Goal: Task Accomplishment & Management: Use online tool/utility

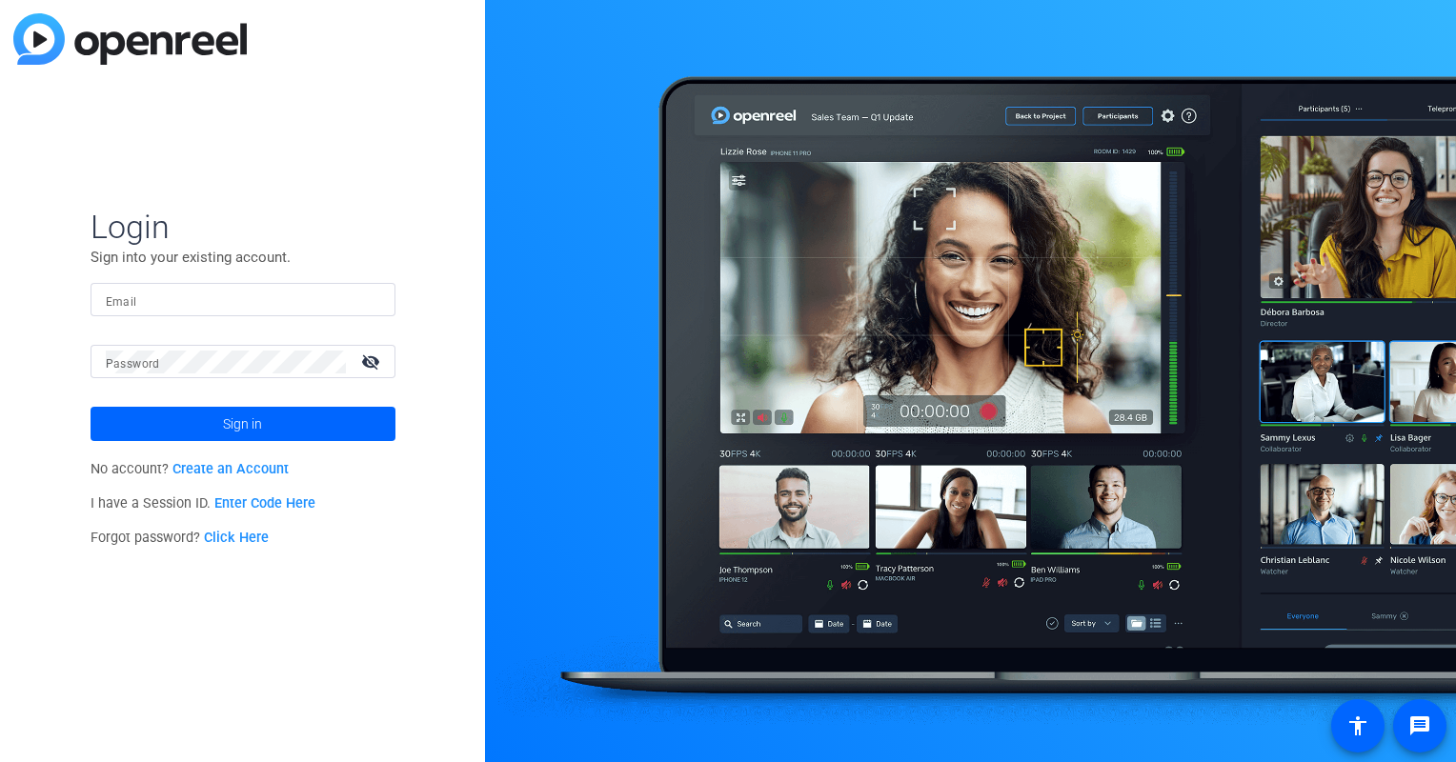
click at [229, 305] on input "Email" at bounding box center [243, 300] width 274 height 23
type input "[EMAIL_ADDRESS][DOMAIN_NAME]"
click at [226, 424] on span "Sign in" at bounding box center [242, 424] width 39 height 48
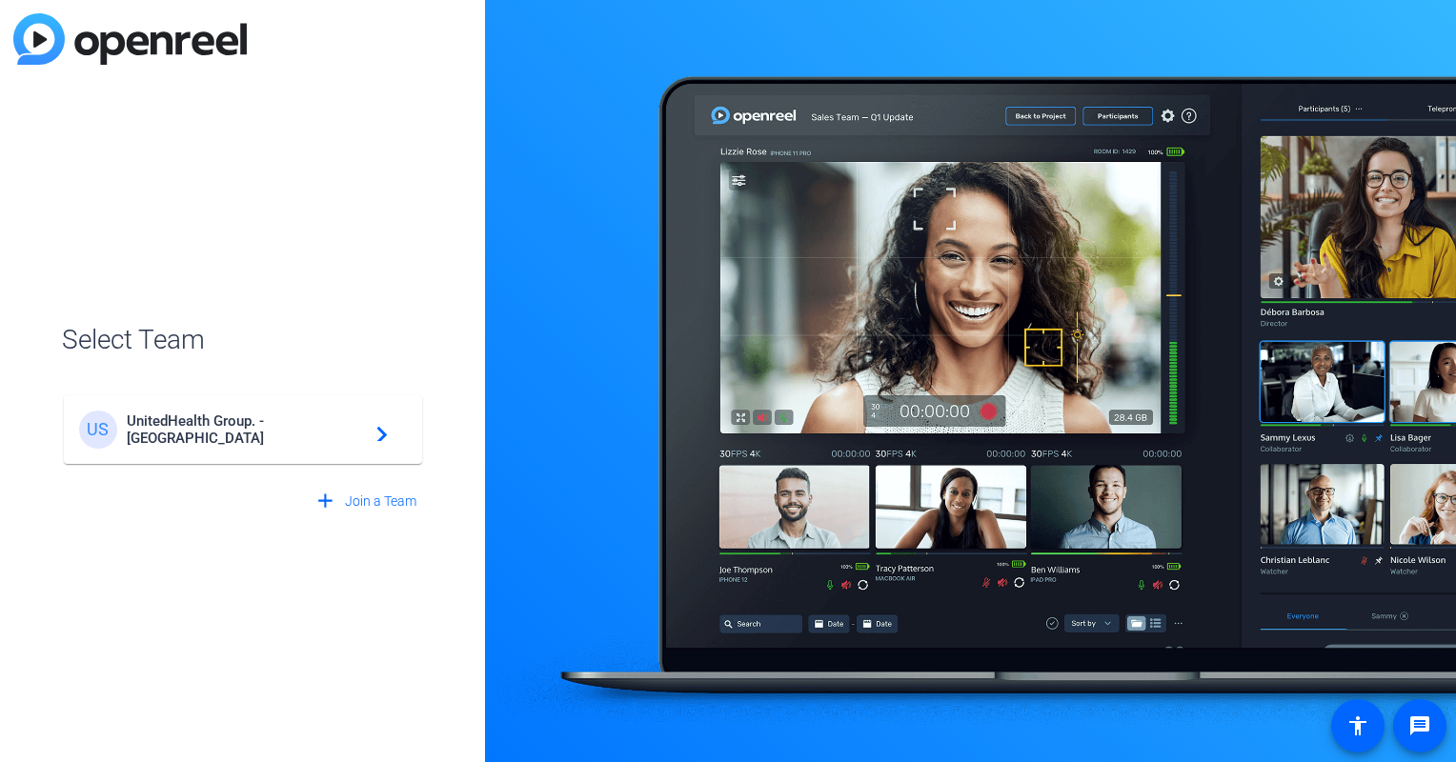
click at [305, 457] on mat-card-content "US UnitedHealth Group. - Tilt Studios navigate_next" at bounding box center [243, 429] width 358 height 69
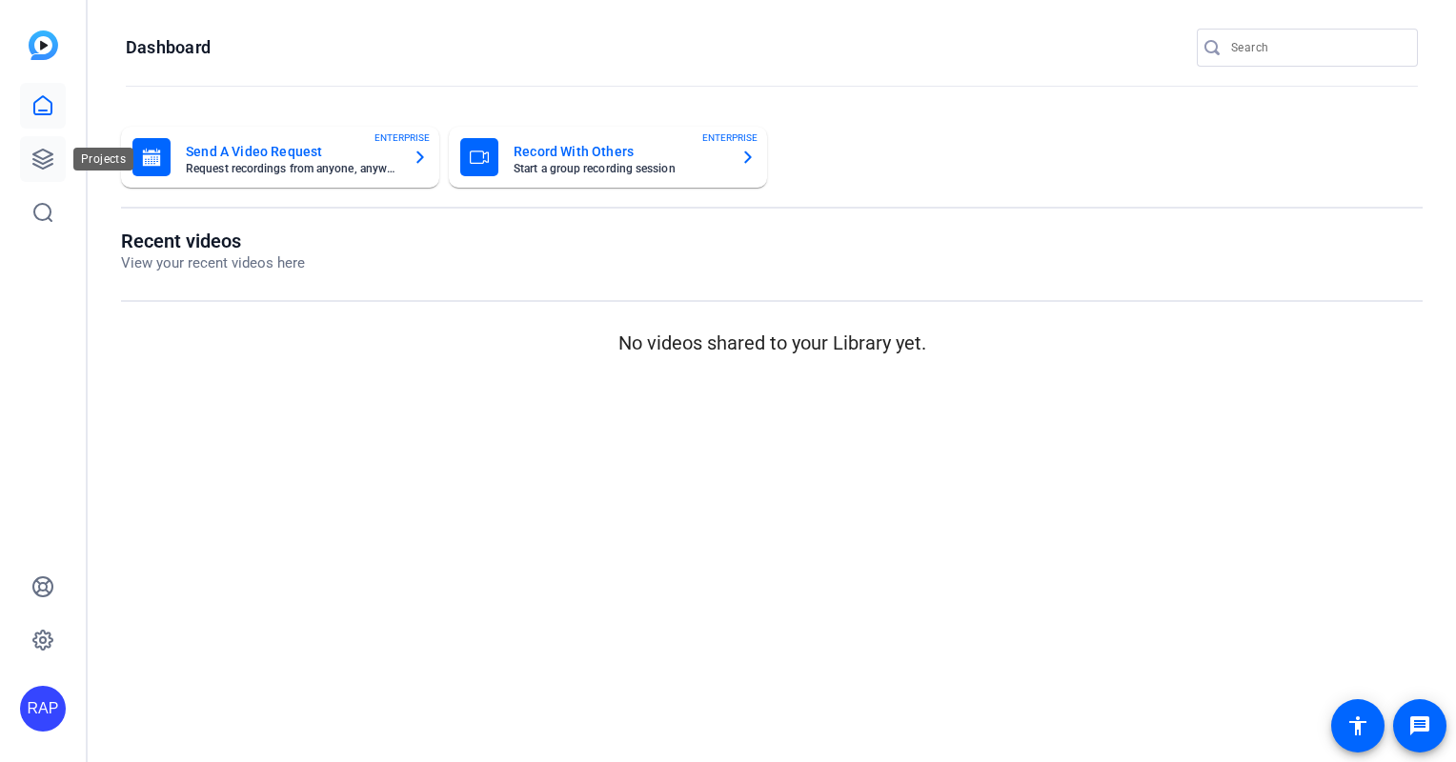
click at [53, 156] on icon at bounding box center [42, 159] width 23 height 23
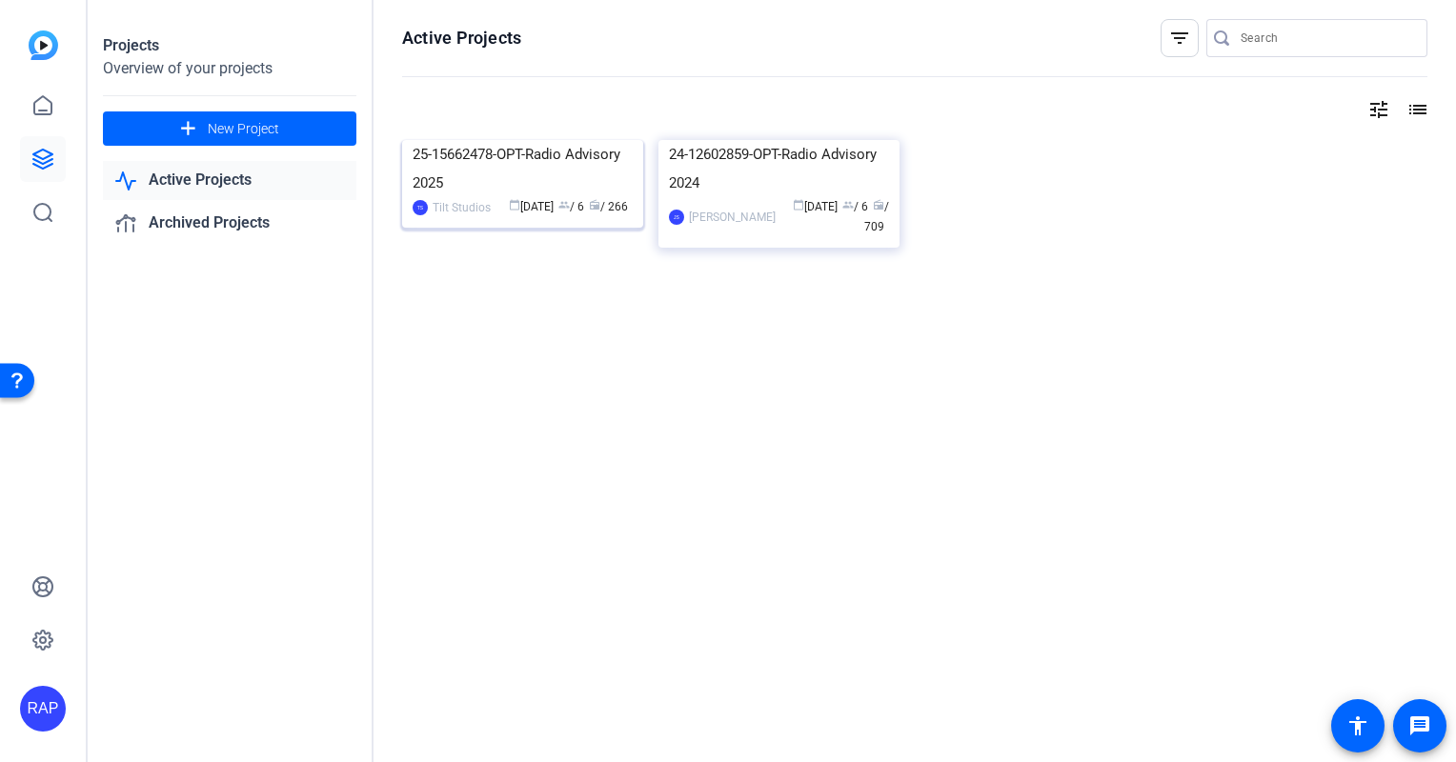
click at [476, 140] on img at bounding box center [522, 140] width 241 height 0
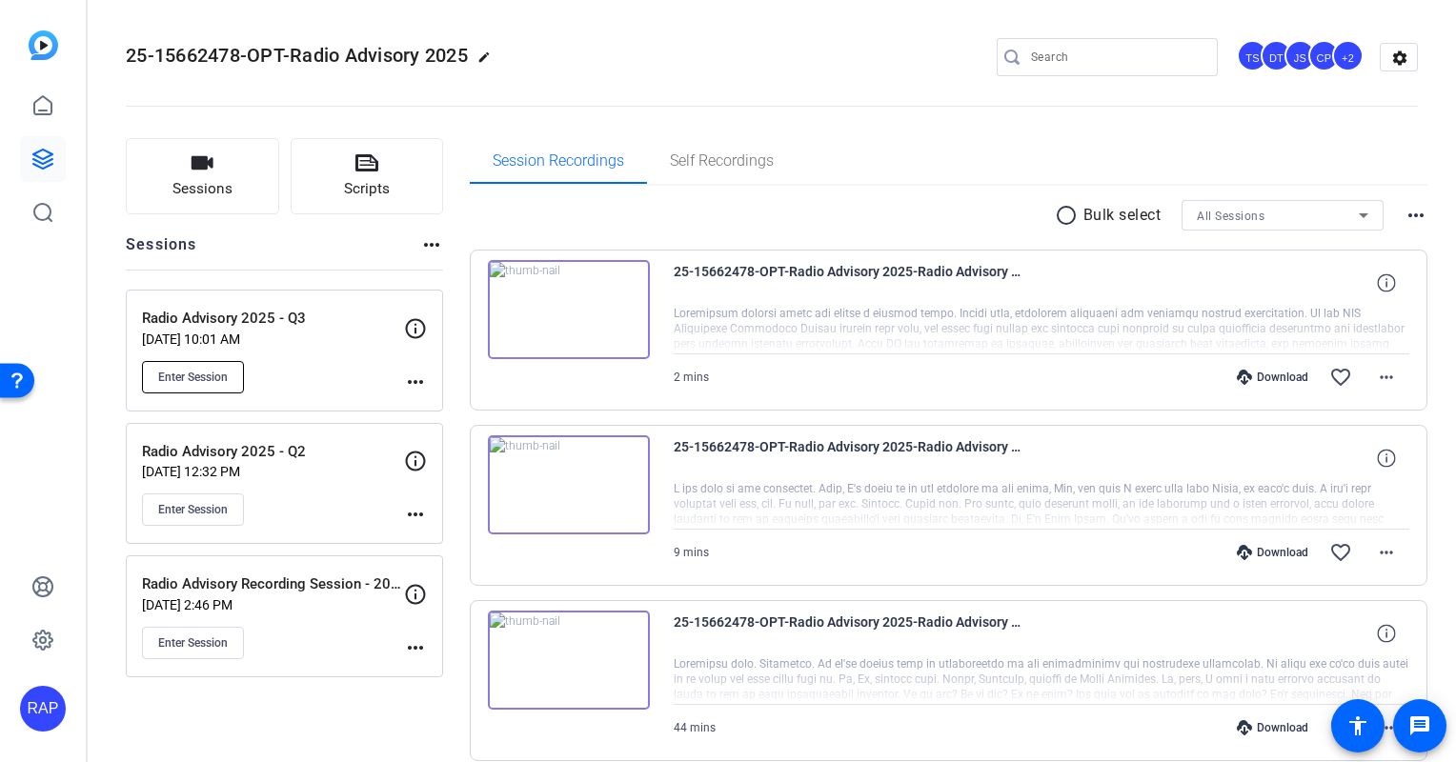
click at [241, 371] on button "Enter Session" at bounding box center [193, 377] width 102 height 32
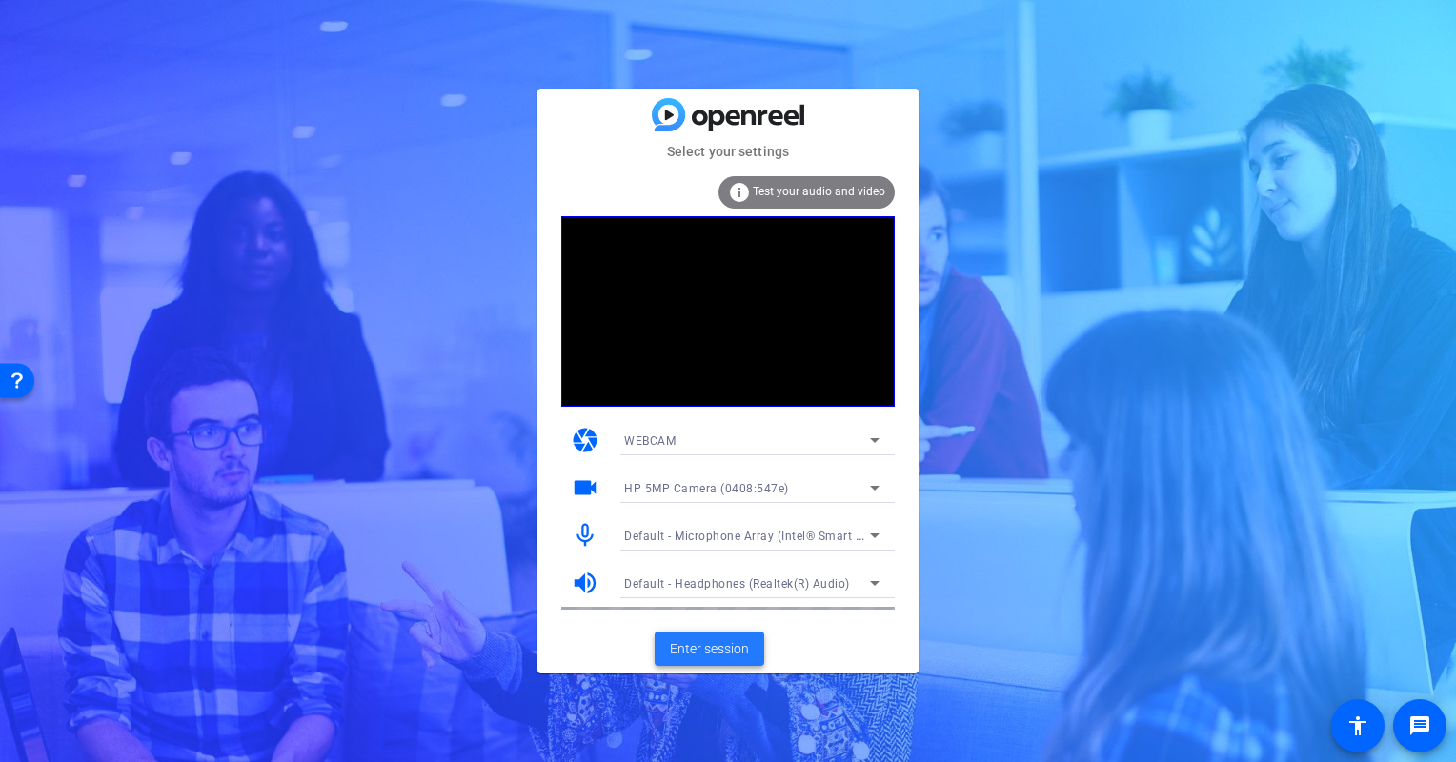
click at [709, 645] on span "Enter session" at bounding box center [709, 649] width 79 height 20
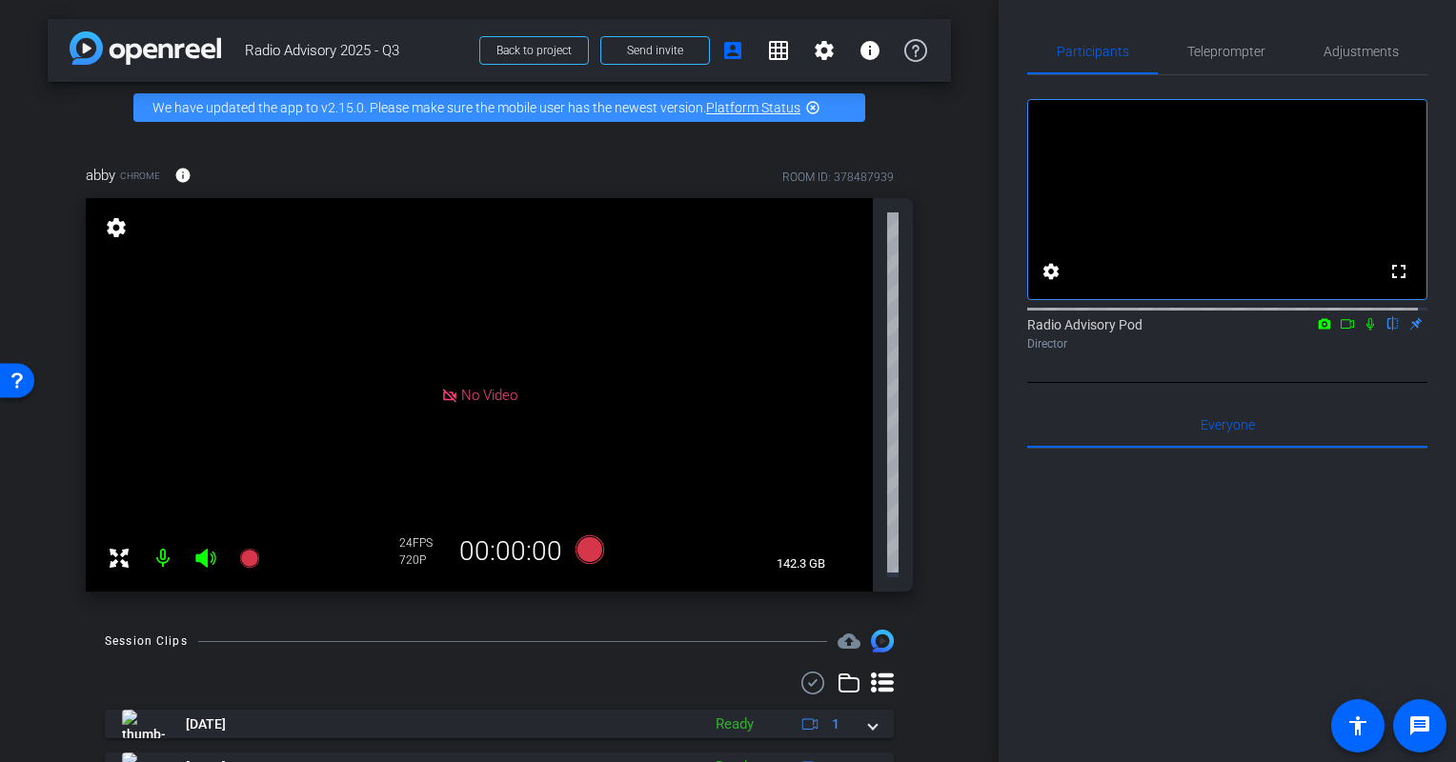
click at [1122, 378] on div "fullscreen settings Radio Advisory Pod flip Director" at bounding box center [1227, 229] width 400 height 308
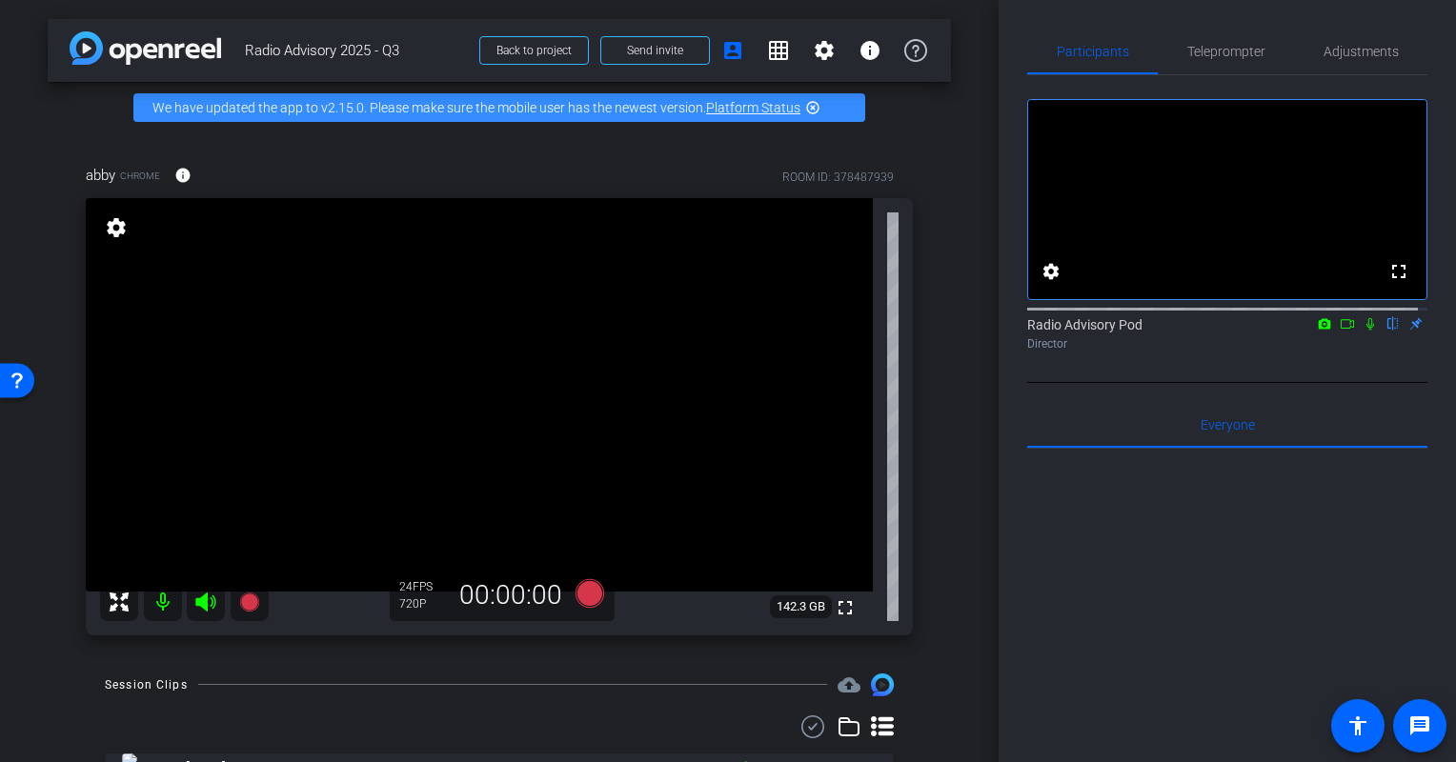
click at [1081, 591] on div at bounding box center [1227, 685] width 400 height 472
click at [1043, 283] on mat-icon "settings" at bounding box center [1051, 271] width 23 height 23
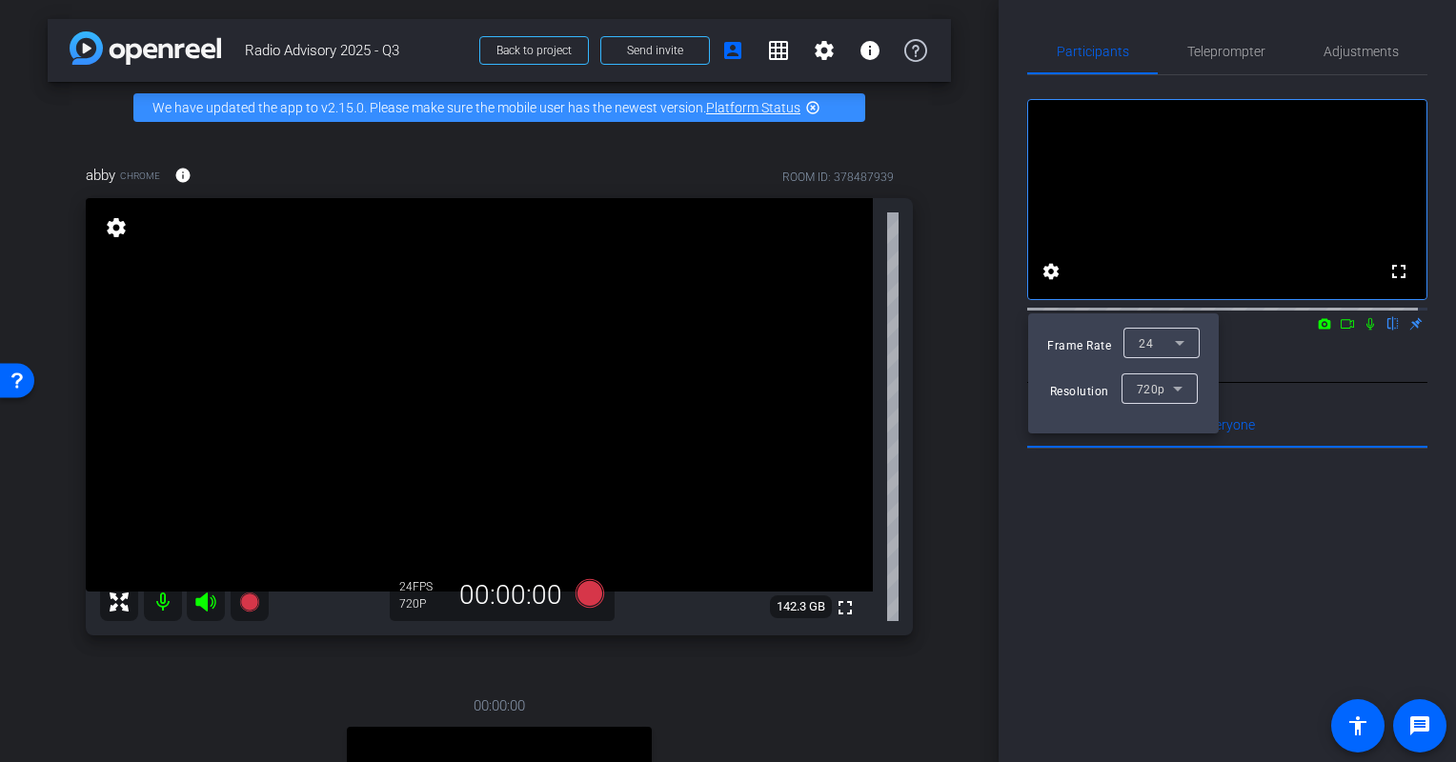
click at [1098, 474] on div at bounding box center [728, 381] width 1456 height 762
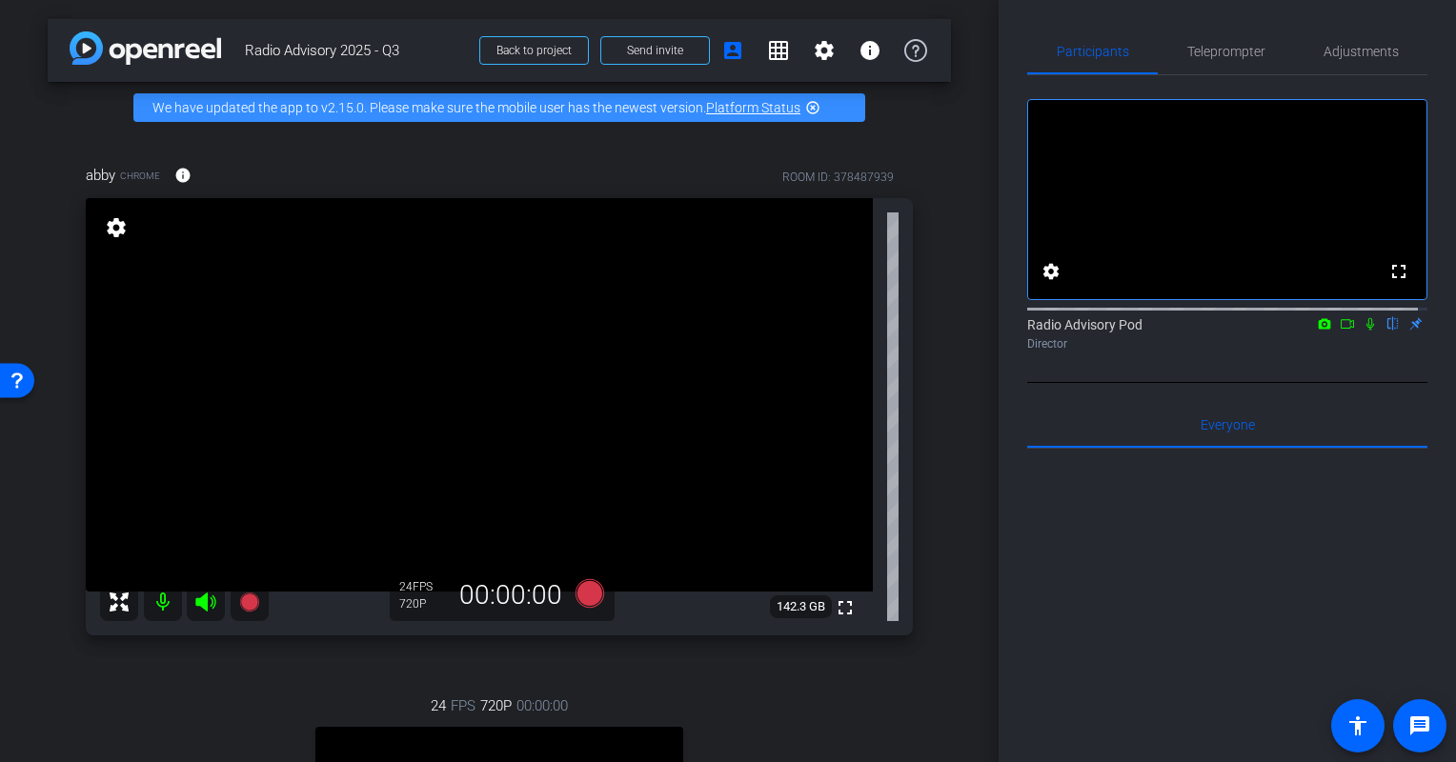
click at [1362, 333] on mat-icon at bounding box center [1370, 323] width 23 height 17
click at [1363, 331] on icon at bounding box center [1370, 323] width 15 height 13
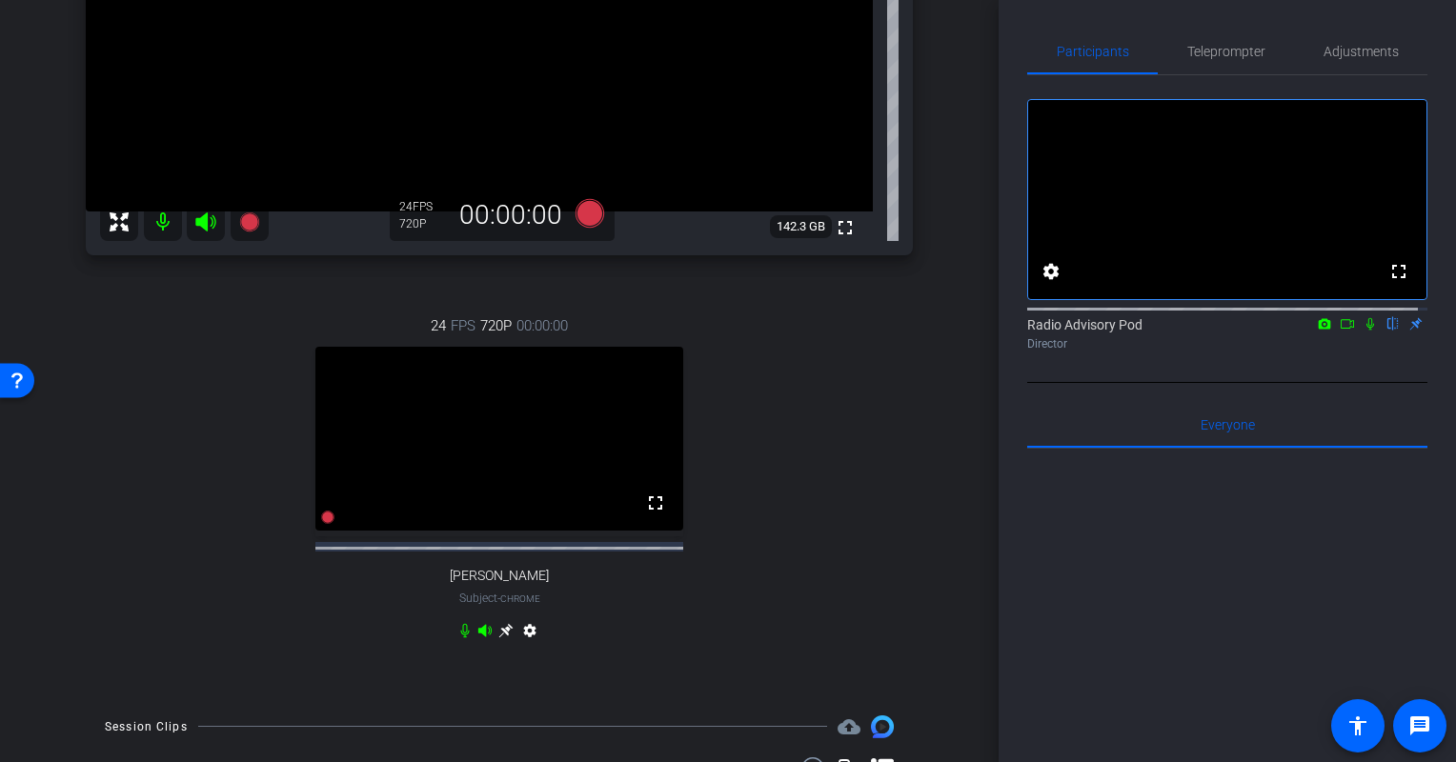
scroll to position [476, 0]
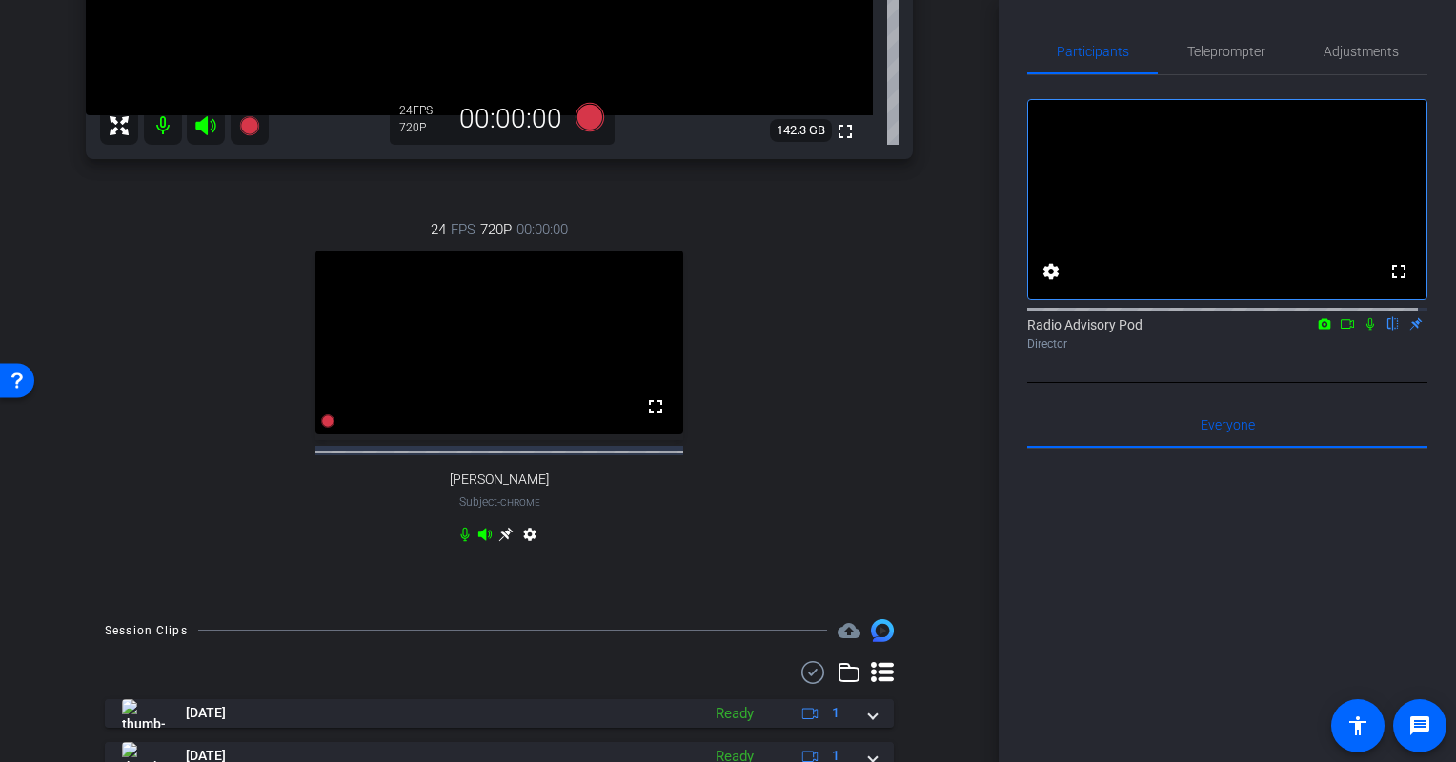
click at [728, 494] on div "24 FPS 720P 00:00:00 fullscreen [PERSON_NAME] Subject - Chrome settings" at bounding box center [499, 385] width 827 height 394
click at [770, 351] on div "24 FPS 720P 00:00:00 fullscreen [PERSON_NAME] Subject - Chrome settings" at bounding box center [499, 385] width 827 height 394
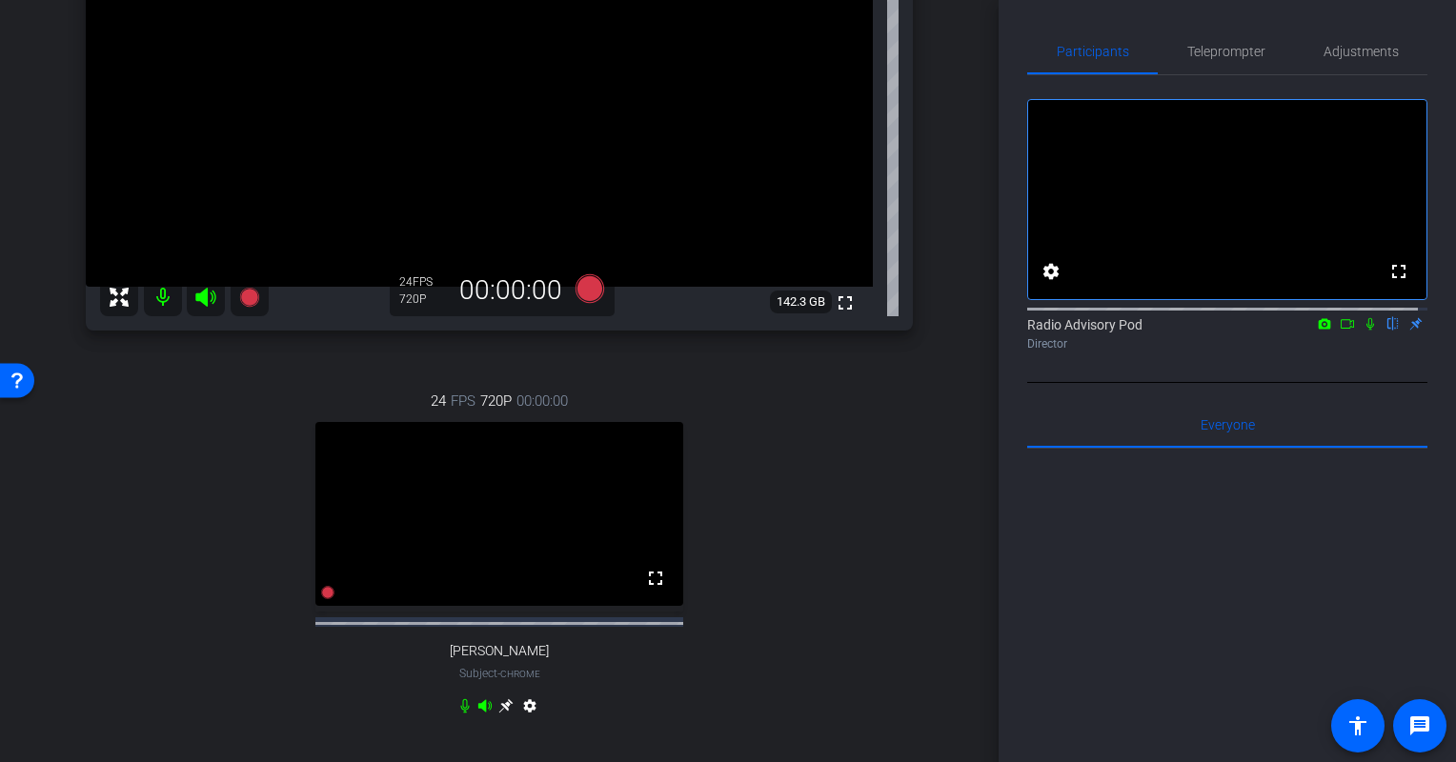
scroll to position [286, 0]
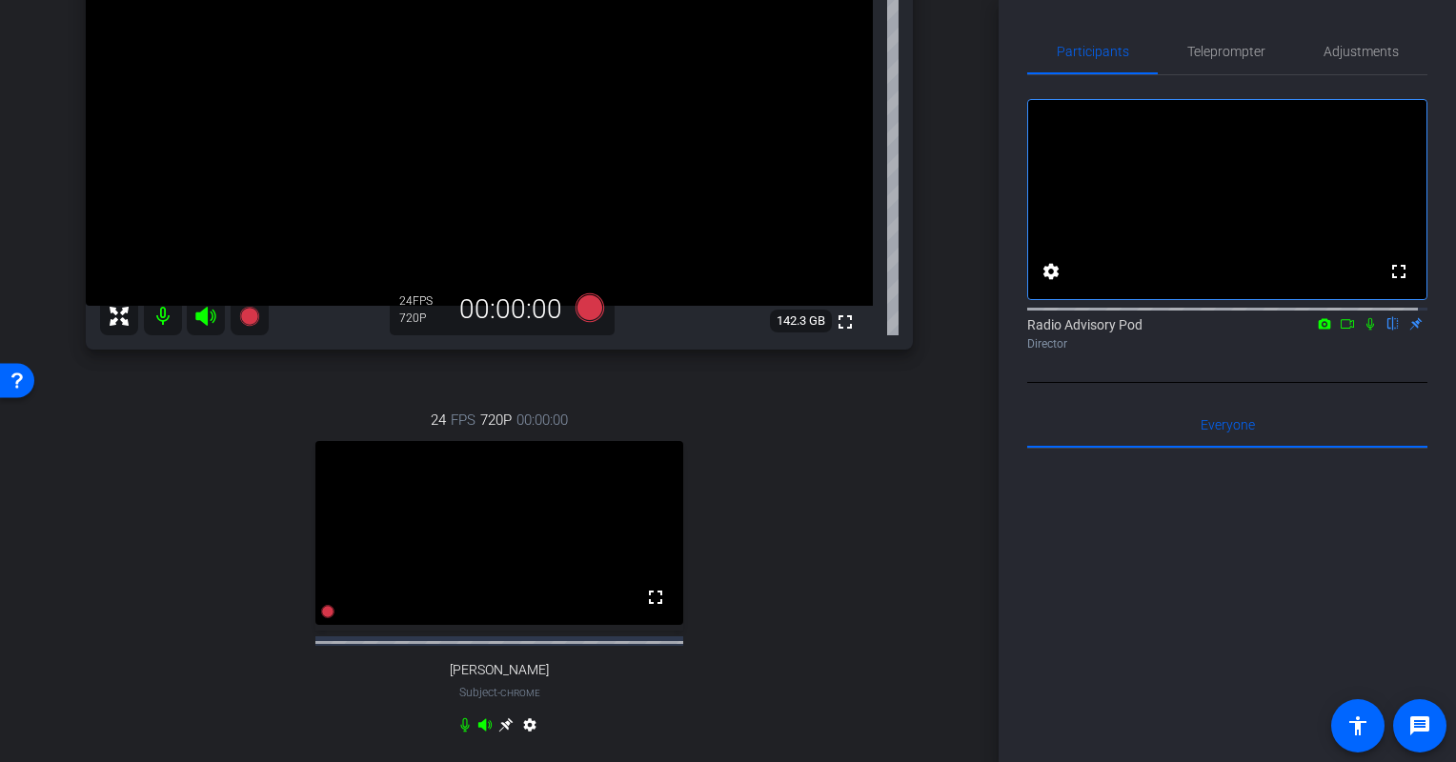
click at [719, 537] on div "24 FPS 720P 00:00:00 fullscreen [PERSON_NAME] Subject - Chrome settings" at bounding box center [499, 575] width 827 height 394
click at [719, 576] on div "24 FPS 720P 00:00:00 fullscreen [PERSON_NAME] Subject - Chrome settings" at bounding box center [499, 575] width 827 height 394
click at [833, 533] on div "24 FPS 720P 00:00:00 fullscreen [PERSON_NAME] Subject - Chrome settings" at bounding box center [499, 575] width 827 height 394
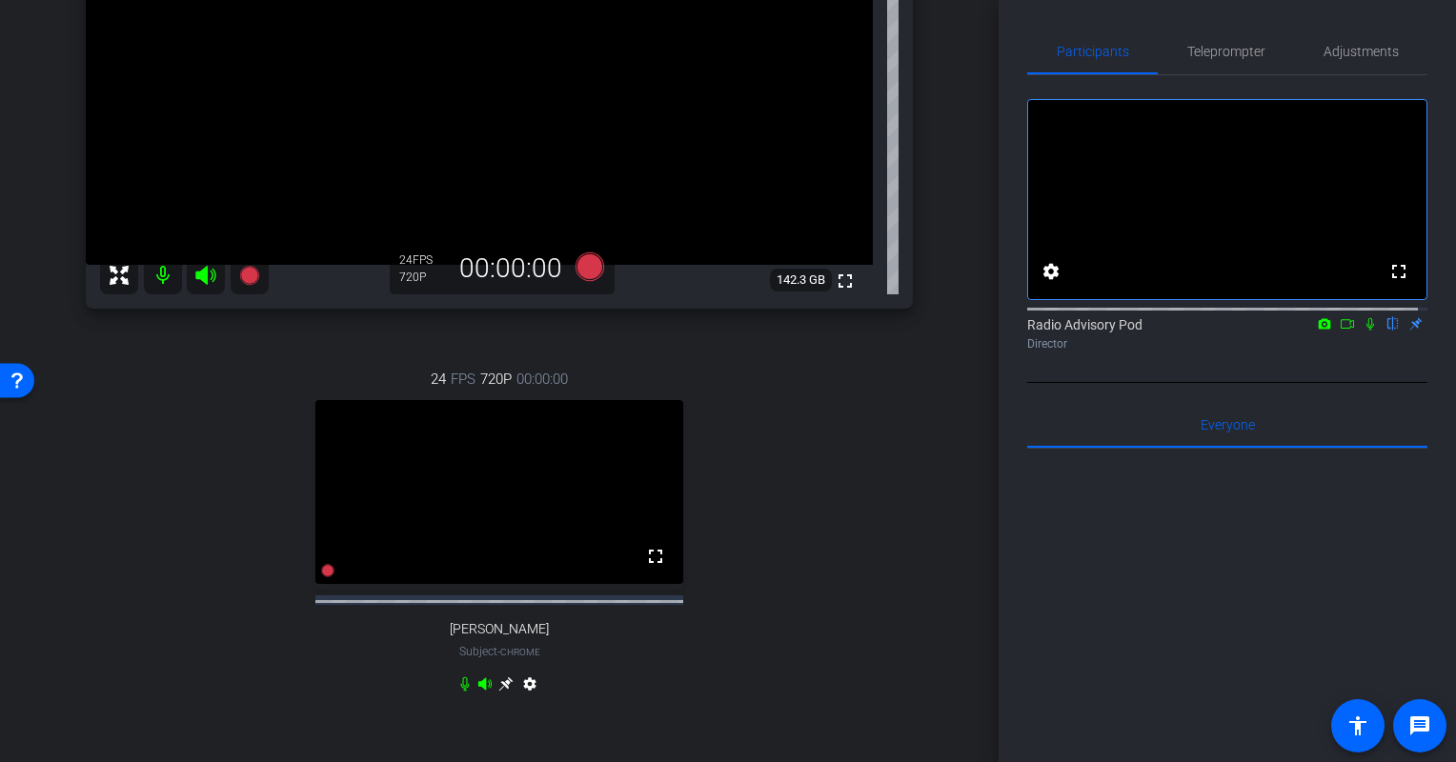
scroll to position [191, 0]
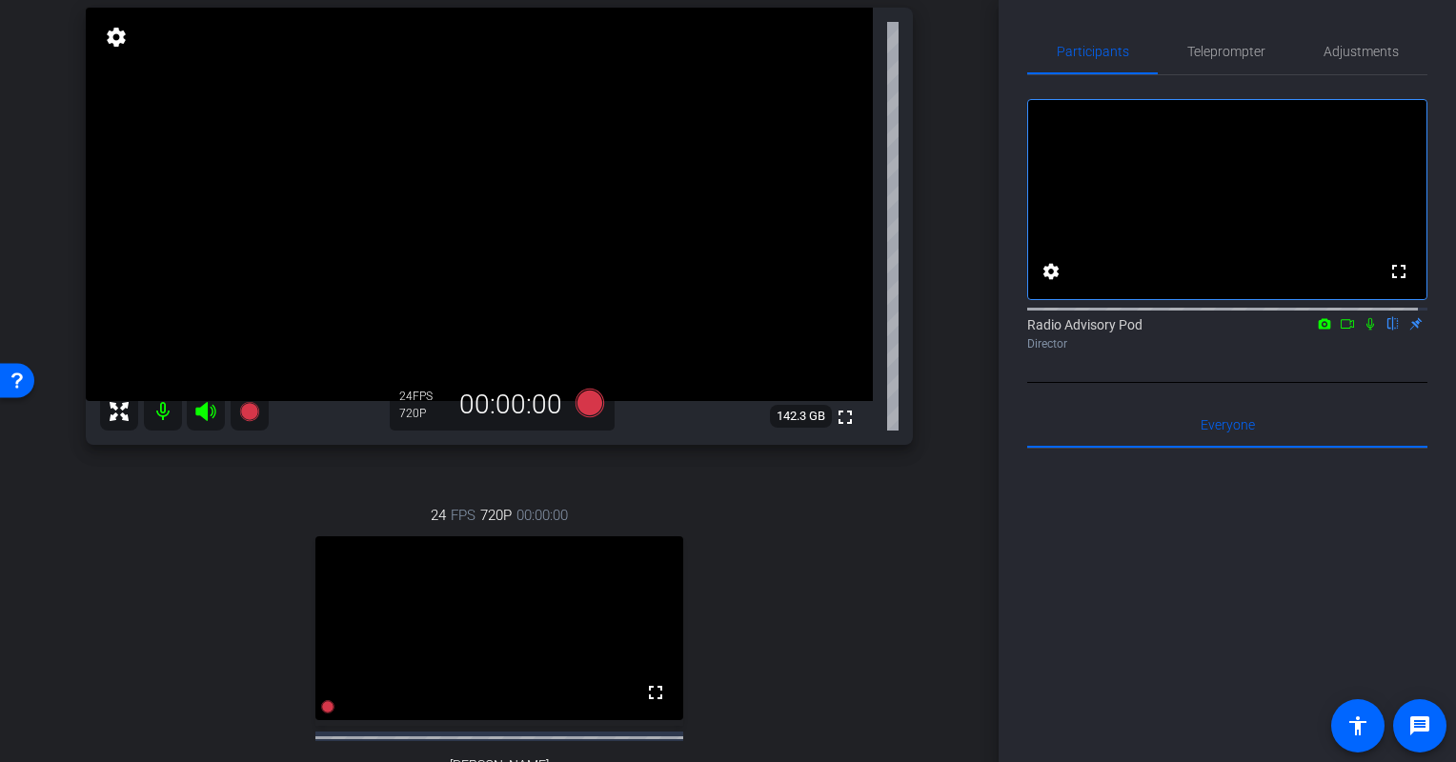
click at [855, 584] on div "24 FPS 720P 00:00:00 fullscreen [PERSON_NAME] Subject - Chrome settings" at bounding box center [499, 671] width 827 height 394
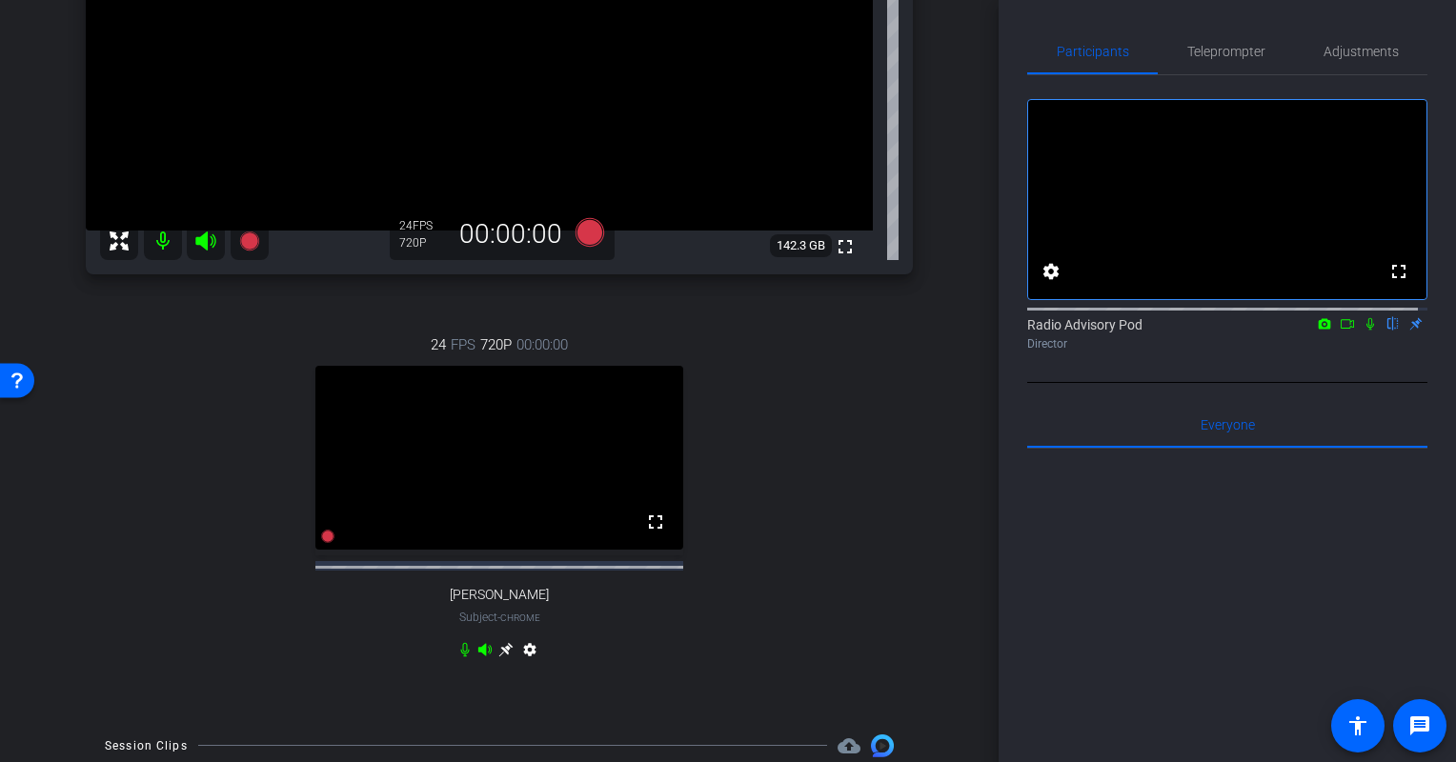
scroll to position [286, 0]
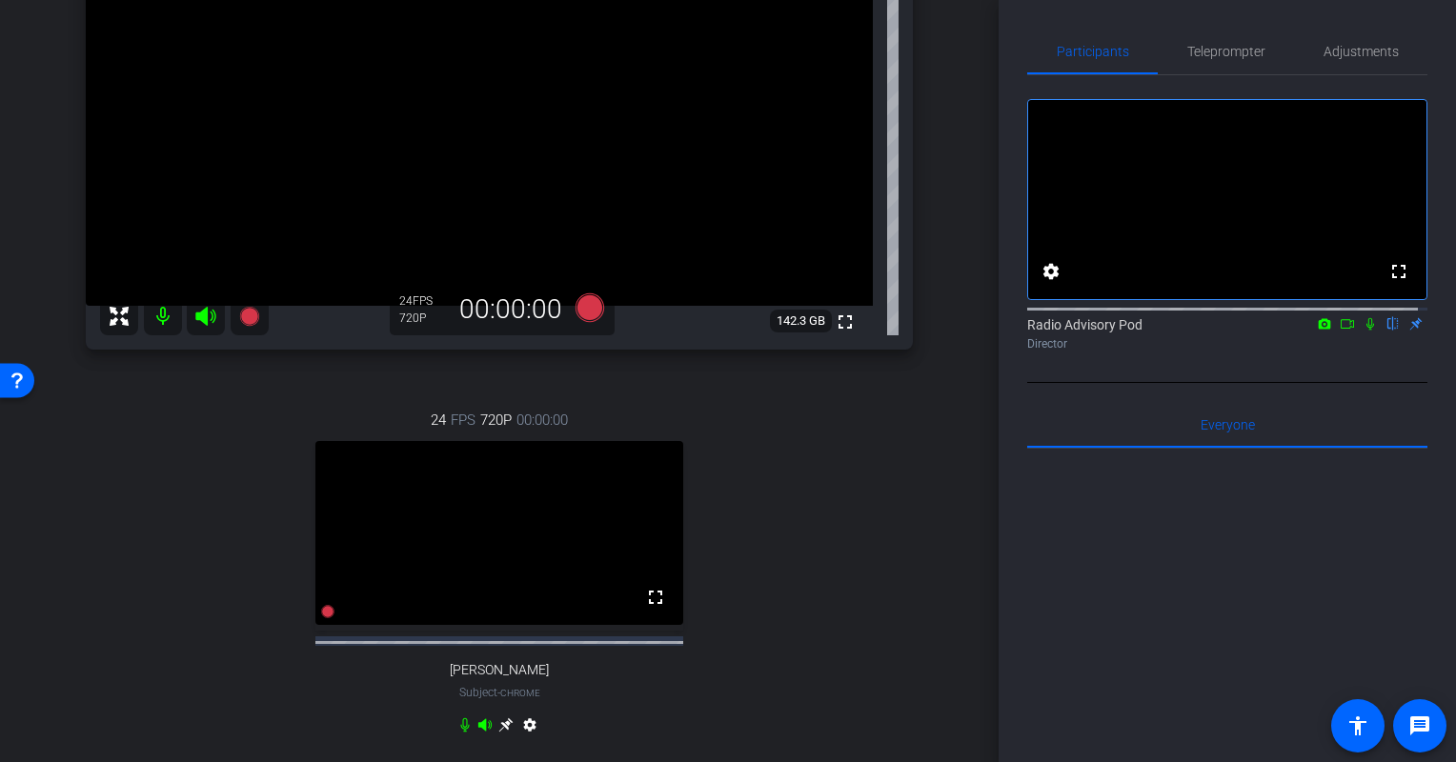
click at [180, 596] on div "24 FPS 720P 00:00:00 fullscreen [PERSON_NAME] Subject - Chrome settings" at bounding box center [499, 575] width 827 height 394
click at [209, 542] on div "24 FPS 720P 00:00:00 fullscreen [PERSON_NAME] Subject - Chrome settings" at bounding box center [499, 575] width 827 height 394
click at [248, 607] on div "24 FPS 720P 00:00:00 fullscreen [PERSON_NAME] Subject - Chrome settings" at bounding box center [499, 575] width 827 height 394
click at [198, 530] on div "24 FPS 720P 00:00:00 fullscreen [PERSON_NAME] Subject - Chrome settings" at bounding box center [499, 575] width 827 height 394
click at [177, 414] on div "24 FPS 720P 00:00:00 fullscreen [PERSON_NAME] Subject - Chrome settings" at bounding box center [499, 575] width 827 height 394
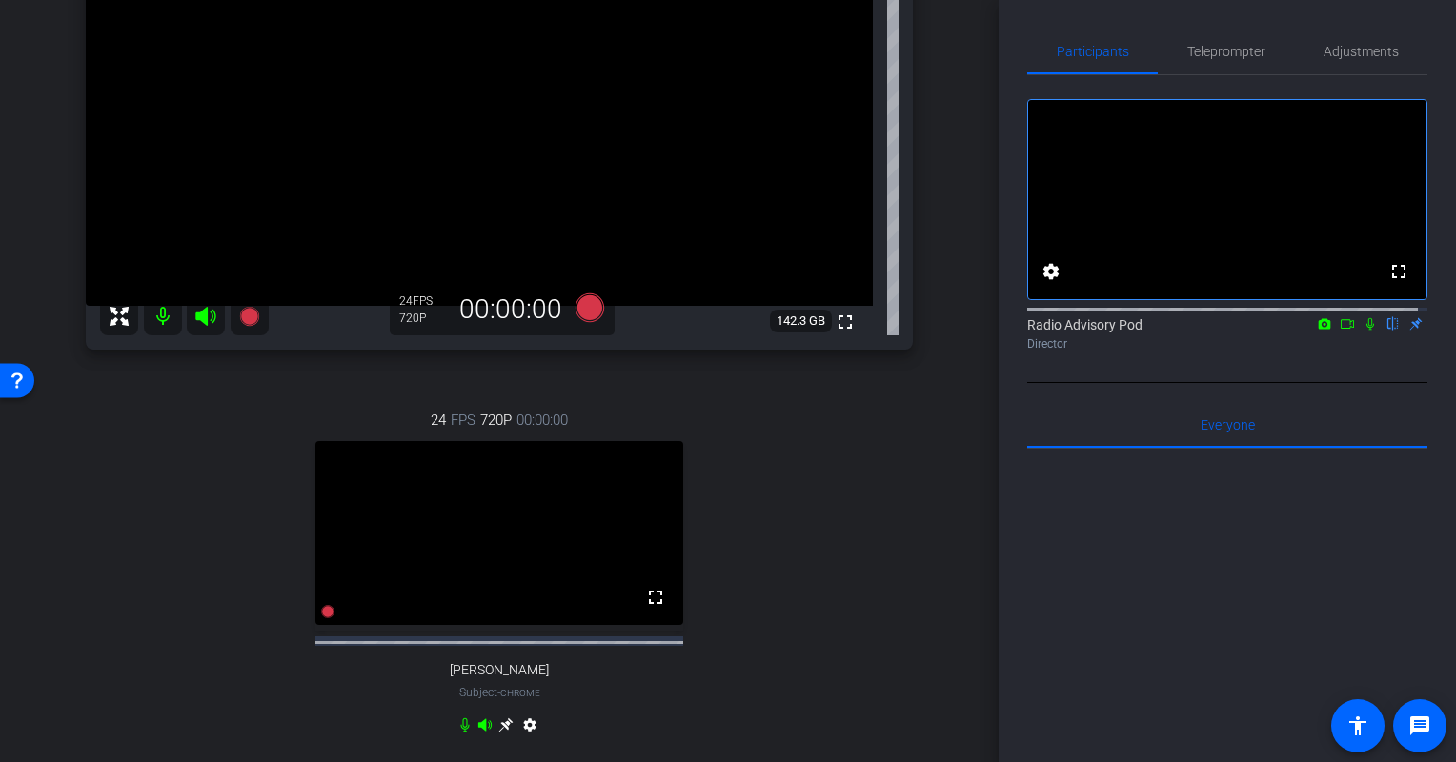
click at [221, 428] on div "24 FPS 720P 00:00:00 fullscreen [PERSON_NAME] Subject - Chrome settings" at bounding box center [499, 575] width 827 height 394
click at [84, 489] on div "abby Chrome info ROOM ID: 378487939 fullscreen settings 142.3 GB 24 FPS 720P 00…" at bounding box center [499, 319] width 903 height 943
click at [100, 511] on div "24 FPS 720P 00:00:00 fullscreen [PERSON_NAME] Subject - Chrome settings" at bounding box center [499, 575] width 827 height 394
click at [246, 645] on div "24 FPS 720P 00:00:00 fullscreen [PERSON_NAME] Subject - Chrome settings" at bounding box center [499, 575] width 827 height 394
click at [175, 625] on div "24 FPS 720P 00:00:00 fullscreen [PERSON_NAME] Subject - Chrome settings" at bounding box center [499, 575] width 827 height 394
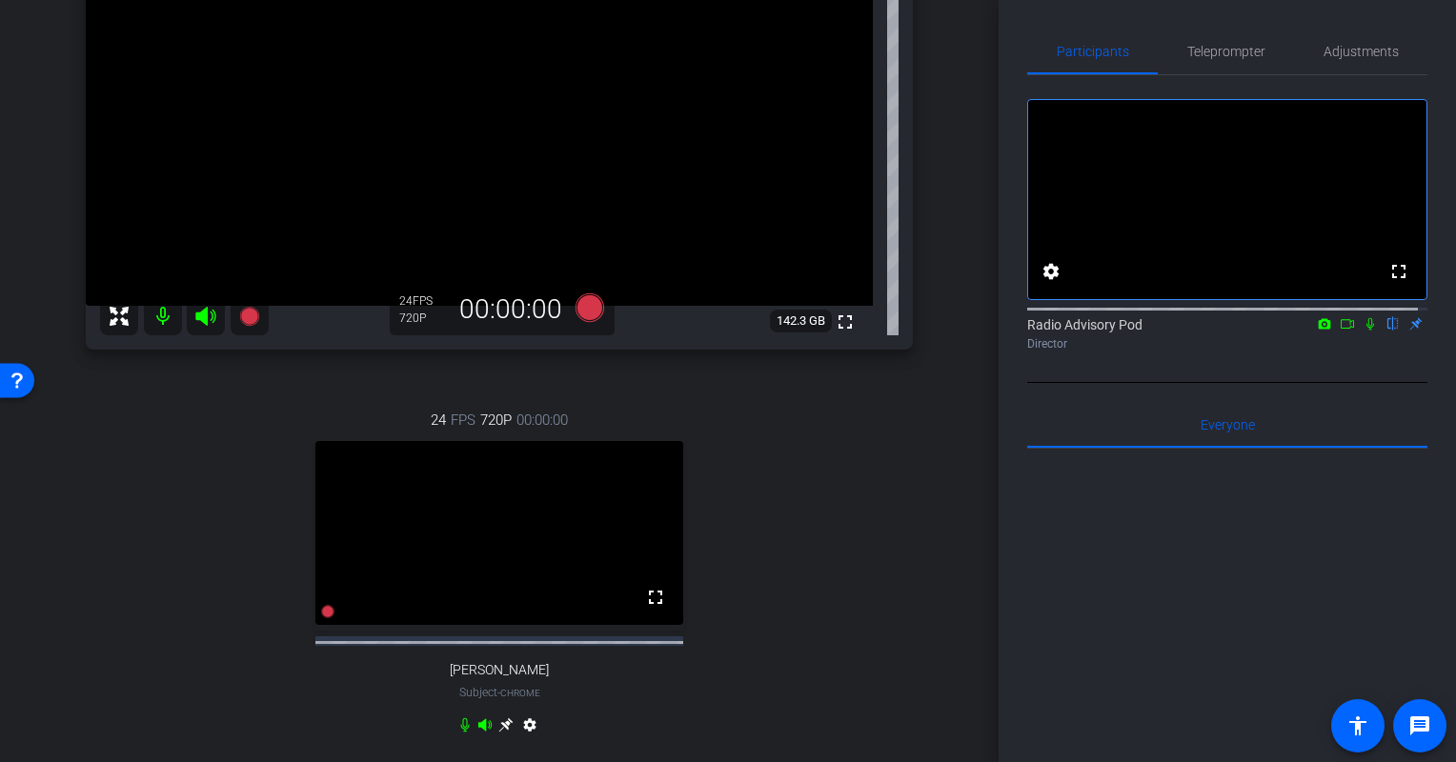
click at [143, 661] on div "24 FPS 720P 00:00:00 fullscreen [PERSON_NAME] Subject - Chrome settings" at bounding box center [499, 575] width 827 height 394
click at [151, 607] on div "24 FPS 720P 00:00:00 fullscreen [PERSON_NAME] Subject - Chrome settings" at bounding box center [499, 575] width 827 height 394
click at [158, 644] on div "24 FPS 720P 00:00:00 fullscreen [PERSON_NAME] Subject - Chrome settings" at bounding box center [499, 575] width 827 height 394
click at [139, 568] on div "24 FPS 720P 00:00:00 fullscreen [PERSON_NAME] Subject - Chrome settings" at bounding box center [499, 575] width 827 height 394
click at [181, 657] on div "24 FPS 720P 00:00:00 fullscreen [PERSON_NAME] Subject - Chrome settings" at bounding box center [499, 575] width 827 height 394
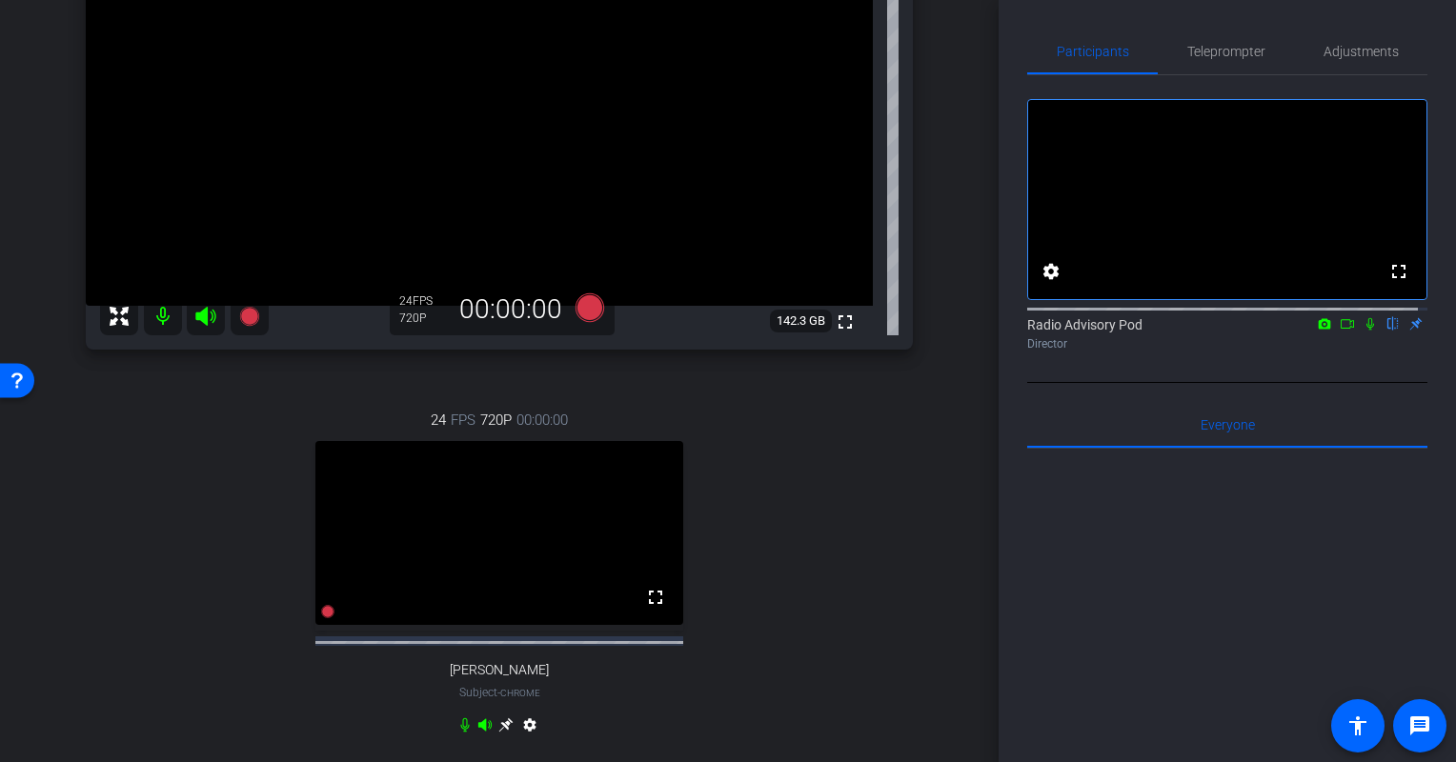
click at [136, 579] on div "24 FPS 720P 00:00:00 fullscreen [PERSON_NAME] Subject - Chrome settings" at bounding box center [499, 575] width 827 height 394
click at [130, 602] on div "24 FPS 720P 00:00:00 fullscreen [PERSON_NAME] Subject - Chrome settings" at bounding box center [499, 575] width 827 height 394
click at [152, 595] on div "24 FPS 720P 00:00:00 fullscreen [PERSON_NAME] Subject - Chrome settings" at bounding box center [499, 575] width 827 height 394
click at [152, 656] on div "24 FPS 720P 00:00:00 fullscreen [PERSON_NAME] Subject - Chrome settings" at bounding box center [499, 575] width 827 height 394
click at [139, 640] on div "24 FPS 720P 00:00:00 fullscreen [PERSON_NAME] Subject - Chrome settings" at bounding box center [499, 575] width 827 height 394
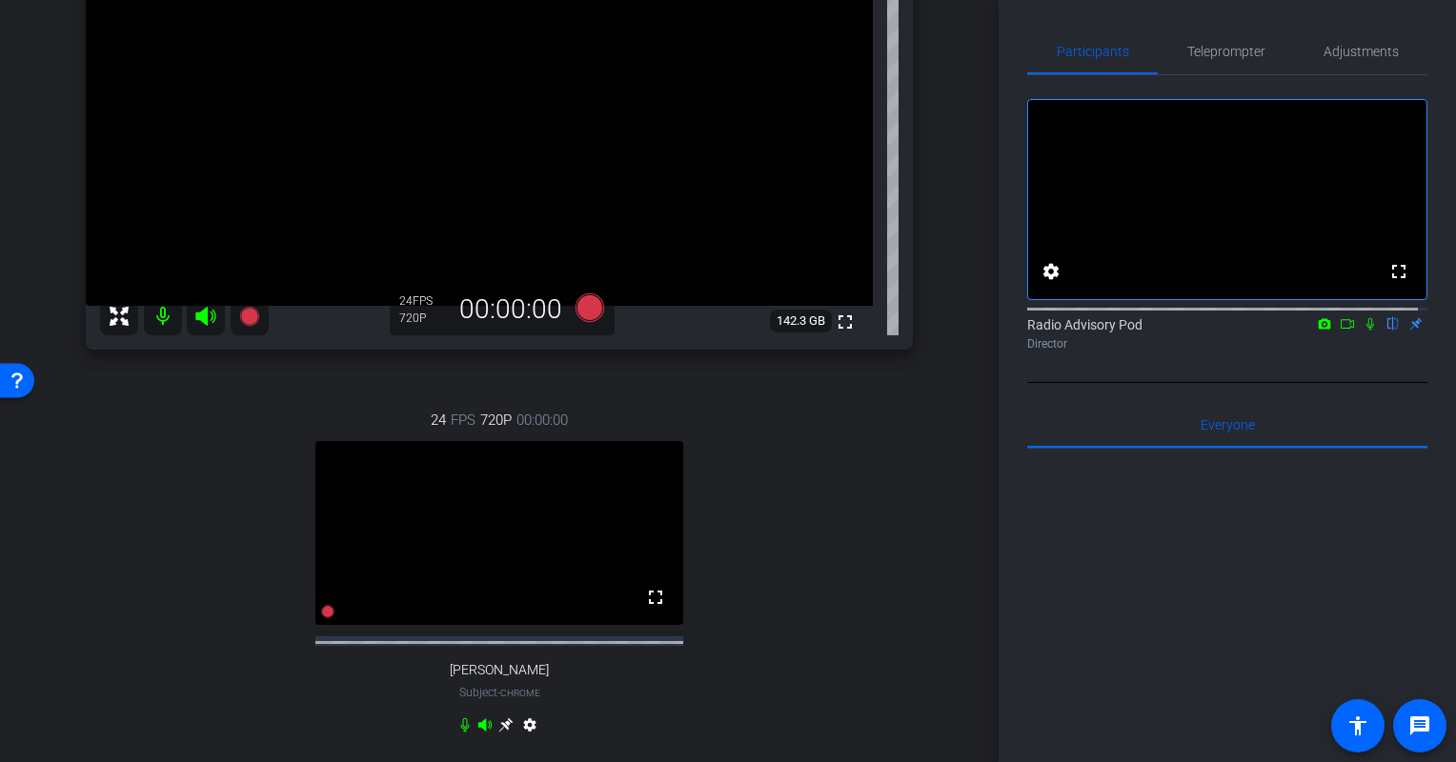
click at [156, 652] on div "24 FPS 720P 00:00:00 fullscreen [PERSON_NAME] Subject - Chrome settings" at bounding box center [499, 575] width 827 height 394
click at [86, 488] on div "24 FPS 720P 00:00:00 fullscreen [PERSON_NAME] Subject - Chrome settings" at bounding box center [499, 575] width 827 height 394
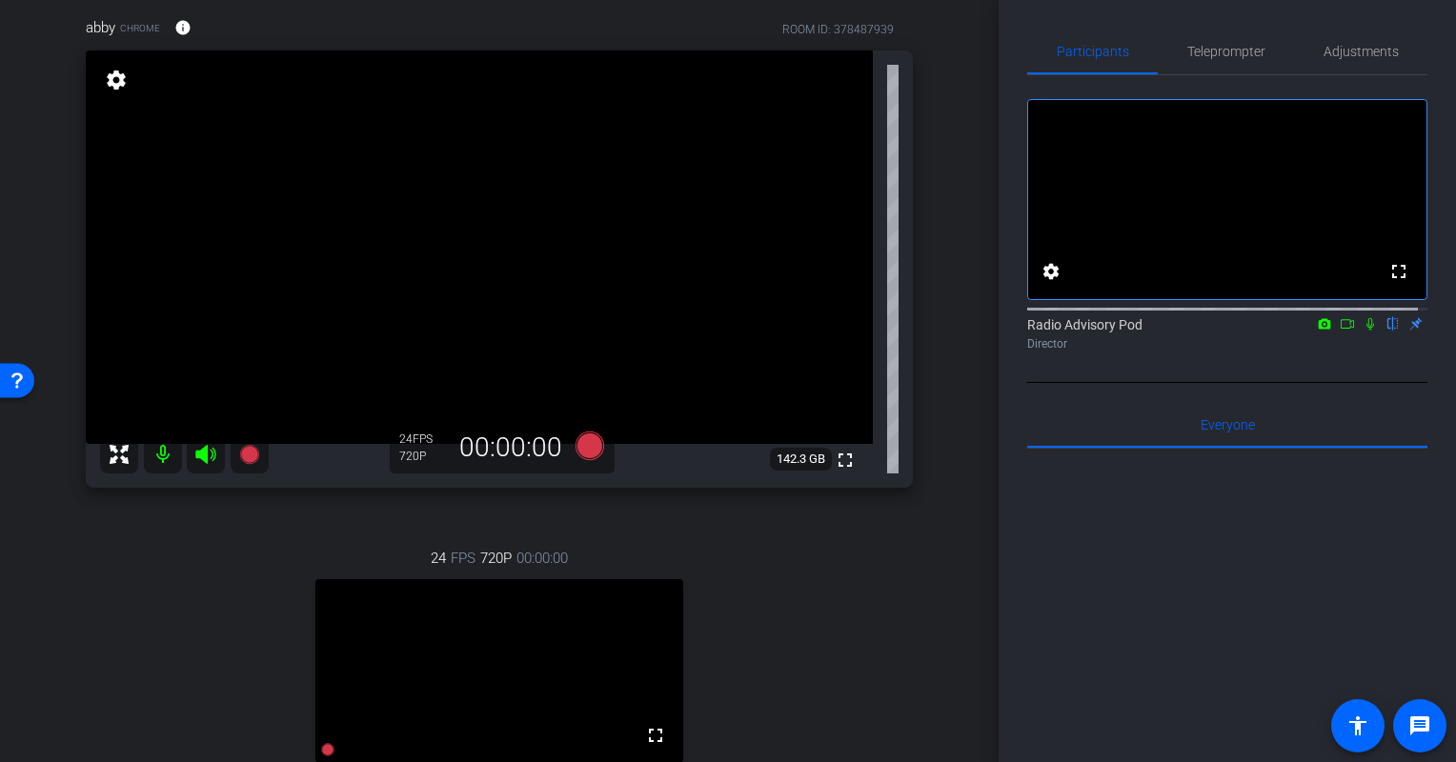
scroll to position [191, 0]
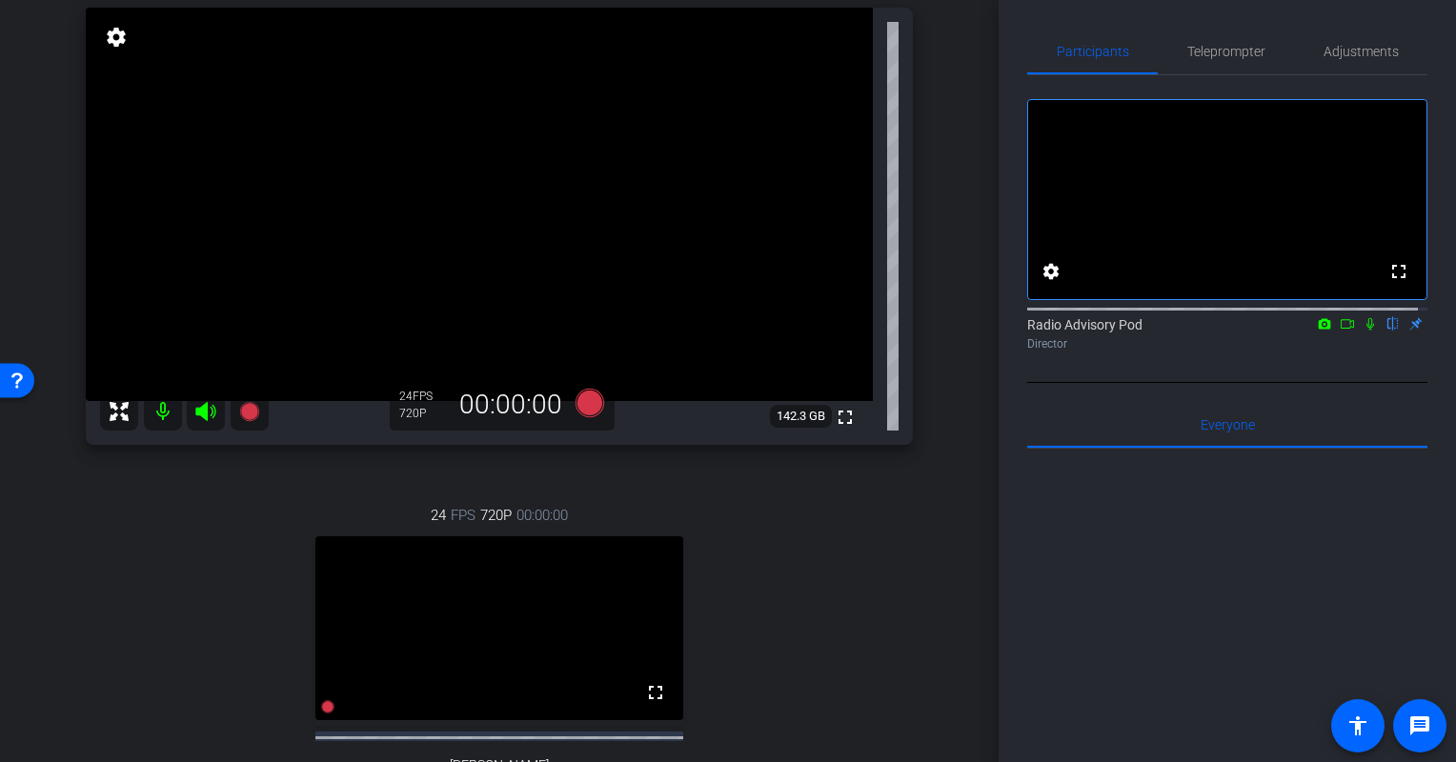
click at [77, 583] on div "abby Chrome info ROOM ID: 378487939 fullscreen settings 142.3 GB 24 FPS 720P 00…" at bounding box center [499, 414] width 903 height 943
click at [44, 616] on div "arrow_back Radio Advisory 2025 - Q3 Back to project Send invite account_box gri…" at bounding box center [499, 381] width 999 height 762
click at [588, 408] on icon at bounding box center [590, 403] width 29 height 29
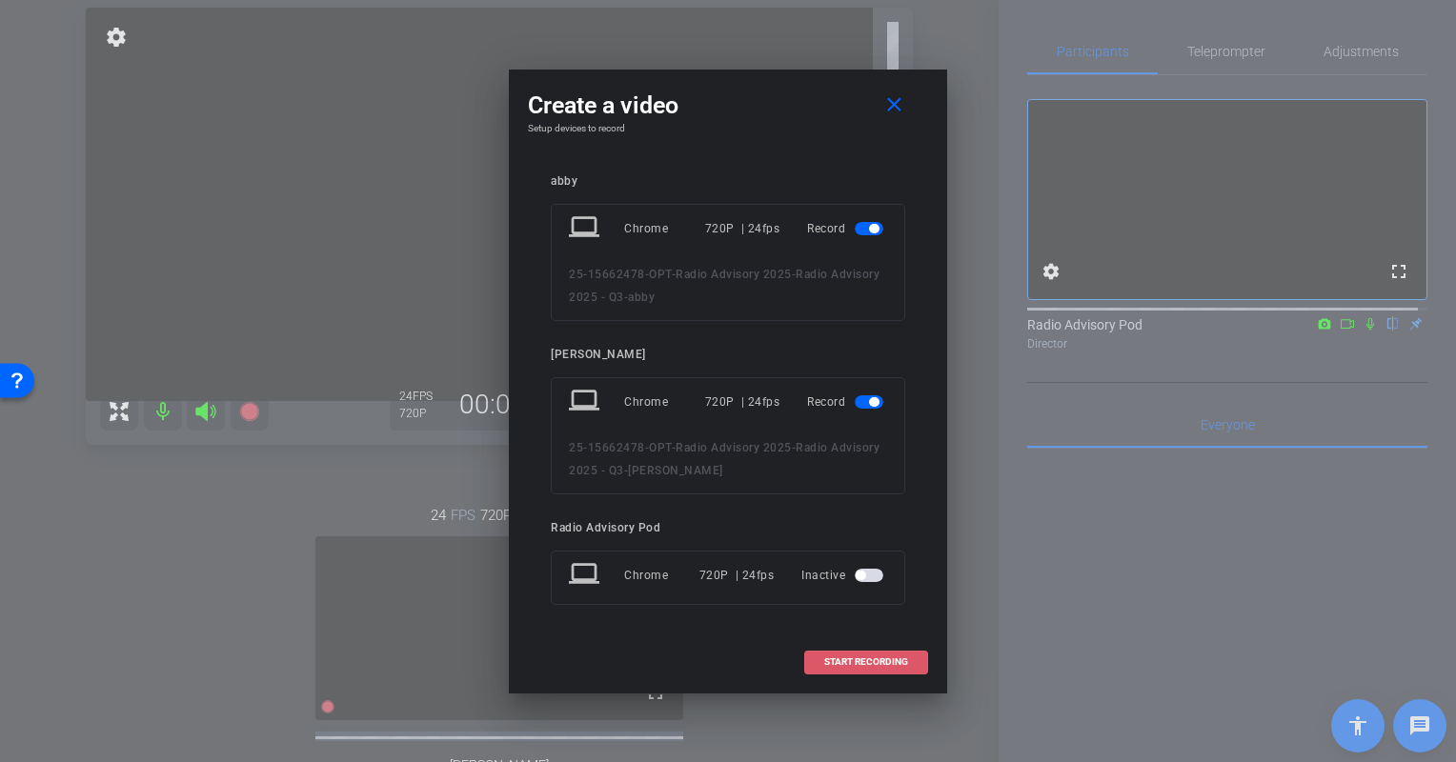
click at [843, 663] on span "START RECORDING" at bounding box center [866, 662] width 84 height 10
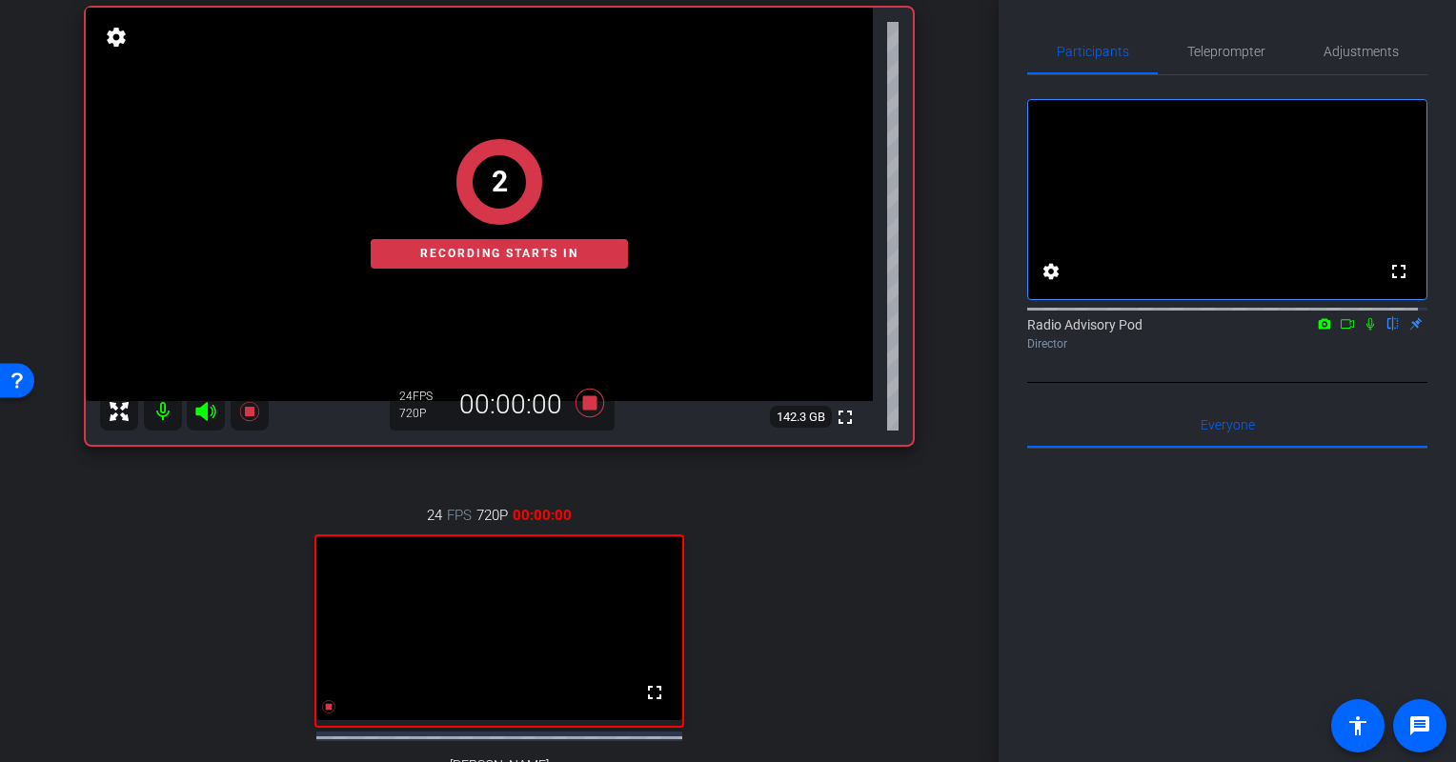
click at [1368, 333] on mat-icon at bounding box center [1370, 323] width 23 height 17
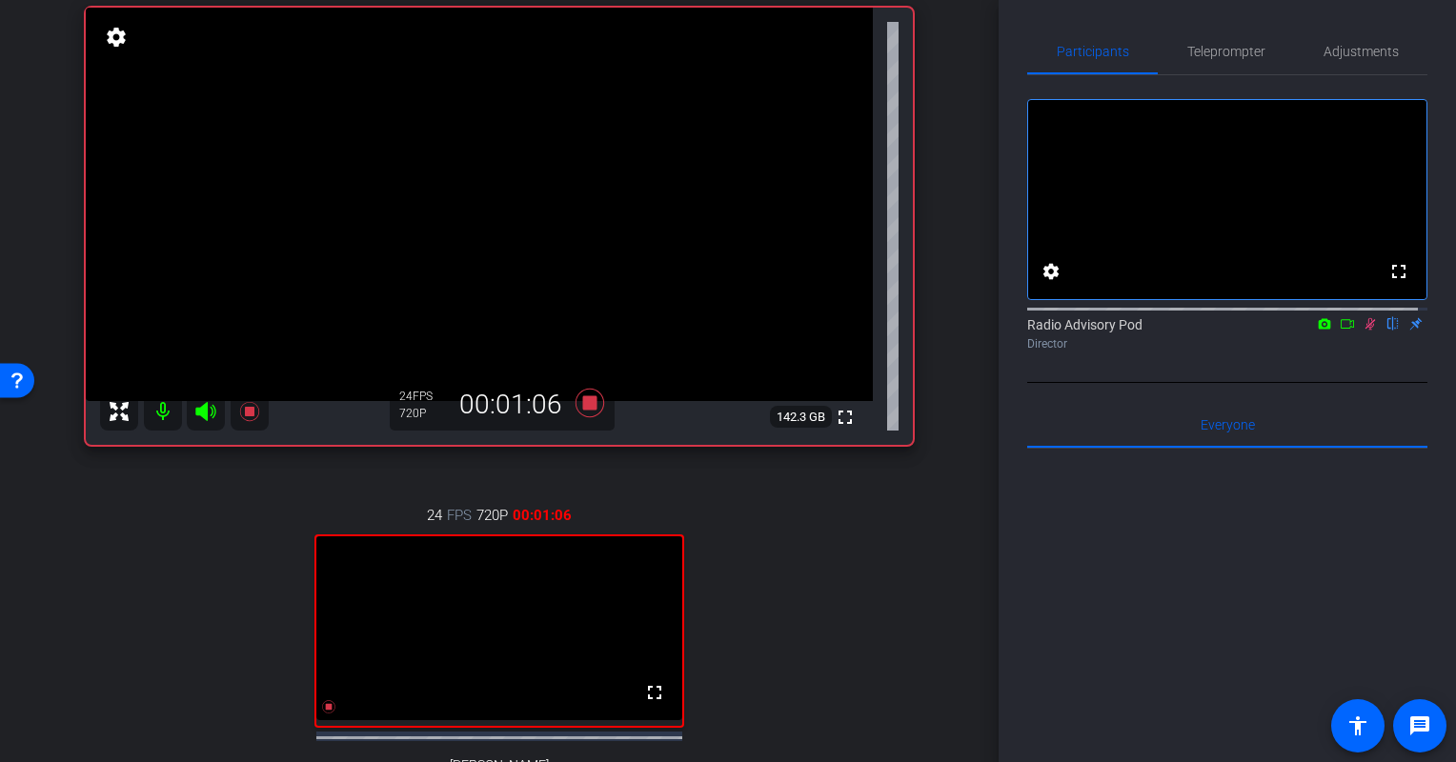
click at [212, 674] on div "24 FPS 720P 00:01:06 fullscreen [PERSON_NAME] Subject - Chrome settings" at bounding box center [499, 670] width 827 height 393
click at [842, 646] on div "24 FPS 720P 00:01:43 fullscreen [PERSON_NAME] Subject - Chrome settings" at bounding box center [499, 670] width 827 height 393
click at [790, 625] on div "24 FPS 720P 00:01:49 fullscreen [PERSON_NAME] Subject - Chrome settings" at bounding box center [499, 670] width 827 height 393
click at [808, 599] on div "24 FPS 720P 00:01:54 fullscreen [PERSON_NAME] Subject - Chrome settings" at bounding box center [499, 670] width 827 height 393
click at [851, 610] on div "24 FPS 720P 00:01:58 fullscreen [PERSON_NAME] Subject - Chrome settings" at bounding box center [499, 670] width 827 height 393
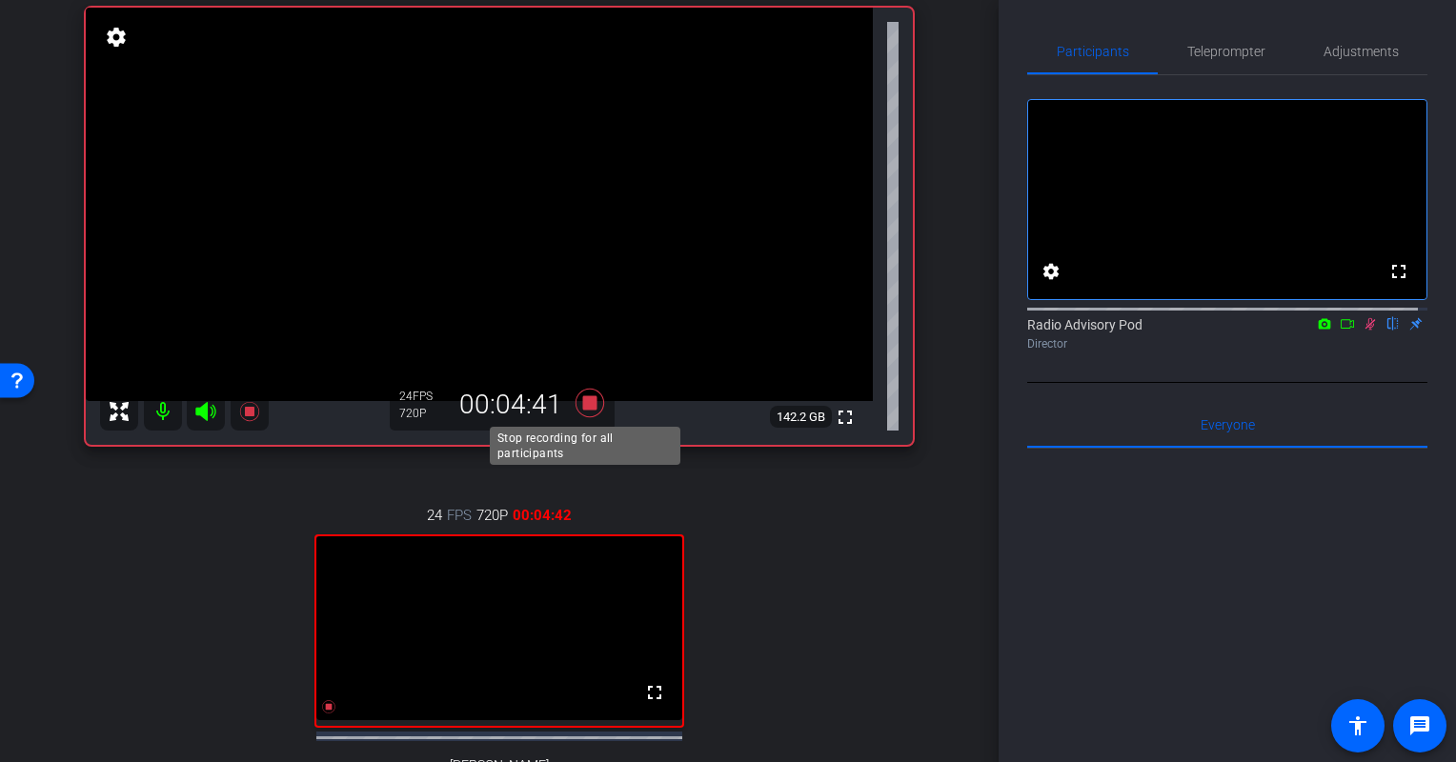
click at [587, 404] on icon at bounding box center [590, 403] width 29 height 29
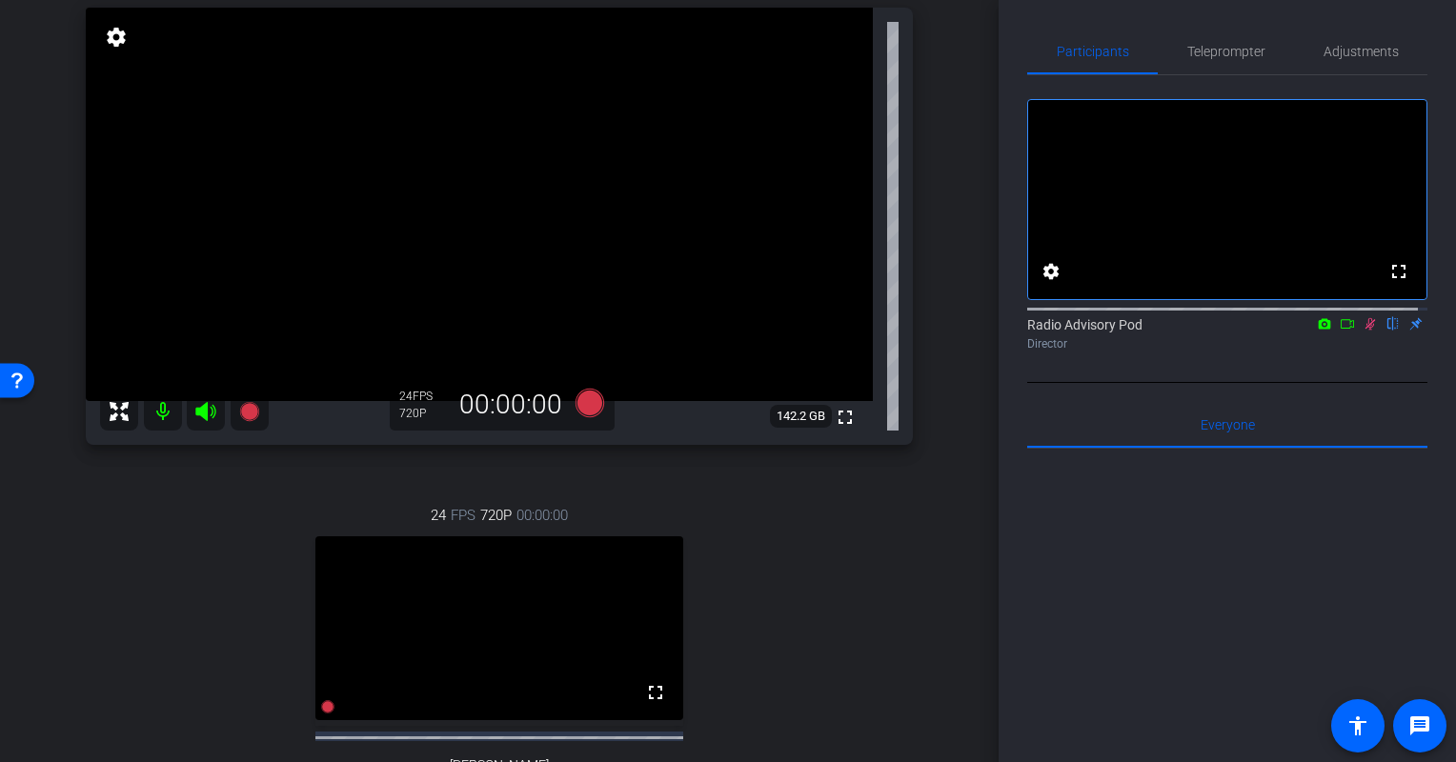
click at [1364, 331] on icon at bounding box center [1370, 323] width 15 height 13
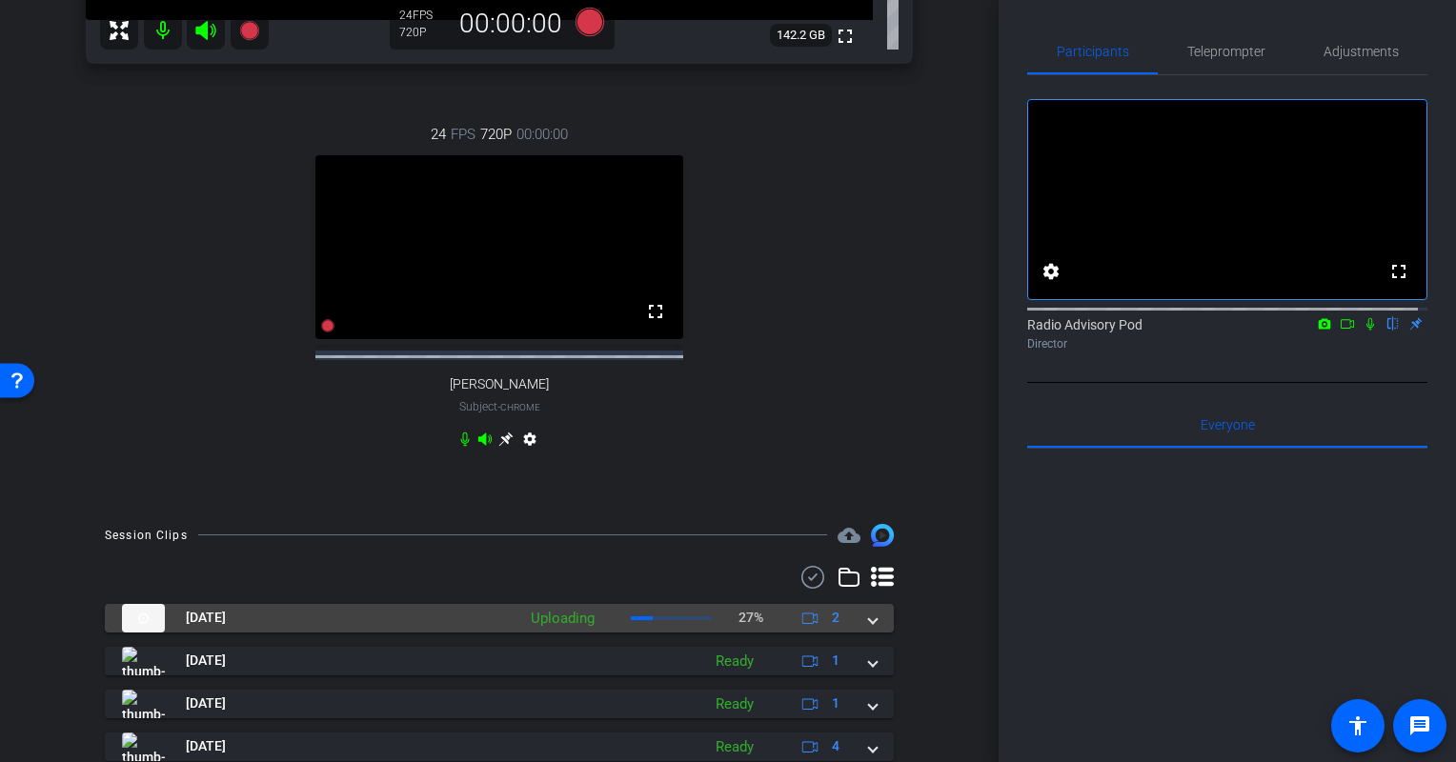
scroll to position [381, 0]
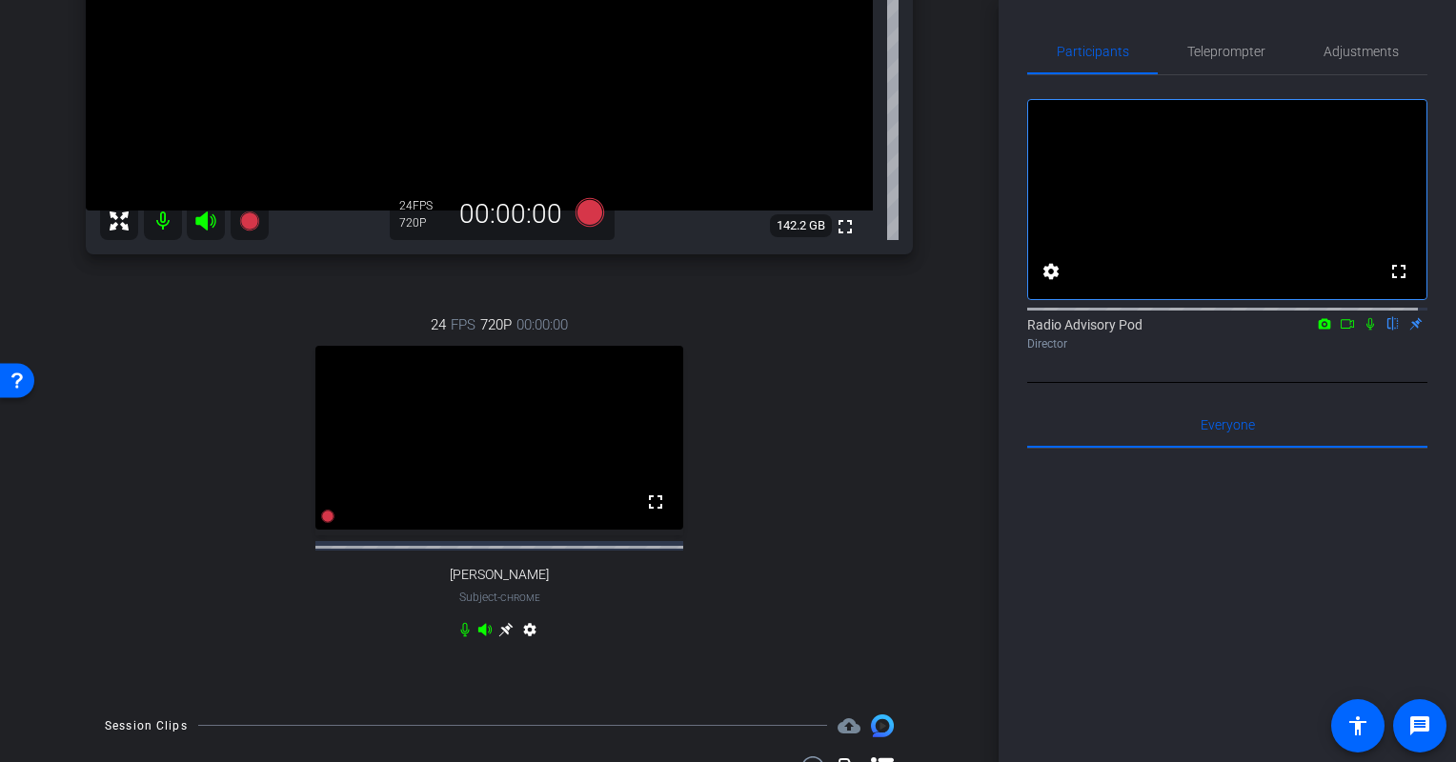
click at [181, 522] on div "24 FPS 720P 00:00:00 fullscreen [PERSON_NAME] Subject - Chrome settings" at bounding box center [499, 480] width 827 height 394
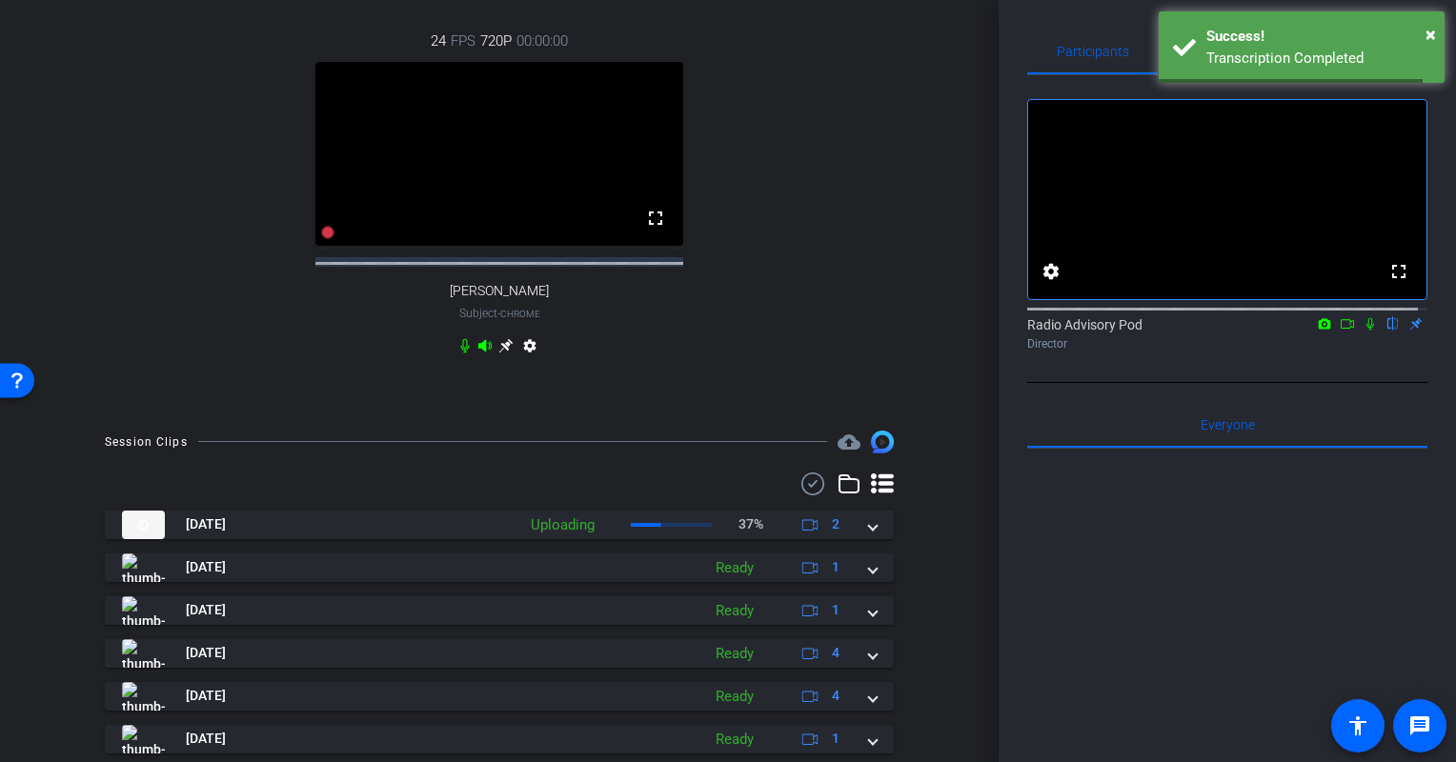
scroll to position [762, 0]
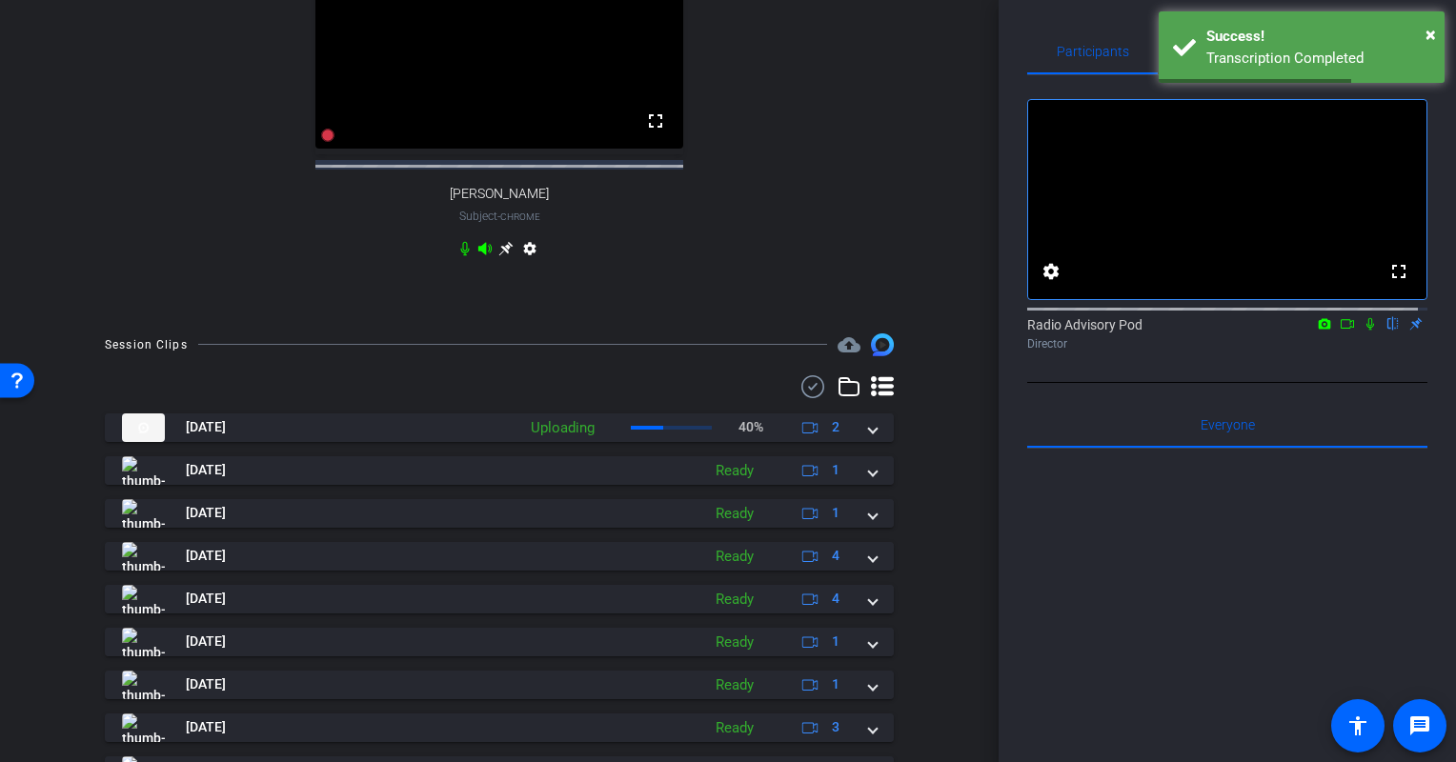
click at [130, 230] on div "24 FPS 720P 00:00:00 fullscreen [PERSON_NAME] Subject - Chrome settings" at bounding box center [499, 99] width 827 height 394
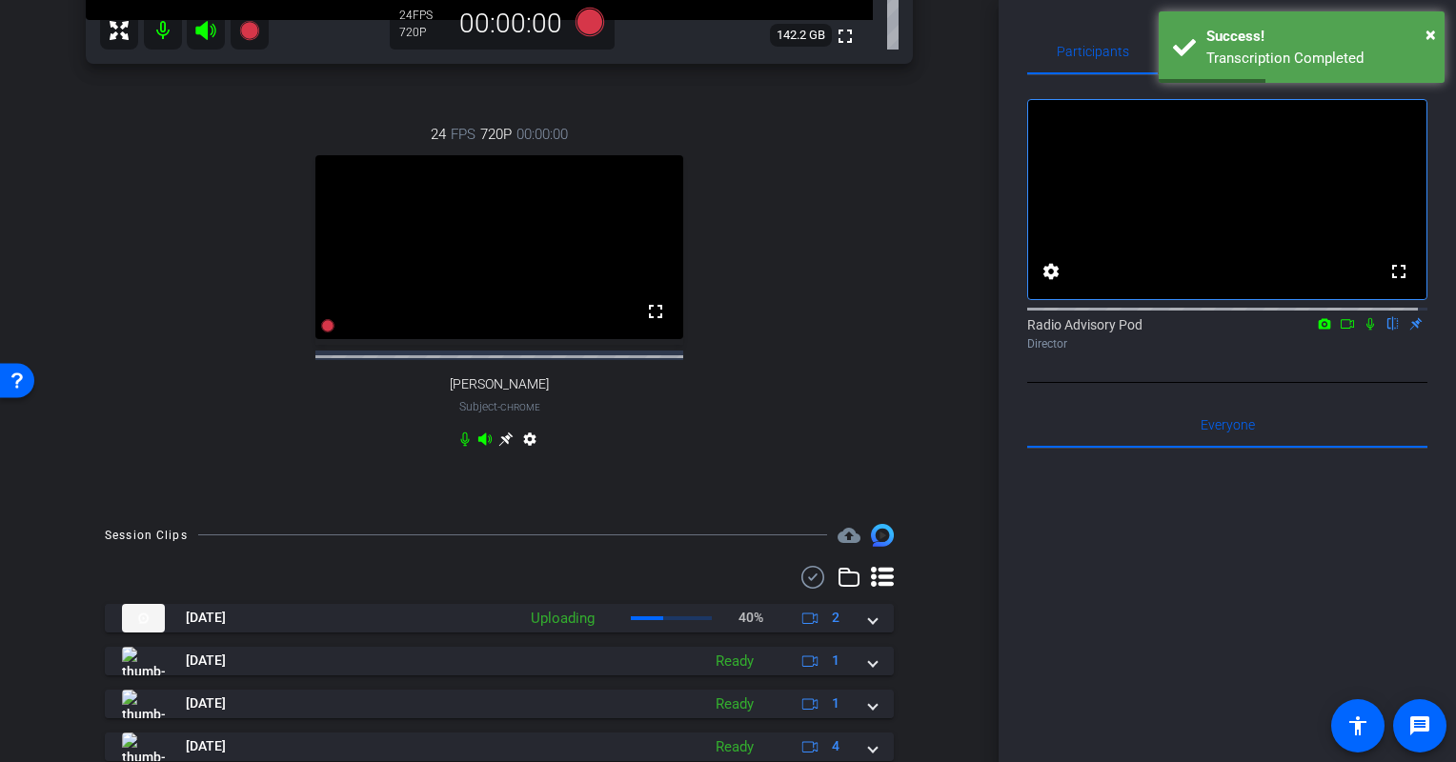
scroll to position [191, 0]
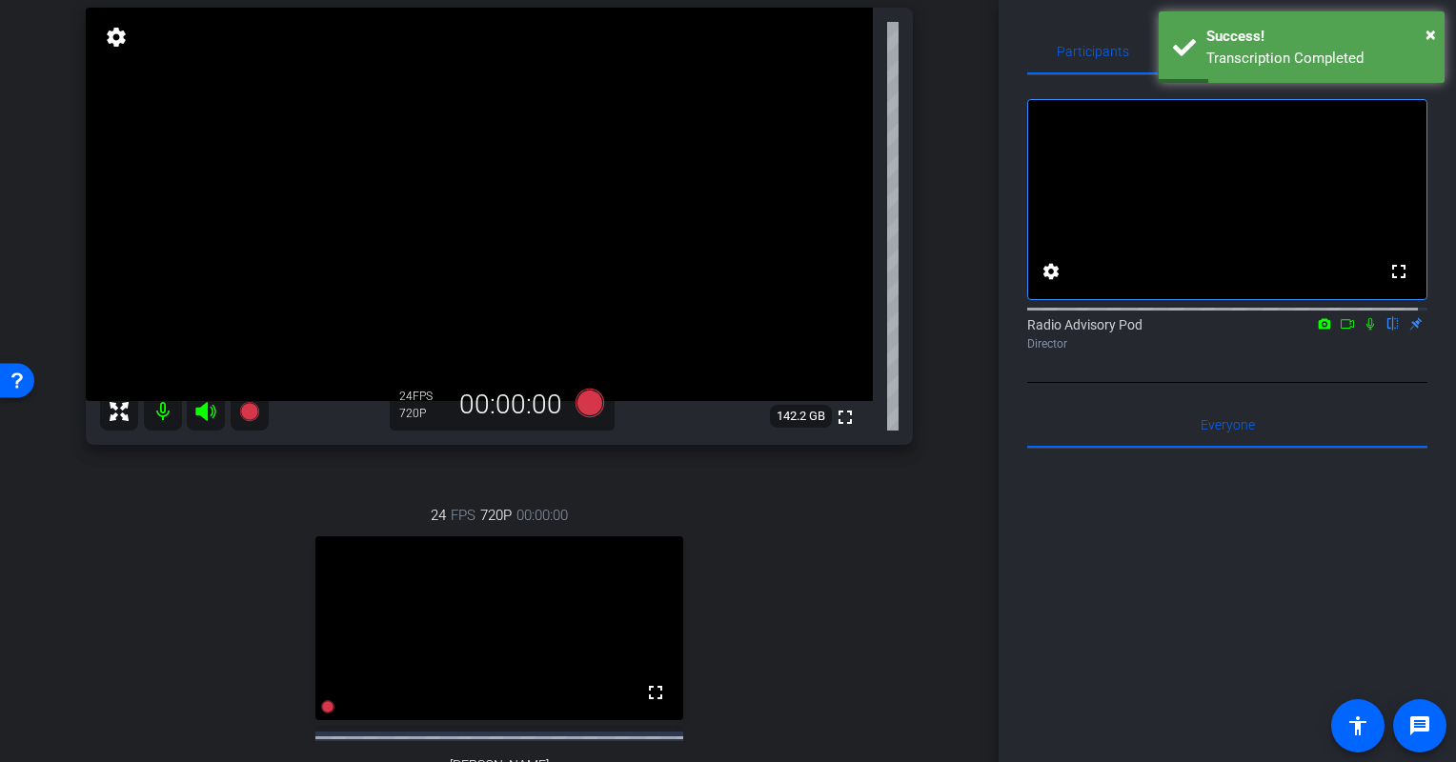
click at [98, 641] on div "24 FPS 720P 00:00:00 fullscreen [PERSON_NAME] Subject - Chrome settings" at bounding box center [499, 671] width 827 height 394
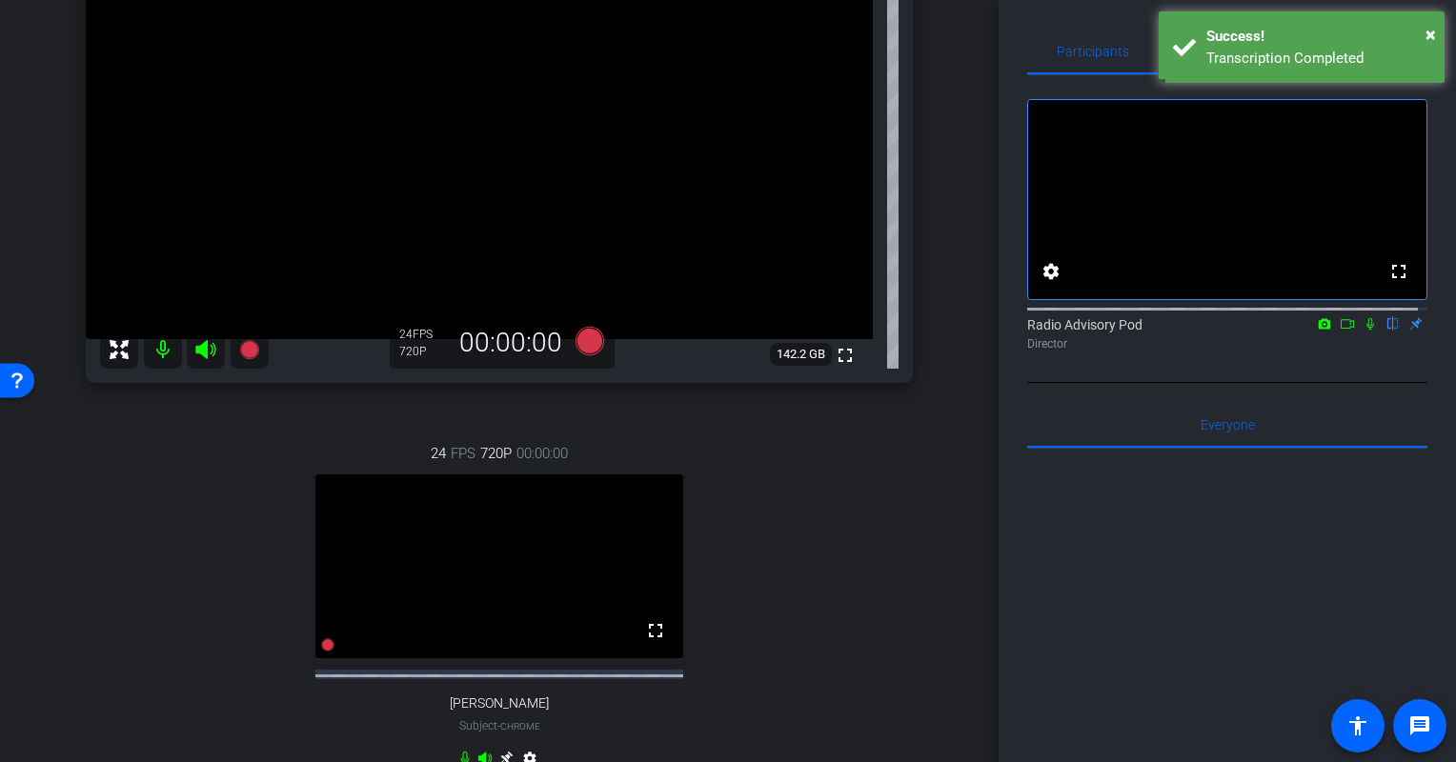
scroll to position [286, 0]
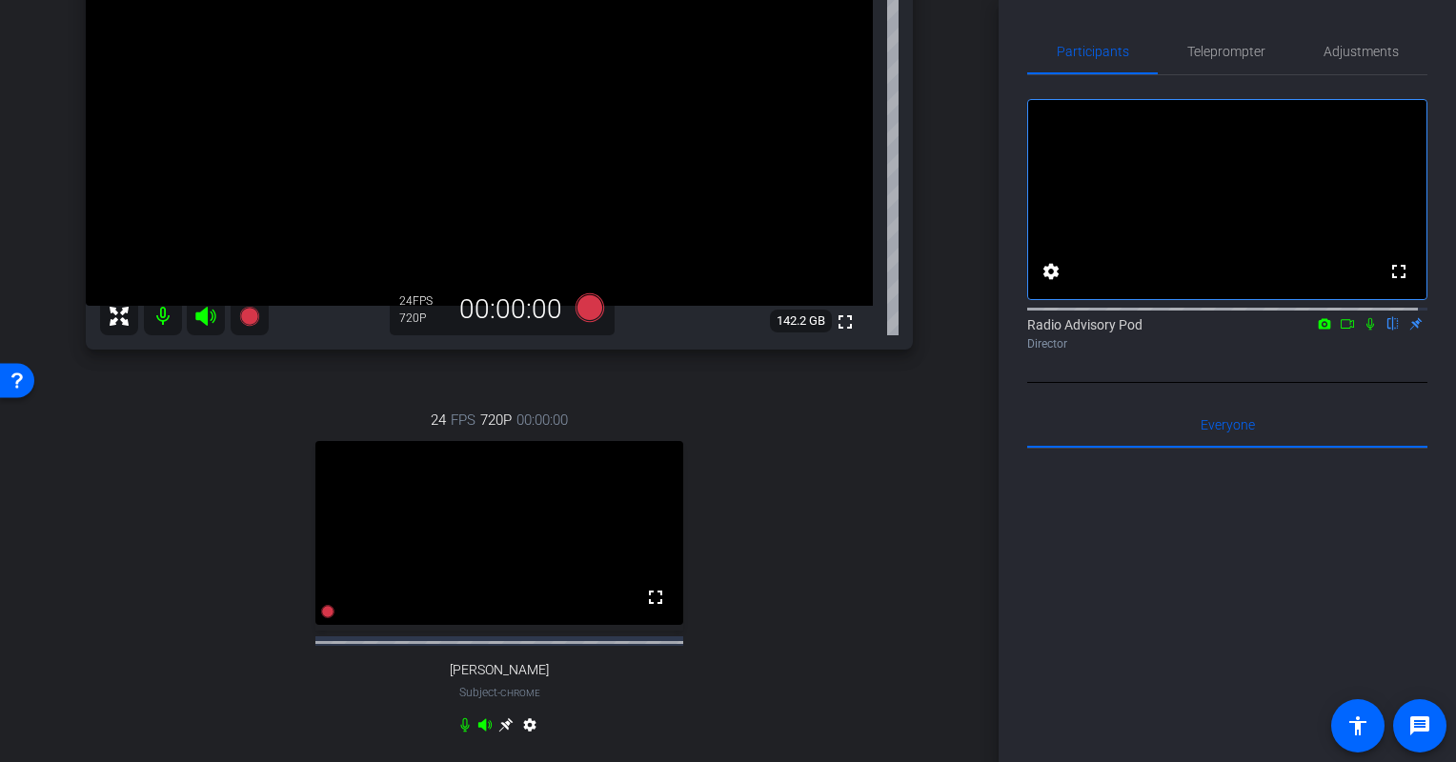
click at [150, 538] on div "24 FPS 720P 00:00:00 fullscreen [PERSON_NAME] Subject - Chrome settings" at bounding box center [499, 575] width 827 height 394
click at [114, 663] on div "24 FPS 720P 00:00:00 fullscreen [PERSON_NAME] Subject - Chrome settings" at bounding box center [499, 575] width 827 height 394
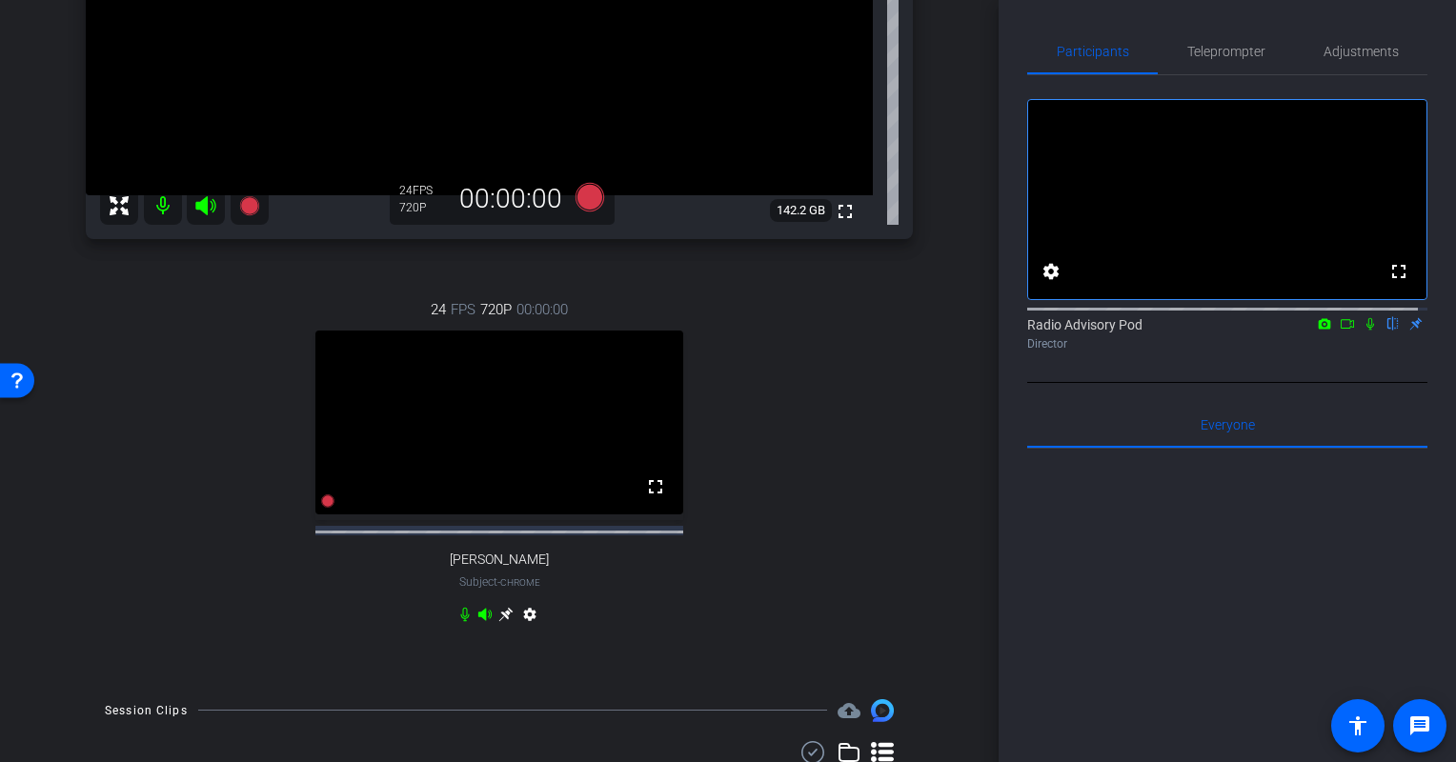
scroll to position [381, 0]
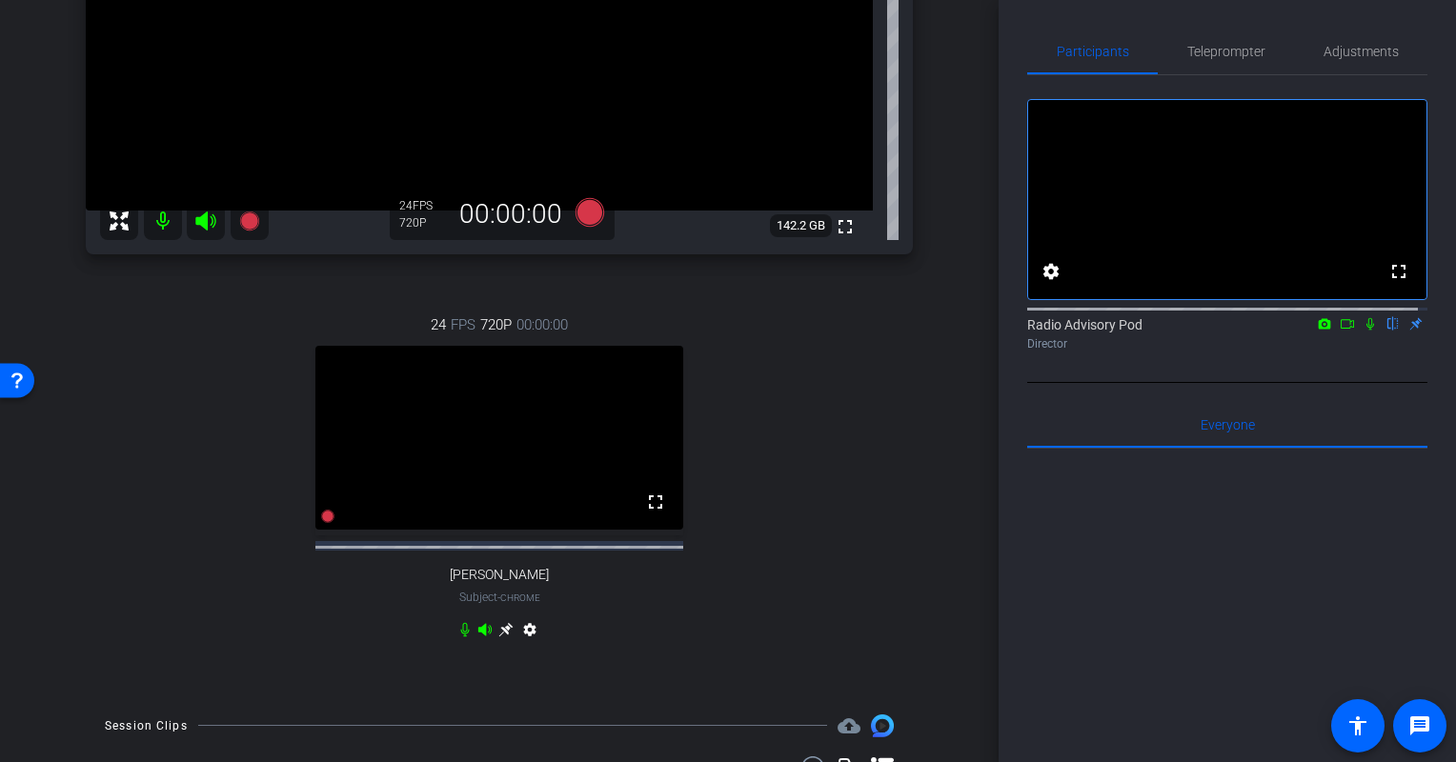
click at [107, 577] on div "24 FPS 720P 00:00:00 fullscreen [PERSON_NAME] Subject - Chrome settings" at bounding box center [499, 480] width 827 height 394
click at [86, 568] on div "24 FPS 720P 00:00:00 fullscreen [PERSON_NAME] Subject - Chrome settings" at bounding box center [499, 480] width 827 height 394
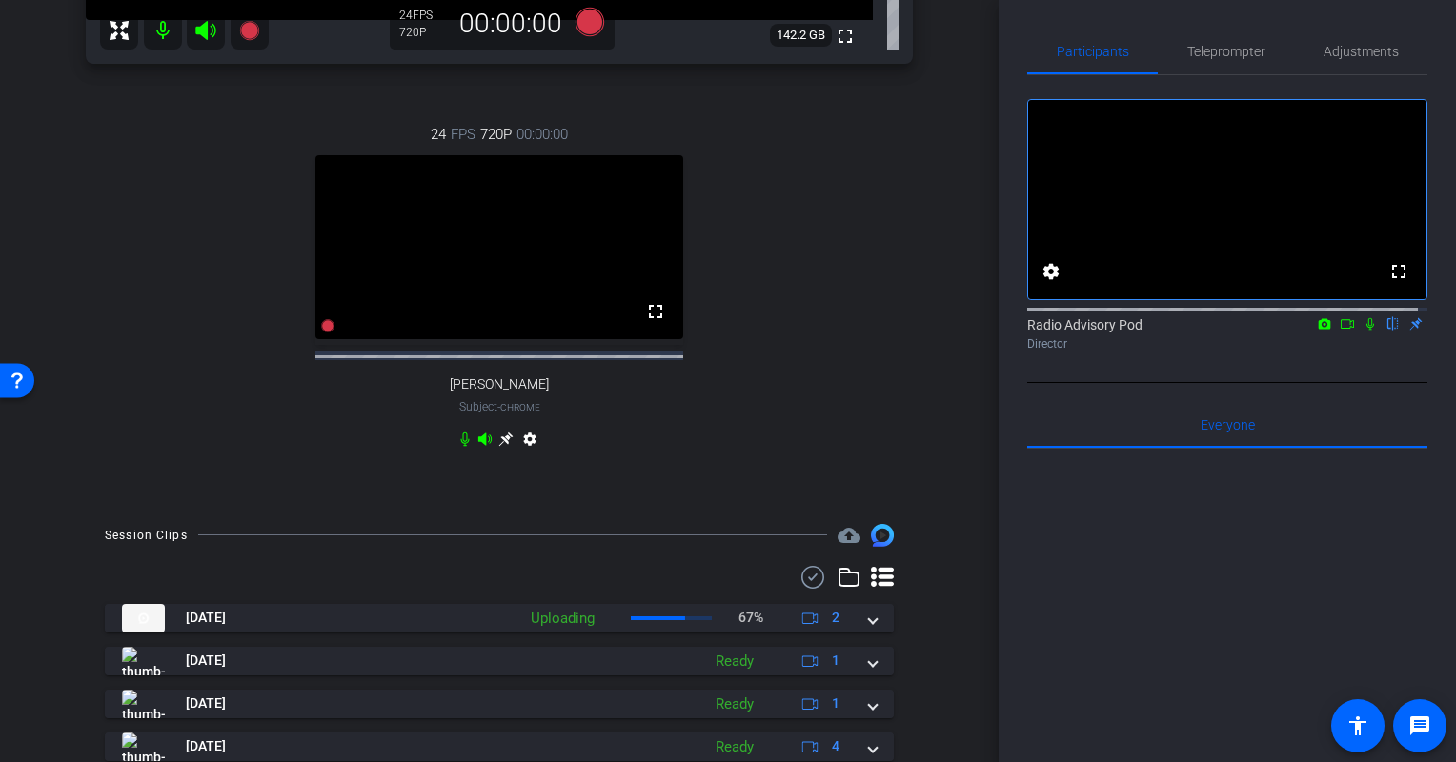
scroll to position [476, 0]
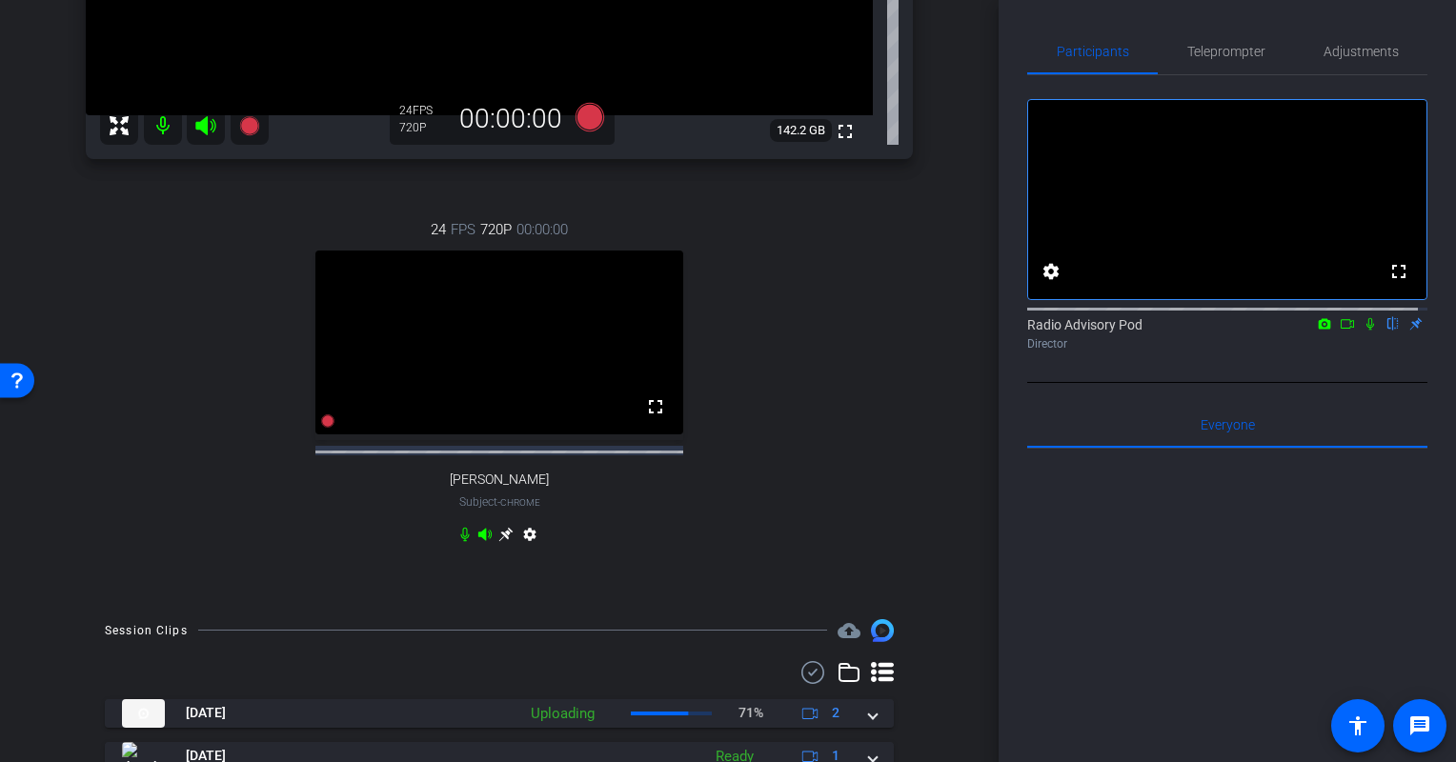
click at [123, 534] on div "24 FPS 720P 00:00:00 fullscreen [PERSON_NAME] Subject - Chrome settings" at bounding box center [499, 385] width 827 height 394
click at [111, 513] on div "24 FPS 720P 00:00:00 fullscreen [PERSON_NAME] Subject - Chrome settings" at bounding box center [499, 385] width 827 height 394
click at [195, 546] on div "24 FPS 720P 00:00:00 fullscreen [PERSON_NAME] Subject - Chrome settings" at bounding box center [499, 385] width 827 height 394
click at [186, 507] on div "24 FPS 720P 00:00:00 fullscreen [PERSON_NAME] Subject - Chrome settings" at bounding box center [499, 385] width 827 height 394
click at [213, 556] on div "24 FPS 720P 00:00:00 fullscreen [PERSON_NAME] Subject - Chrome settings" at bounding box center [499, 385] width 827 height 394
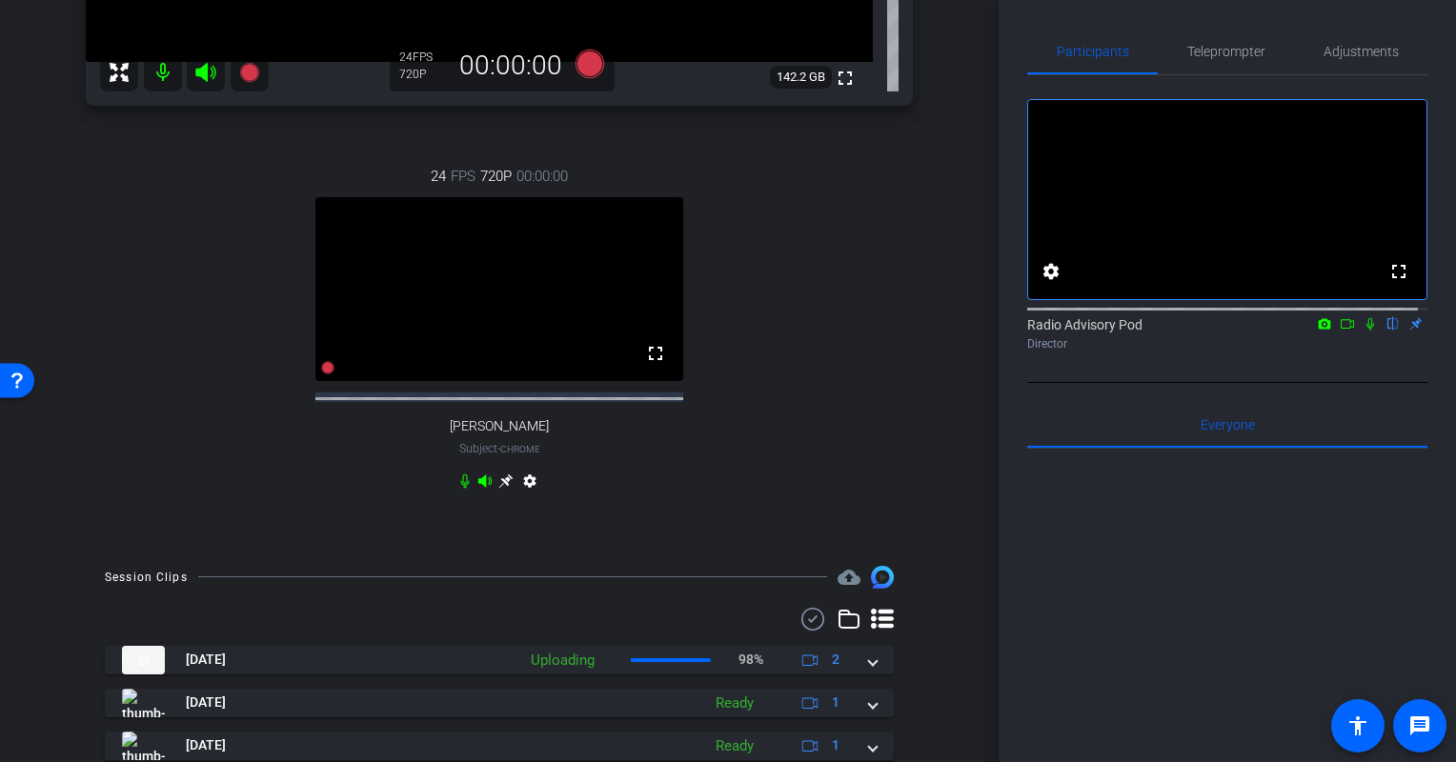
scroll to position [381, 0]
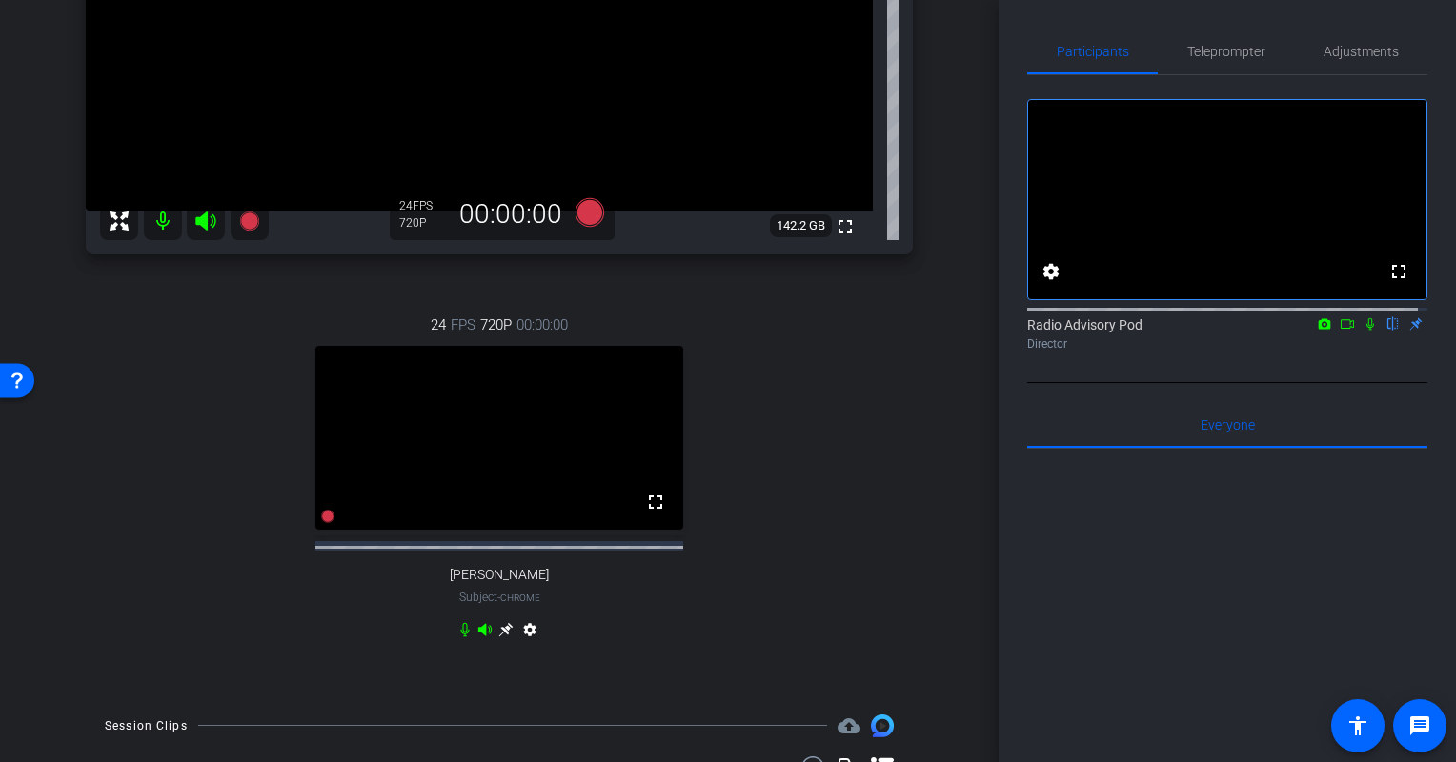
click at [248, 610] on div "24 FPS 720P 00:00:00 fullscreen [PERSON_NAME] Subject - Chrome settings" at bounding box center [499, 480] width 827 height 394
click at [205, 490] on div "24 FPS 720P 00:00:00 fullscreen [PERSON_NAME] Subject - Chrome settings" at bounding box center [499, 480] width 827 height 394
click at [191, 485] on div "24 FPS 720P 00:00:00 fullscreen [PERSON_NAME] Subject - Chrome settings" at bounding box center [499, 480] width 827 height 394
click at [186, 514] on div "24 FPS 720P 00:00:00 fullscreen [PERSON_NAME] Subject - Chrome settings" at bounding box center [499, 480] width 827 height 394
click at [152, 507] on div "24 FPS 720P 00:00:00 fullscreen [PERSON_NAME] Subject - Chrome settings" at bounding box center [499, 480] width 827 height 394
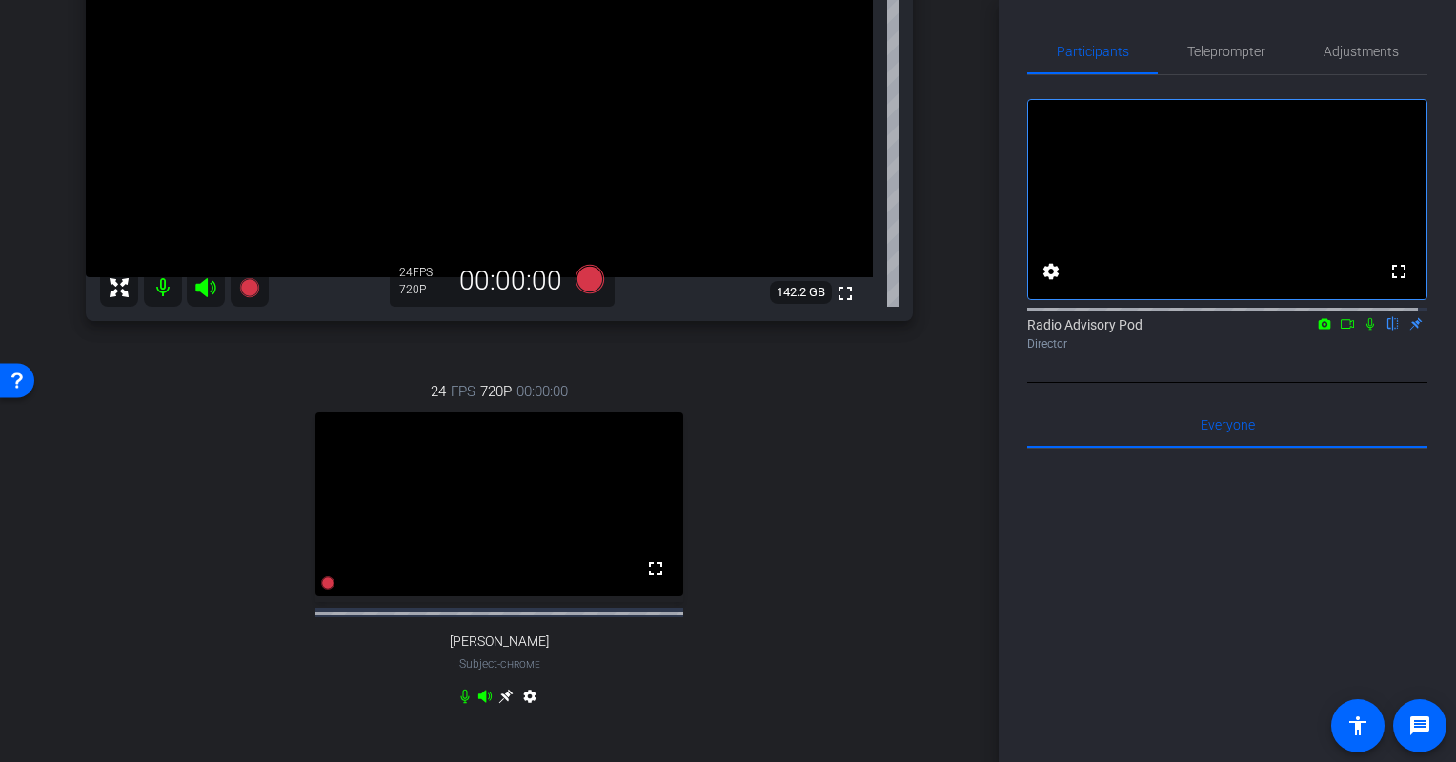
scroll to position [286, 0]
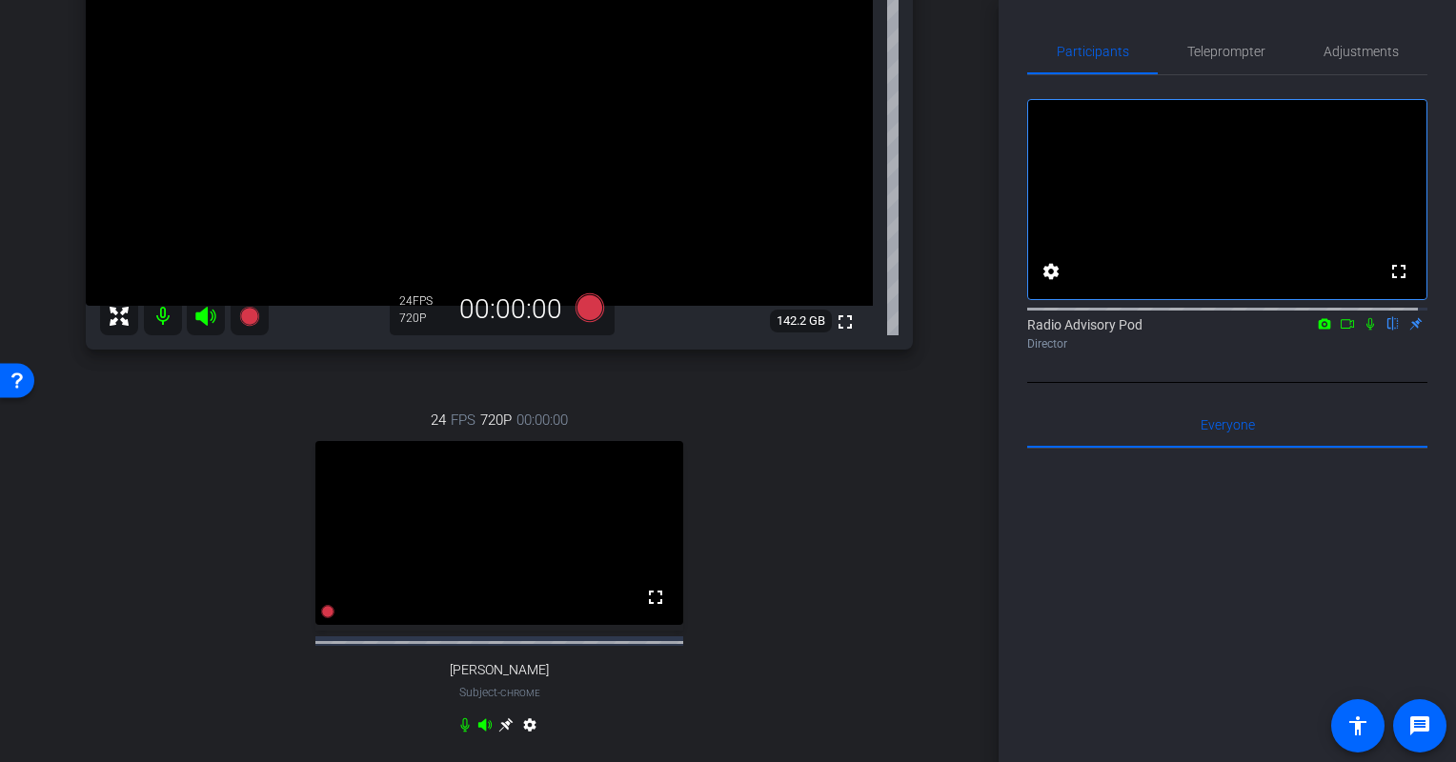
click at [171, 538] on div "24 FPS 720P 00:00:00 fullscreen [PERSON_NAME] Subject - Chrome settings" at bounding box center [499, 575] width 827 height 394
click at [164, 611] on div "24 FPS 720P 00:00:00 fullscreen [PERSON_NAME] Subject - Chrome settings" at bounding box center [499, 575] width 827 height 394
click at [131, 624] on div "24 FPS 720P 00:00:00 fullscreen [PERSON_NAME] Subject - Chrome settings" at bounding box center [499, 575] width 827 height 394
click at [97, 598] on div "24 FPS 720P 00:00:00 fullscreen [PERSON_NAME] Subject - Chrome settings" at bounding box center [499, 575] width 827 height 394
click at [90, 553] on div "24 FPS 720P 00:00:00 fullscreen [PERSON_NAME] Subject - Chrome settings" at bounding box center [499, 575] width 827 height 394
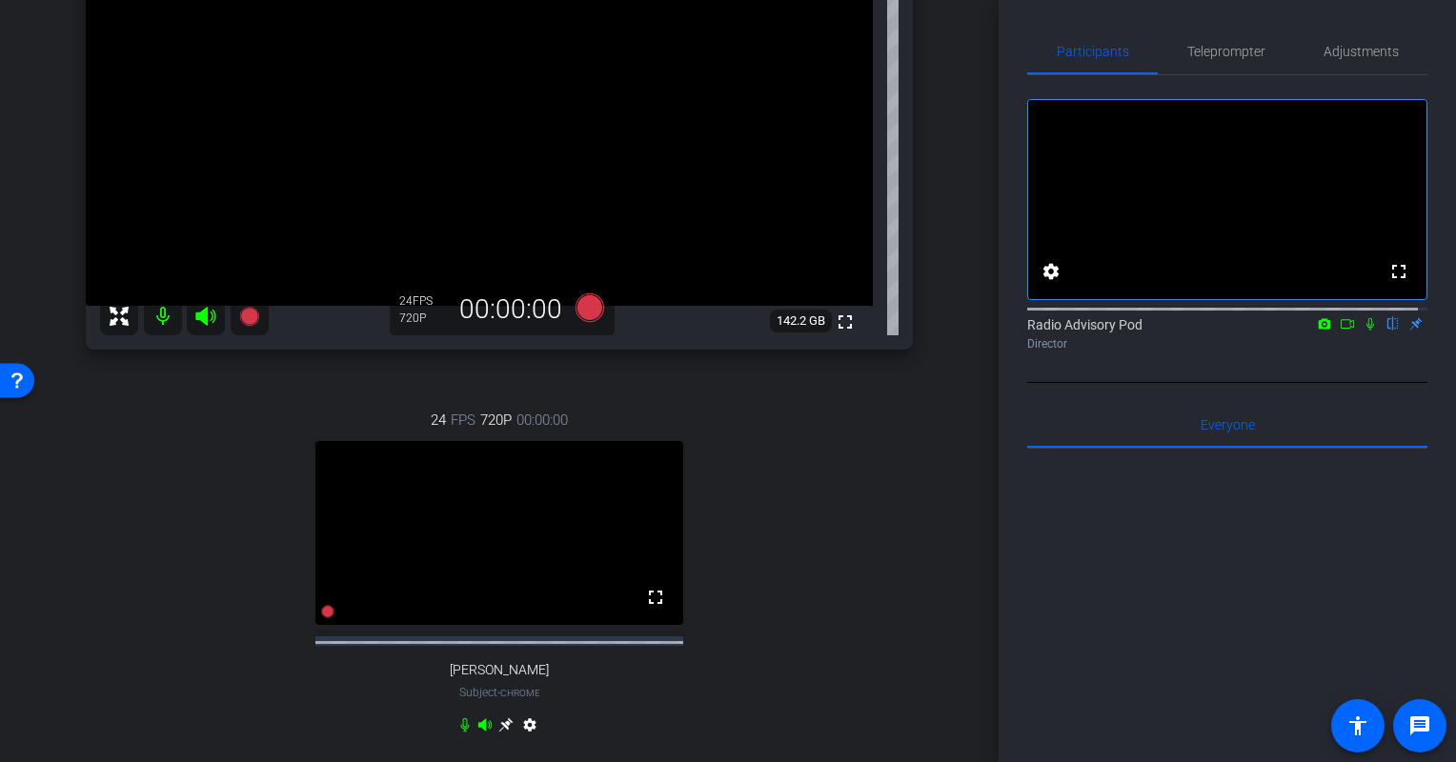
click at [101, 598] on div "24 FPS 720P 00:00:00 fullscreen [PERSON_NAME] Subject - Chrome settings" at bounding box center [499, 575] width 827 height 394
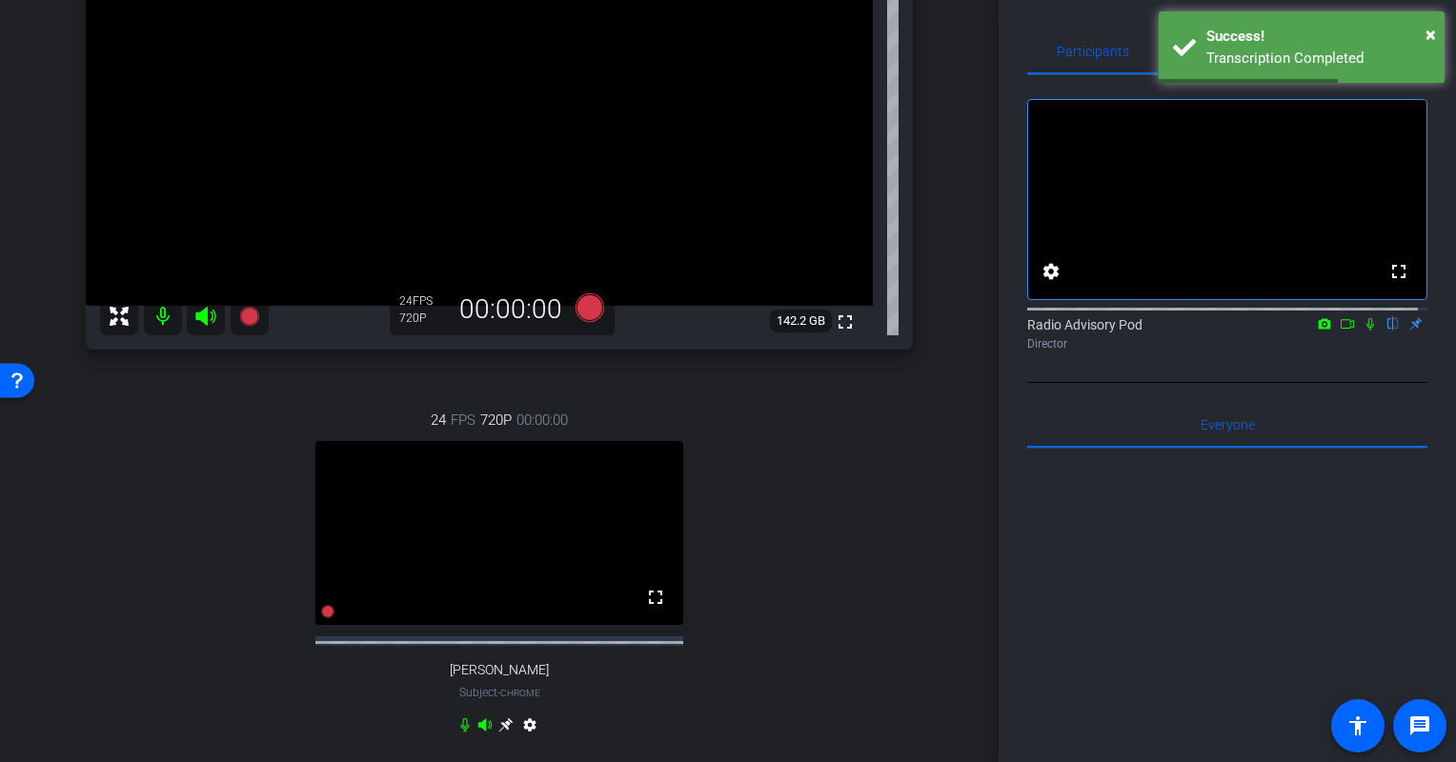
click at [162, 573] on div "24 FPS 720P 00:00:00 fullscreen [PERSON_NAME] Subject - Chrome settings" at bounding box center [499, 575] width 827 height 394
click at [150, 587] on div "24 FPS 720P 00:00:00 fullscreen [PERSON_NAME] Subject - Chrome settings" at bounding box center [499, 575] width 827 height 394
click at [69, 571] on div "abby Chrome info ROOM ID: 378487939 fullscreen settings 142.2 GB 24 FPS 720P 00…" at bounding box center [499, 319] width 903 height 943
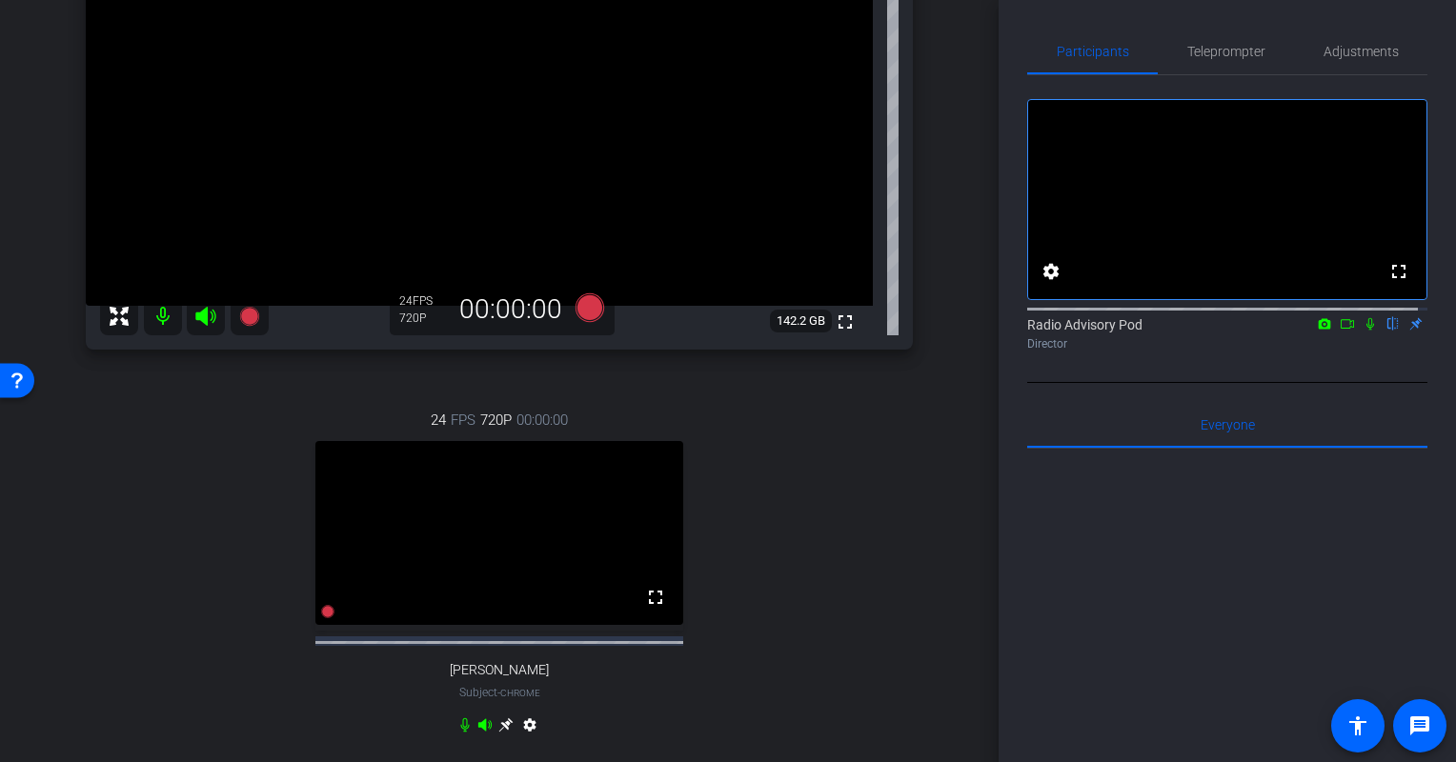
click at [61, 579] on div "abby Chrome info ROOM ID: 378487939 fullscreen settings 142.2 GB 24 FPS 720P 00…" at bounding box center [499, 319] width 903 height 943
click at [92, 563] on div "24 FPS 720P 00:00:00 fullscreen [PERSON_NAME] Subject - Chrome settings" at bounding box center [499, 575] width 827 height 394
click at [133, 588] on div "24 FPS 720P 00:00:00 fullscreen [PERSON_NAME] Subject - Chrome settings" at bounding box center [499, 575] width 827 height 394
click at [79, 598] on div "abby Chrome info ROOM ID: 378487939 fullscreen settings 142.2 GB 24 FPS 720P 00…" at bounding box center [499, 319] width 903 height 943
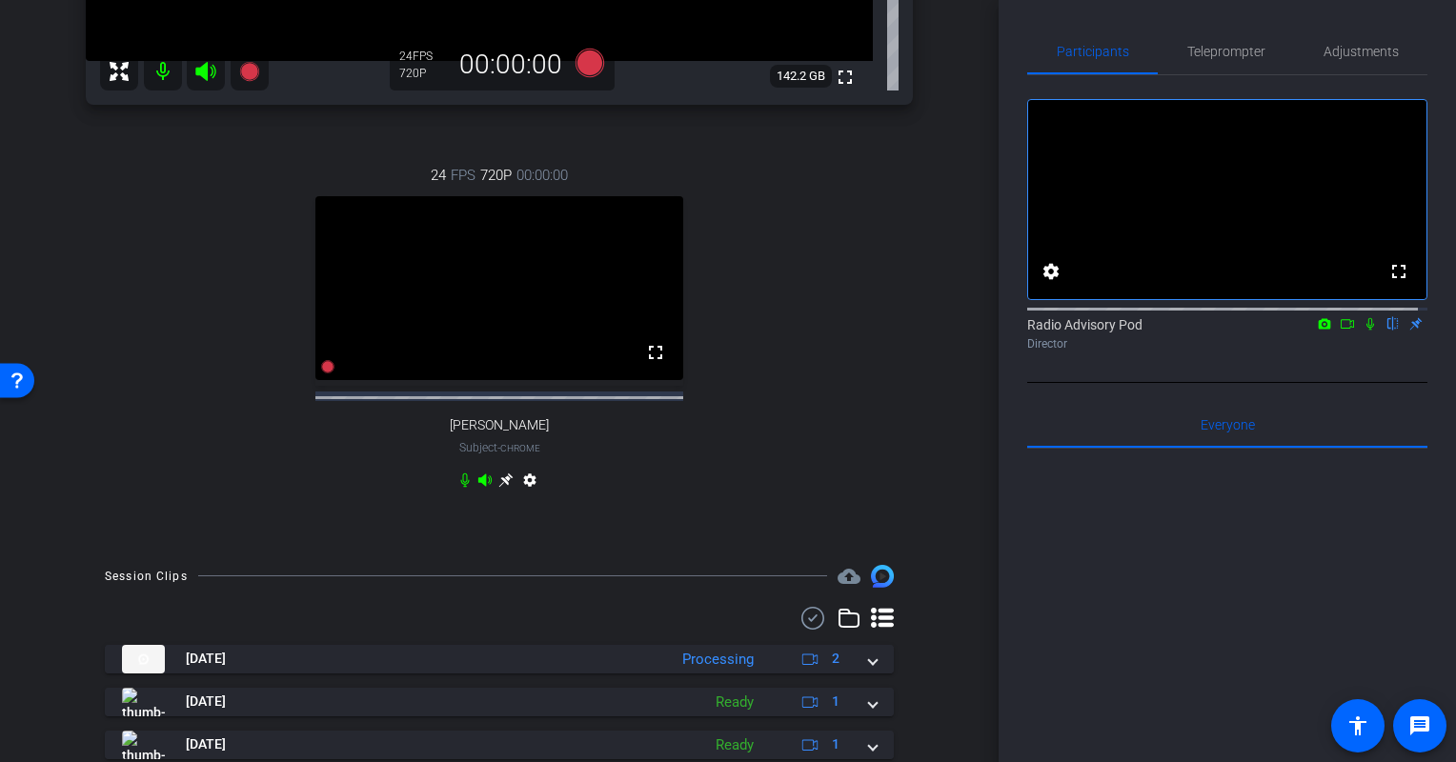
scroll to position [667, 0]
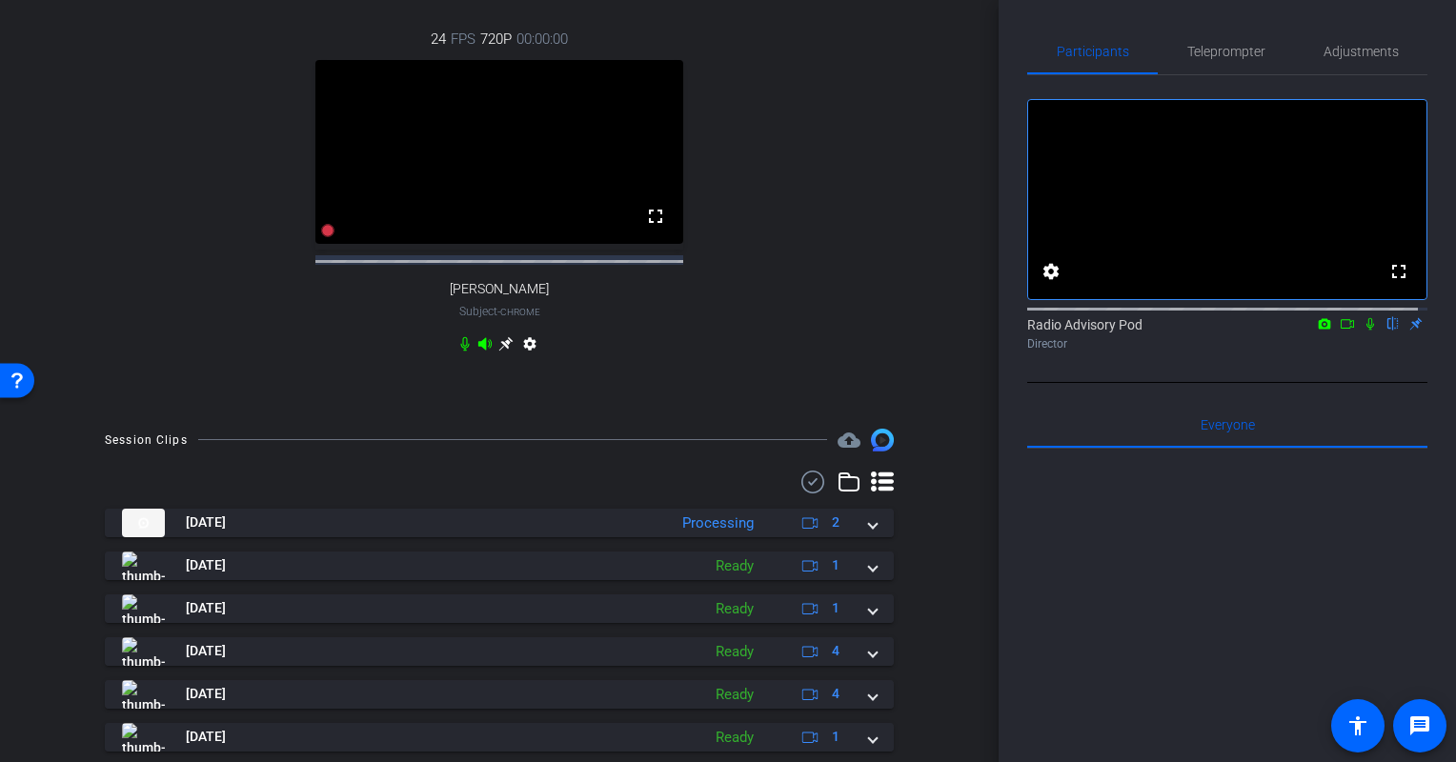
click at [174, 351] on div "24 FPS 720P 00:00:00 fullscreen [PERSON_NAME] Subject - Chrome settings" at bounding box center [499, 194] width 827 height 394
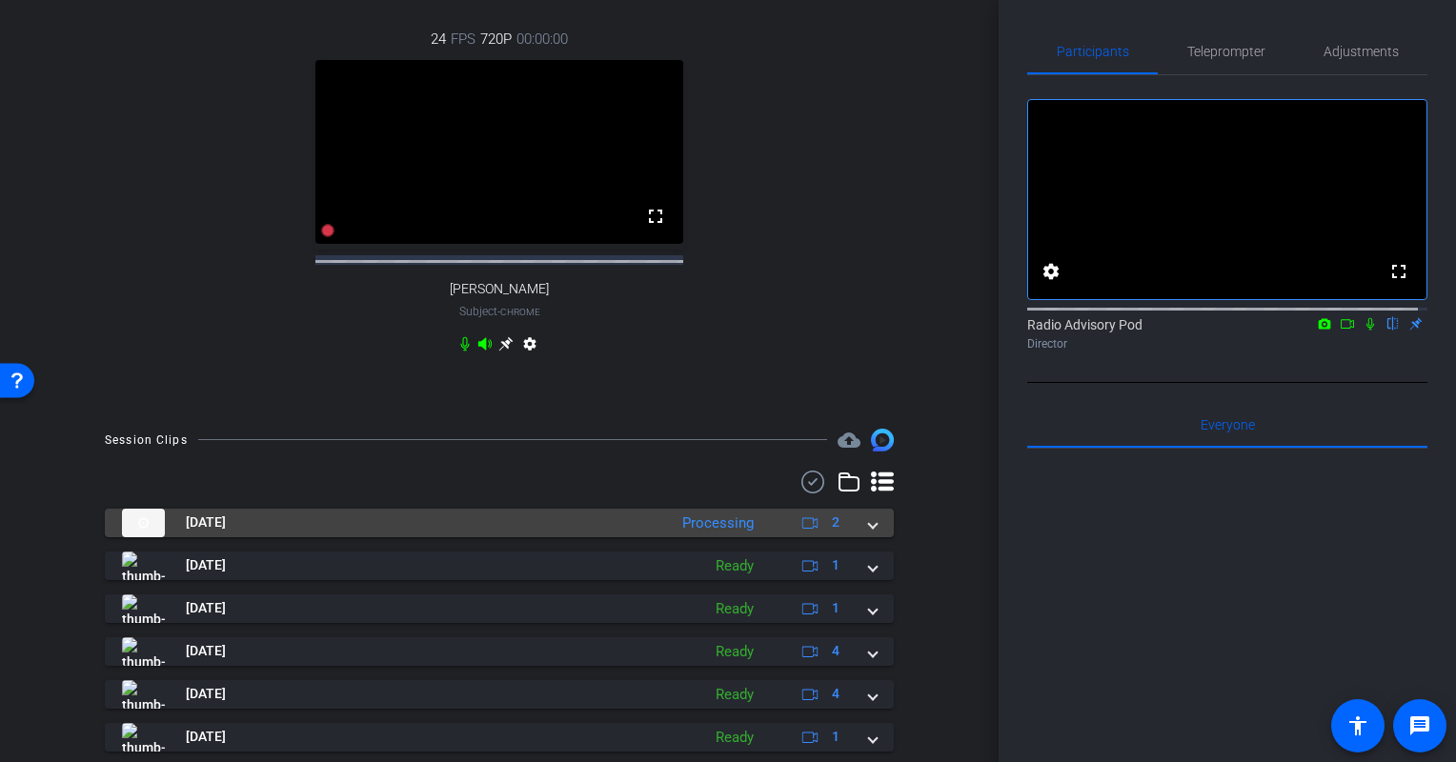
drag, startPoint x: 398, startPoint y: 522, endPoint x: 398, endPoint y: 534, distance: 11.4
click at [398, 523] on div "[DATE] Processing 2 [DATE] Ready 1 [DATE] Ready 1 [DATE] Ready 4 [DATE] Ready 4…" at bounding box center [499, 731] width 789 height 520
click at [396, 537] on mat-panel-title "[DATE]" at bounding box center [390, 523] width 536 height 29
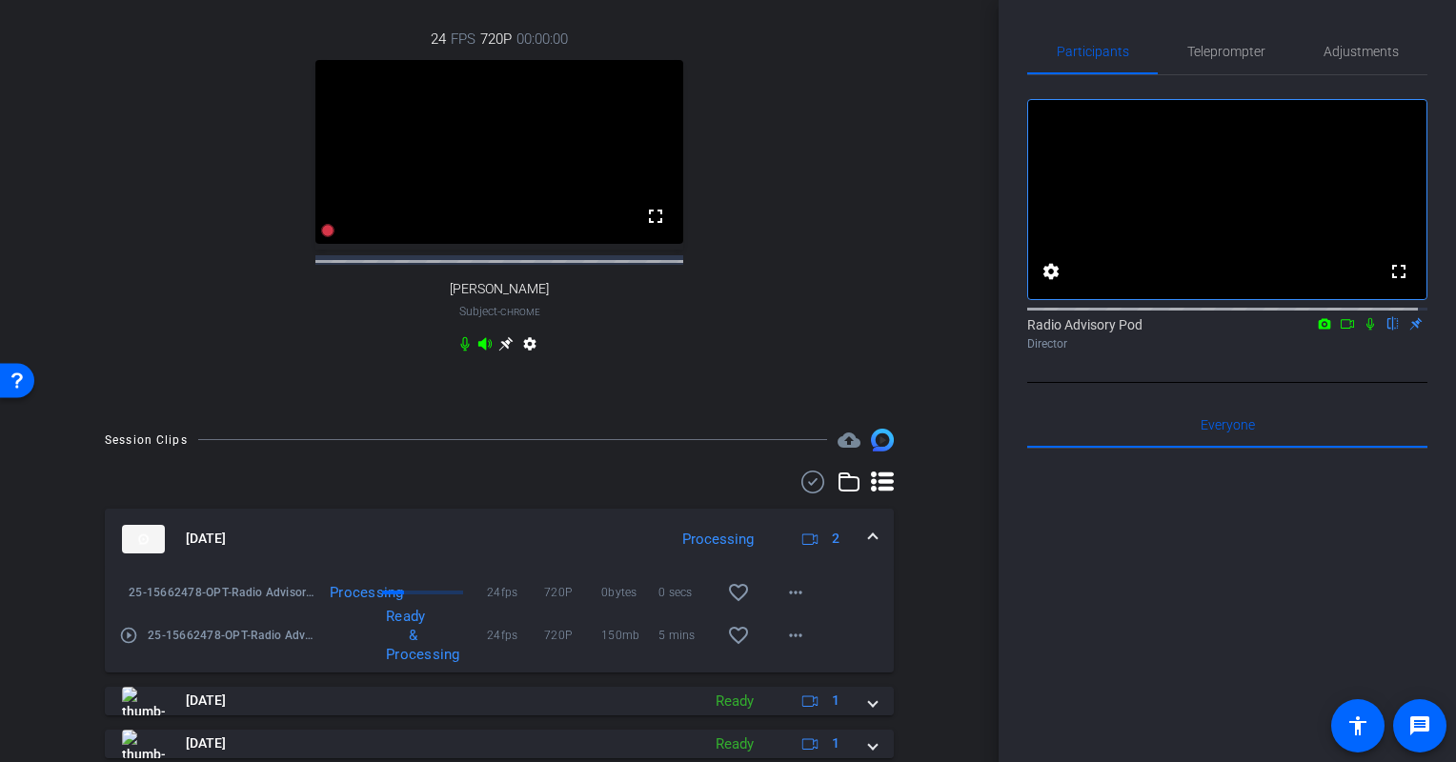
click at [172, 359] on div "24 FPS 720P 00:00:00 fullscreen [PERSON_NAME] Subject - Chrome settings" at bounding box center [499, 194] width 827 height 394
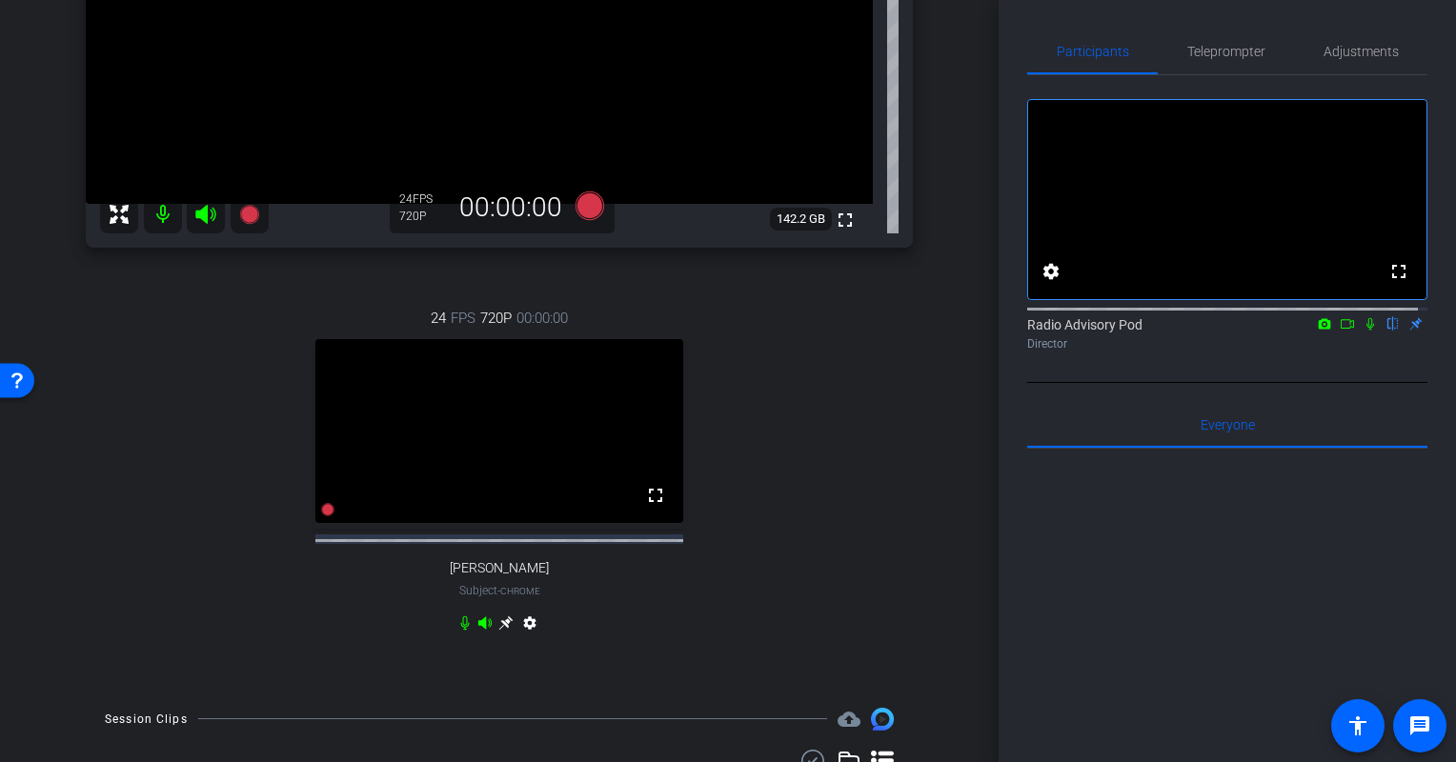
scroll to position [381, 0]
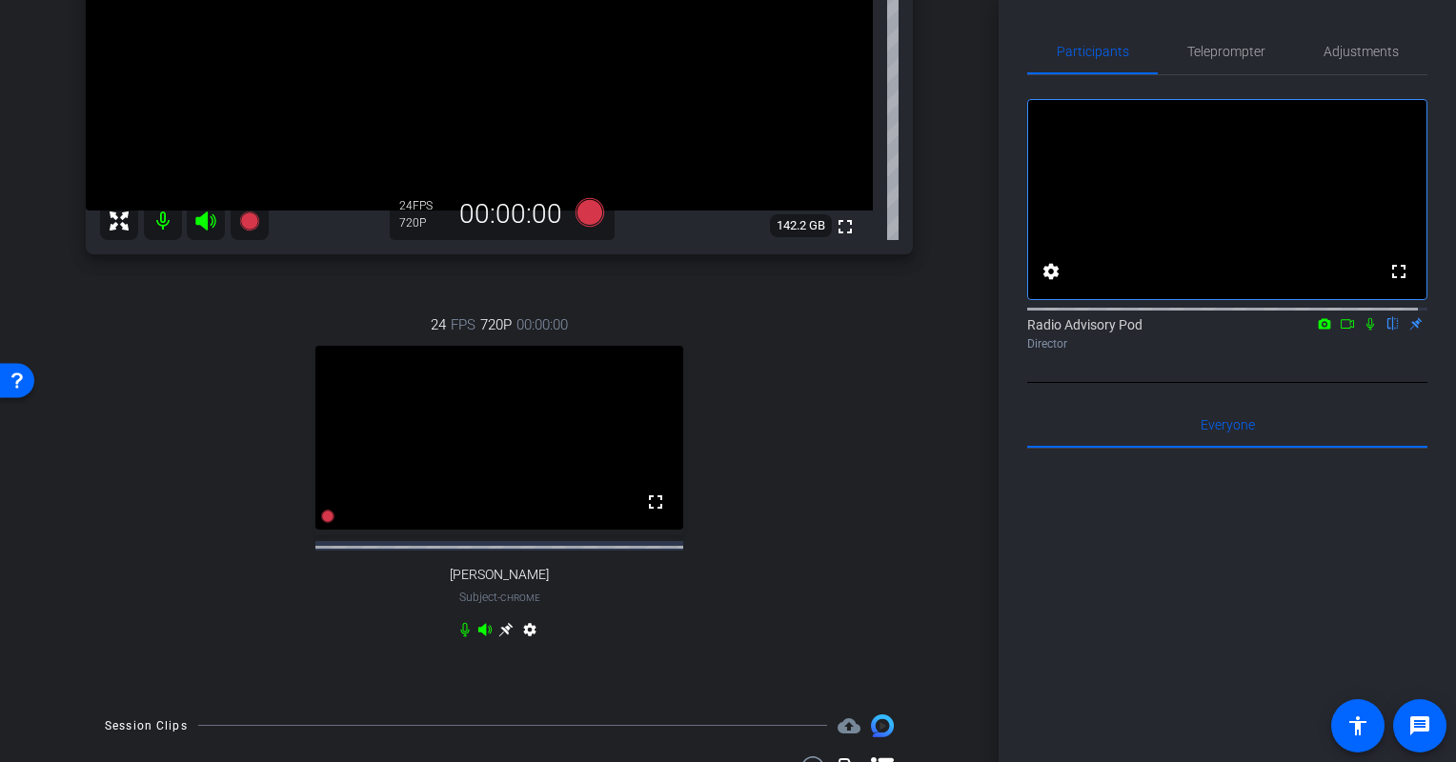
click at [153, 449] on div "24 FPS 720P 00:00:00 fullscreen [PERSON_NAME] Subject - Chrome settings" at bounding box center [499, 480] width 827 height 394
click at [203, 557] on div "24 FPS 720P 00:00:00 fullscreen [PERSON_NAME] Subject - Chrome settings" at bounding box center [499, 480] width 827 height 394
click at [195, 543] on div "24 FPS 720P 00:00:00 fullscreen [PERSON_NAME] Subject - Chrome settings" at bounding box center [499, 480] width 827 height 394
click at [1367, 333] on mat-icon at bounding box center [1370, 323] width 23 height 17
click at [812, 586] on div "24 FPS 720P 00:00:00 fullscreen [PERSON_NAME] Subject - Chrome settings" at bounding box center [499, 480] width 827 height 394
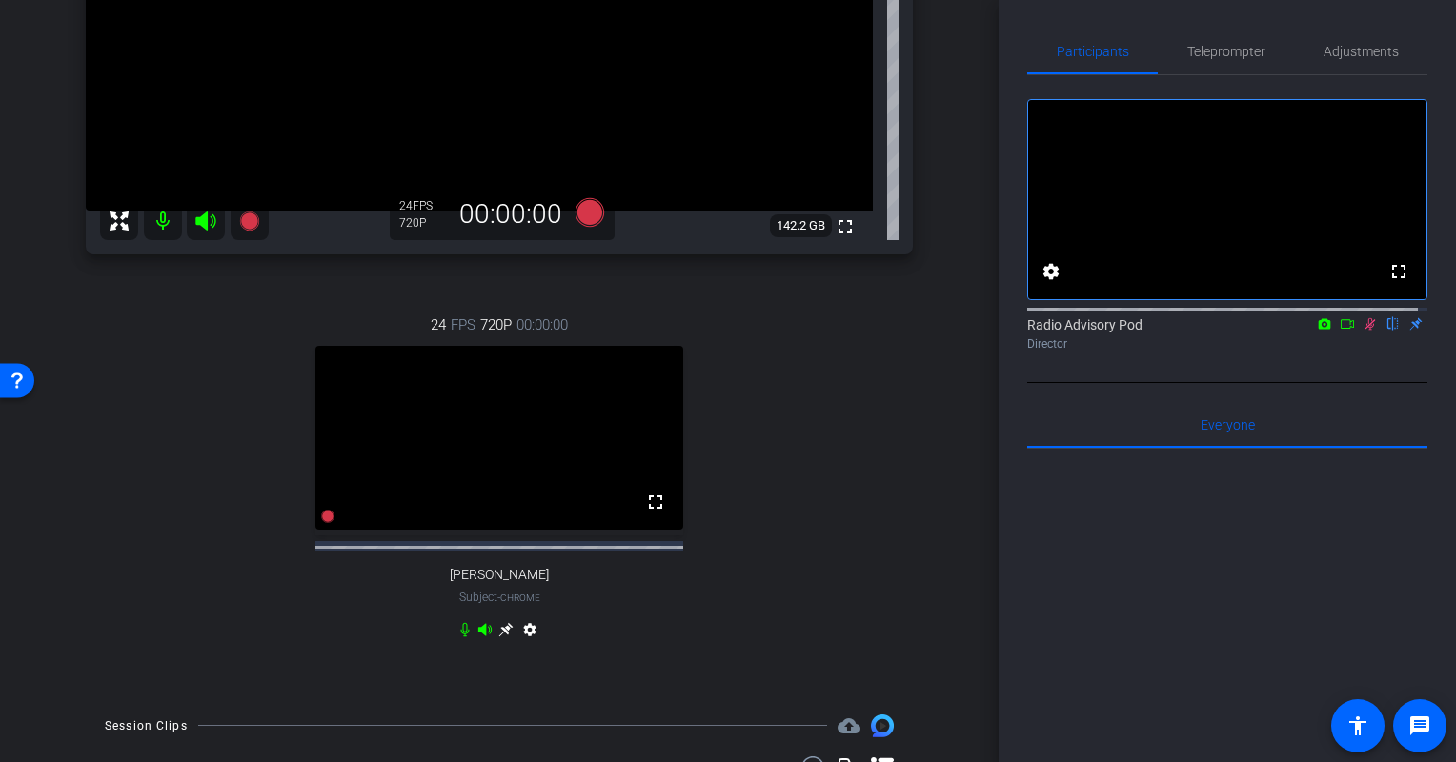
click at [859, 383] on div "24 FPS 720P 00:00:00 fullscreen [PERSON_NAME] Subject - Chrome settings" at bounding box center [499, 480] width 827 height 394
click at [858, 460] on div "24 FPS 720P 00:00:00 fullscreen [PERSON_NAME] Subject - Chrome settings" at bounding box center [499, 480] width 827 height 394
click at [832, 537] on div "24 FPS 720P 00:00:00 fullscreen [PERSON_NAME] Subject - Chrome settings" at bounding box center [499, 480] width 827 height 394
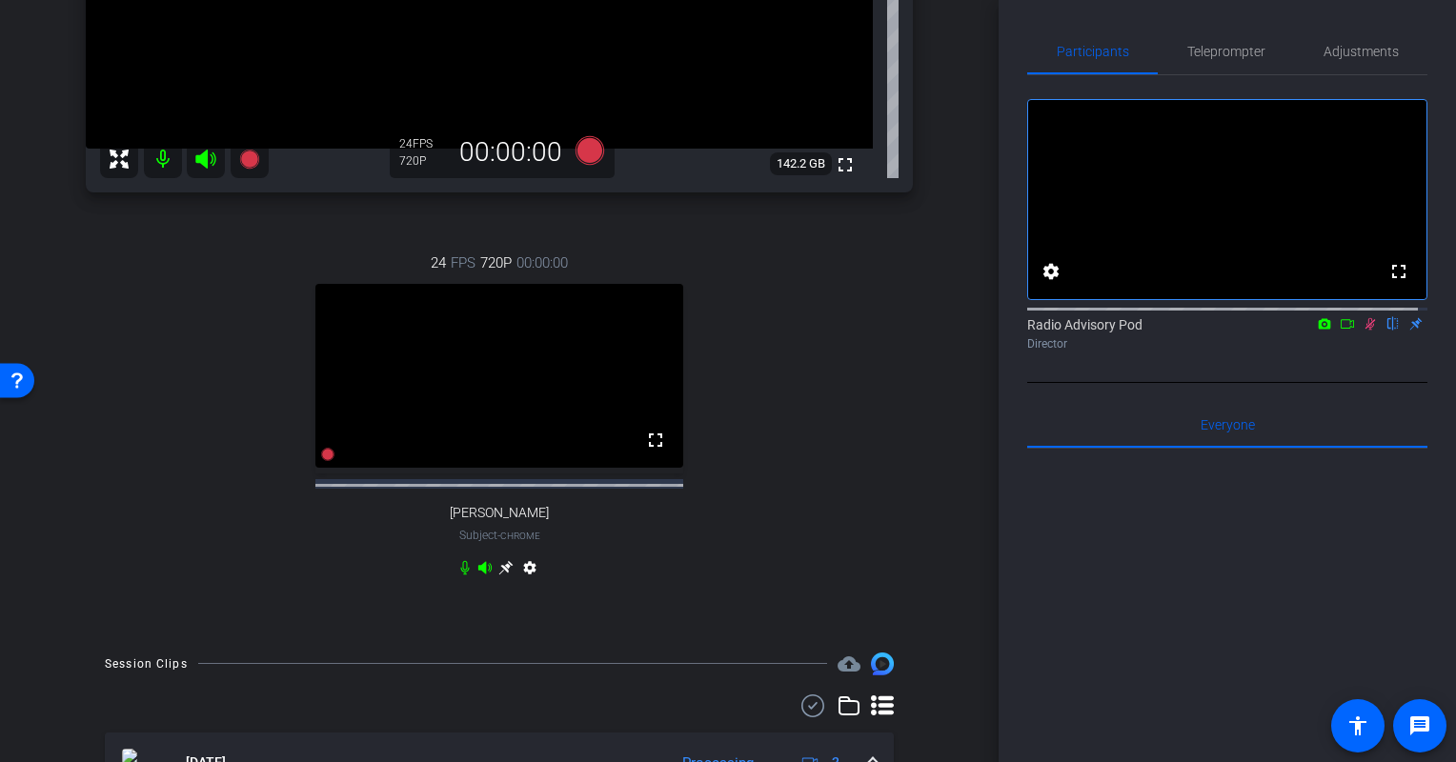
scroll to position [476, 0]
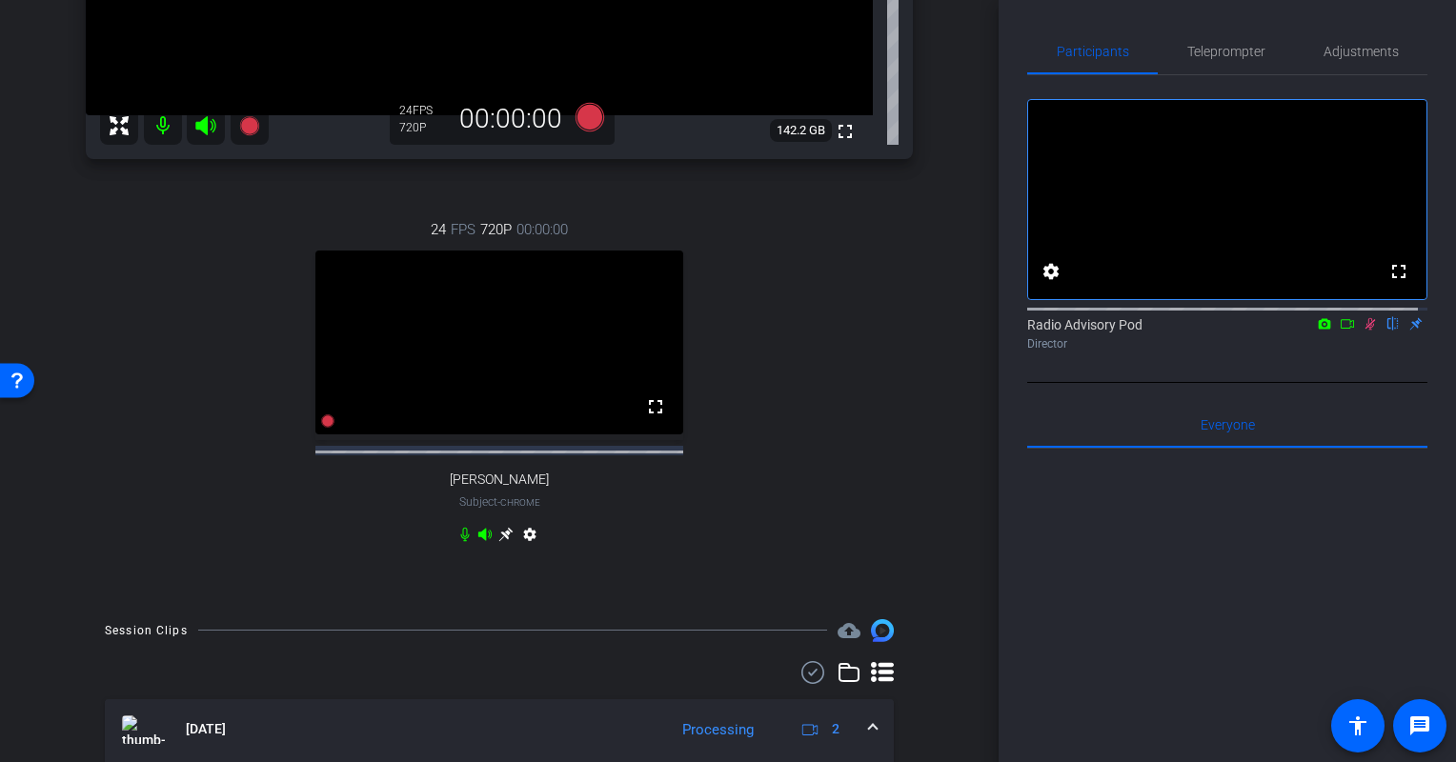
click at [835, 524] on div "24 FPS 720P 00:00:00 fullscreen [PERSON_NAME] Subject - Chrome settings" at bounding box center [499, 385] width 827 height 394
click at [817, 548] on div "24 FPS 720P 00:00:00 fullscreen [PERSON_NAME] Subject - Chrome settings" at bounding box center [499, 385] width 827 height 394
click at [1363, 331] on icon at bounding box center [1370, 323] width 15 height 13
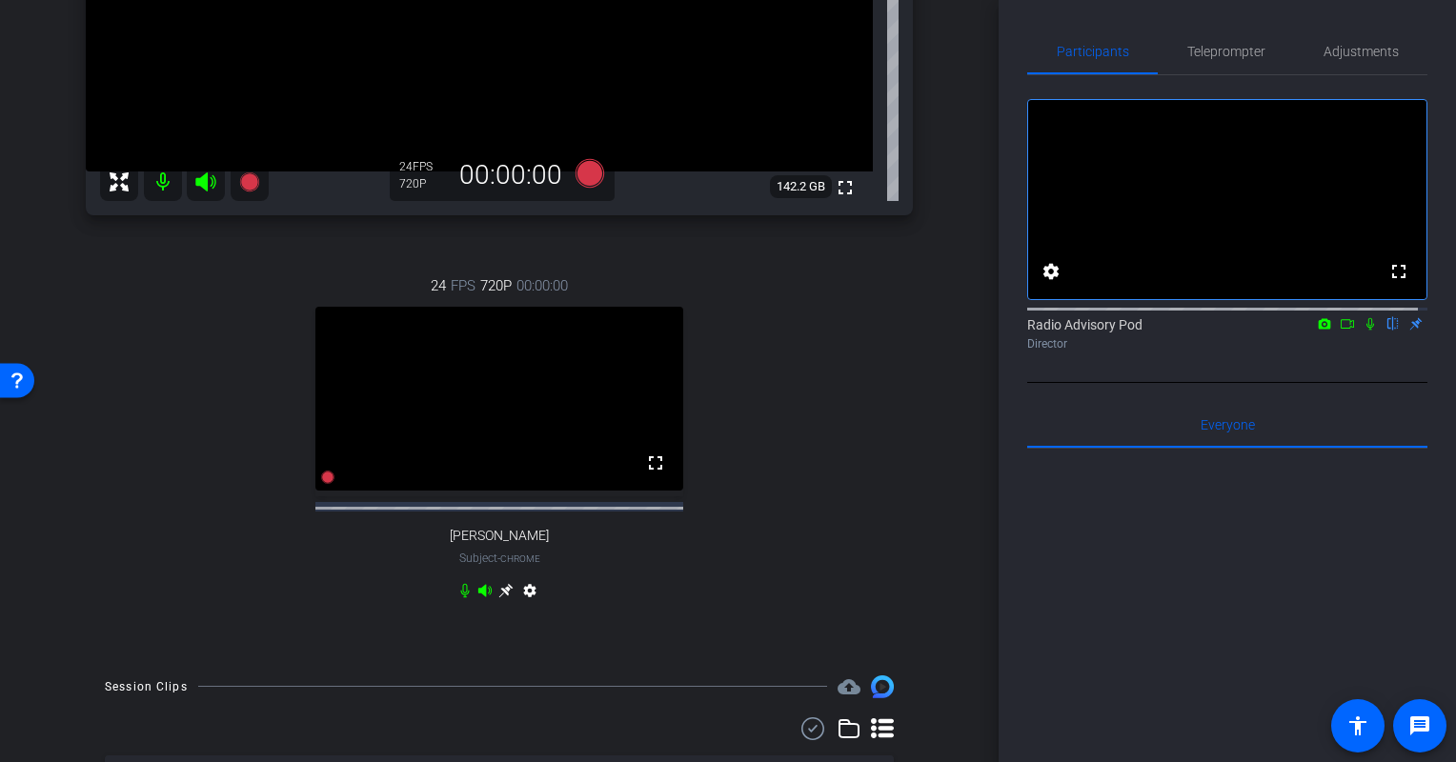
scroll to position [381, 0]
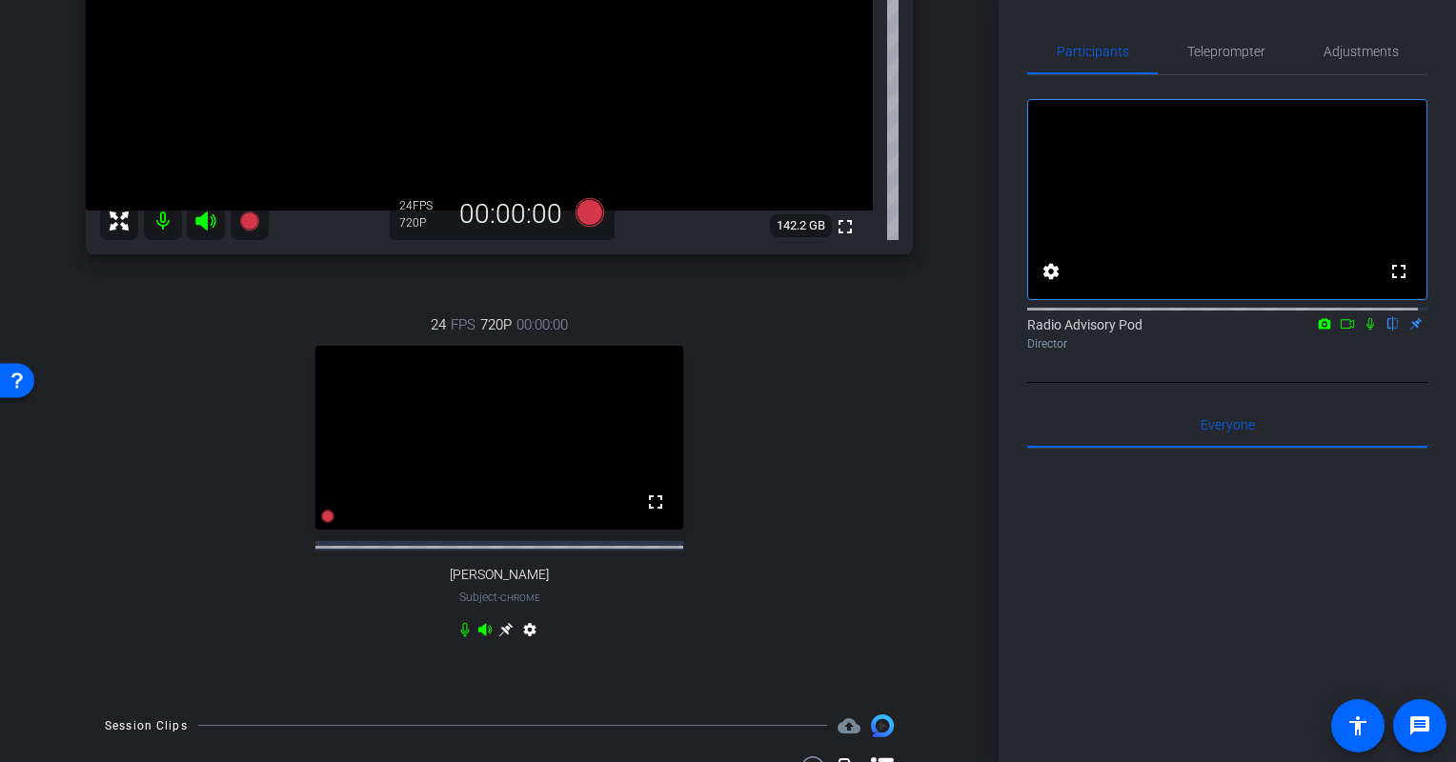
click at [757, 432] on div "24 FPS 720P 00:00:00 fullscreen [PERSON_NAME] Subject - Chrome settings" at bounding box center [499, 480] width 827 height 394
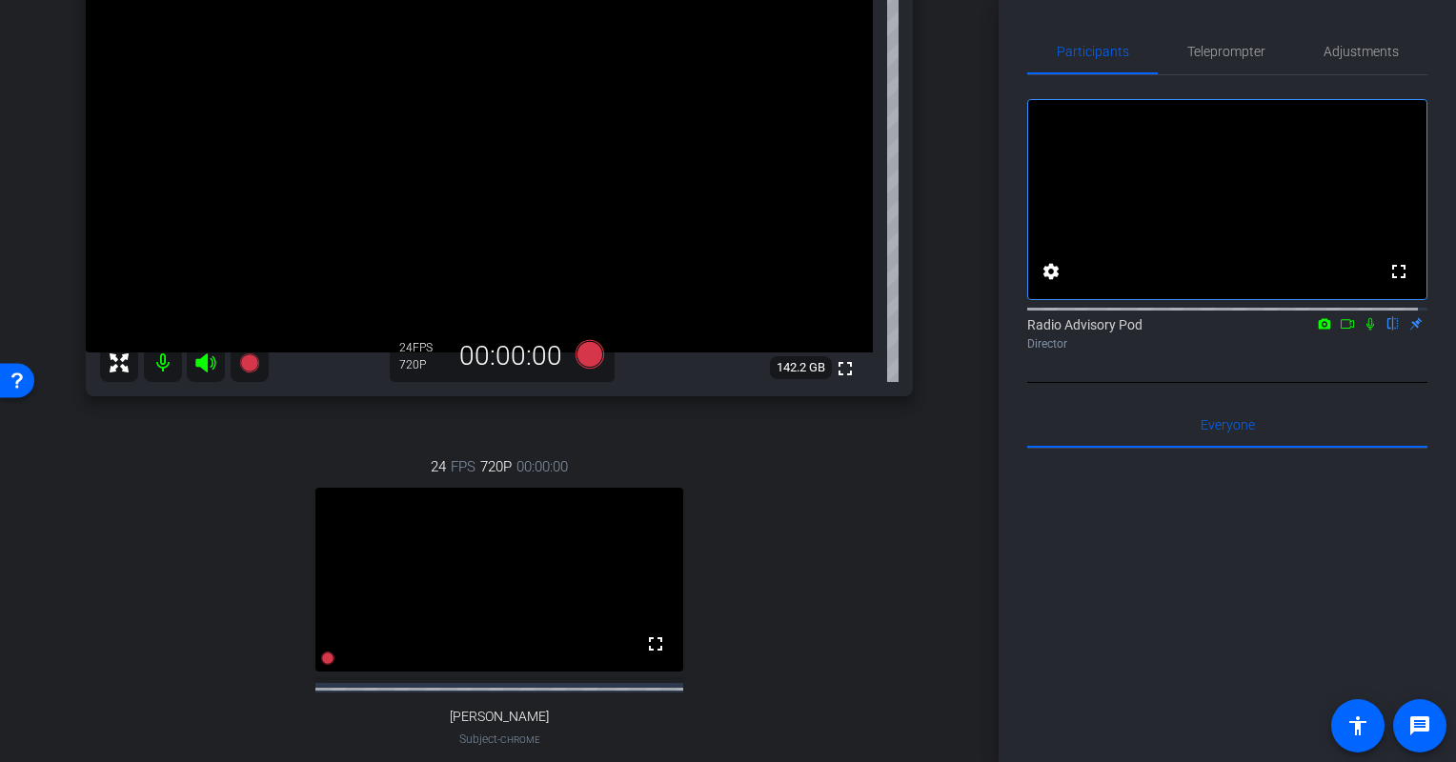
scroll to position [286, 0]
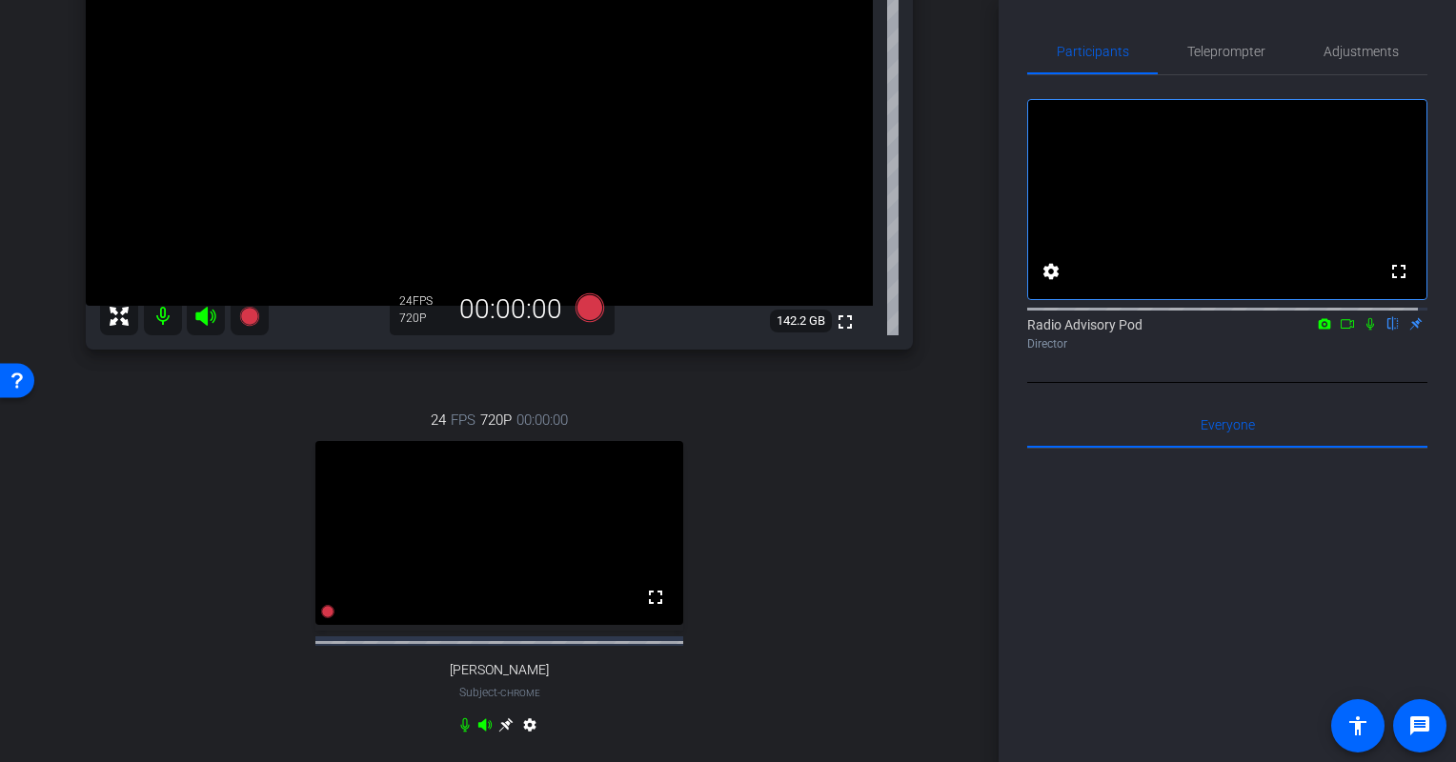
click at [751, 533] on div "24 FPS 720P 00:00:00 fullscreen [PERSON_NAME] Subject - Chrome settings" at bounding box center [499, 575] width 827 height 394
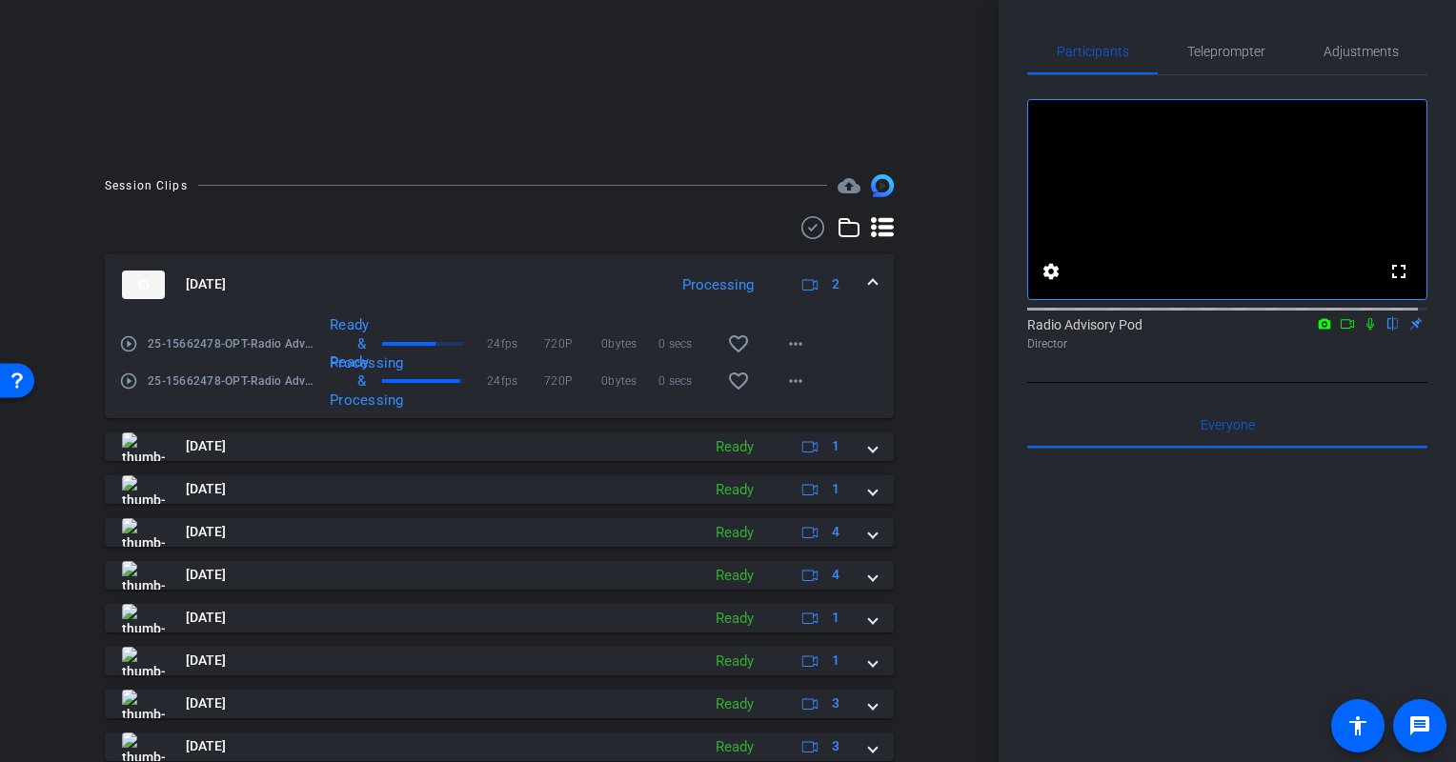
scroll to position [263, 0]
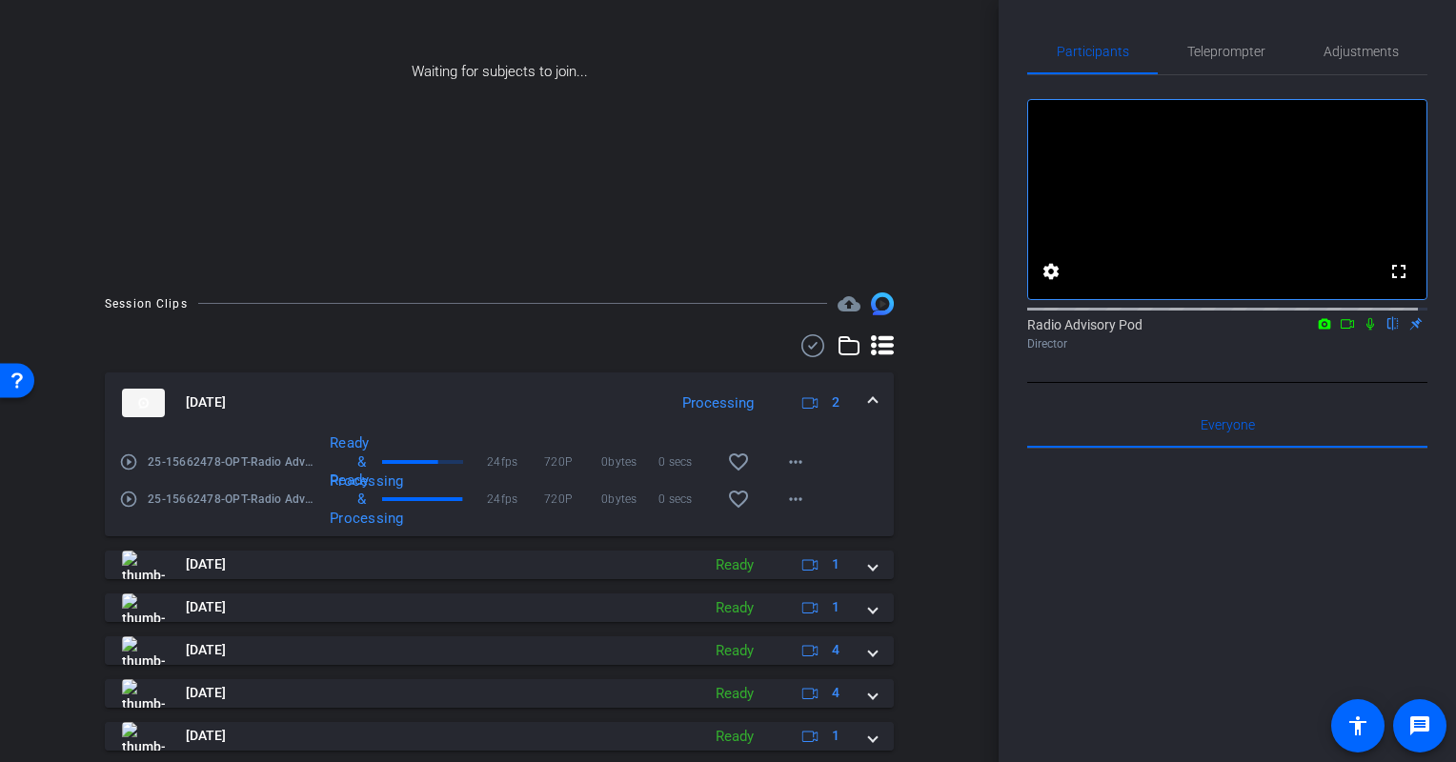
click at [1366, 331] on icon at bounding box center [1370, 324] width 8 height 12
click at [1340, 331] on icon at bounding box center [1347, 323] width 15 height 13
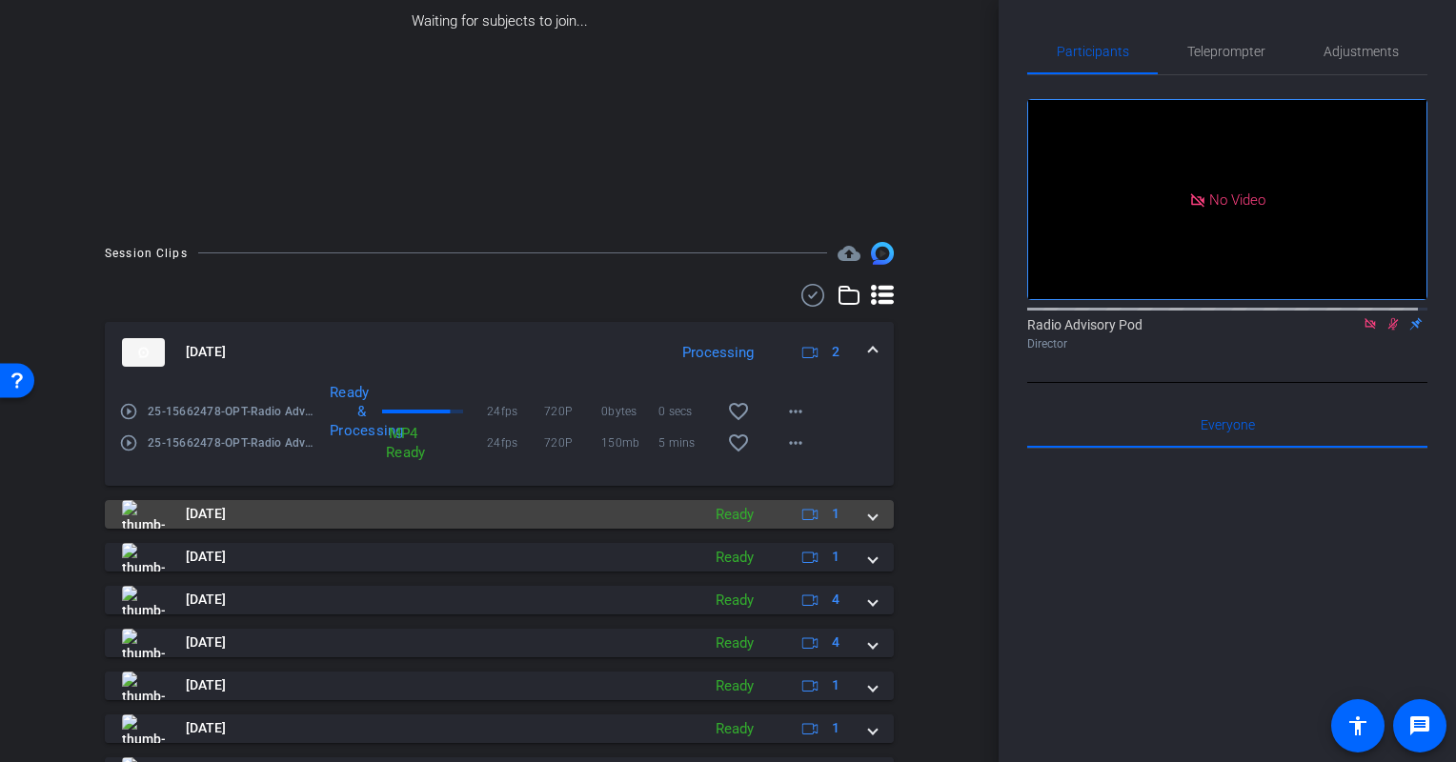
scroll to position [358, 0]
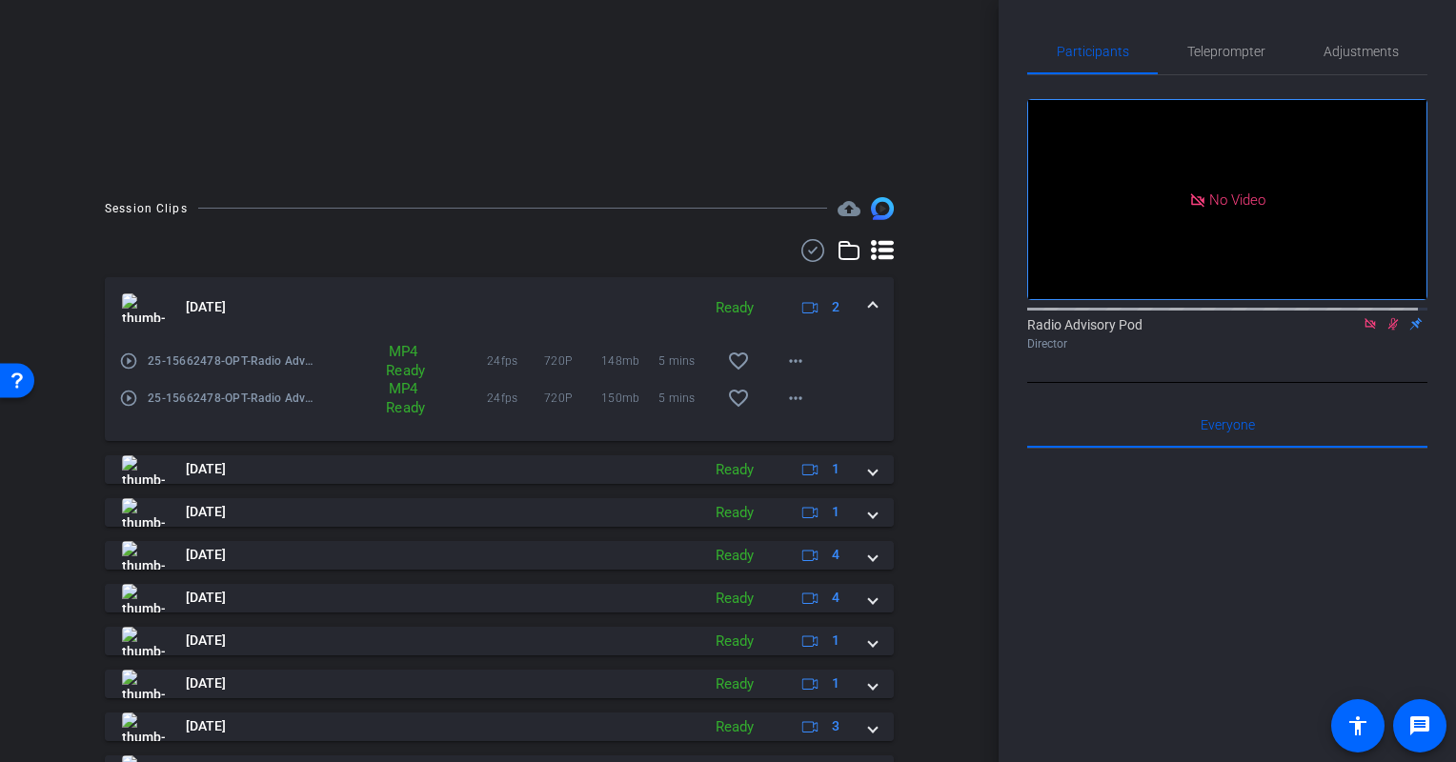
click at [910, 377] on div "Session Clips cloud_upload [DATE] Ready 2 play_circle_outline 25-15662478-OPT-R…" at bounding box center [499, 545] width 903 height 697
click at [798, 358] on span at bounding box center [796, 361] width 46 height 46
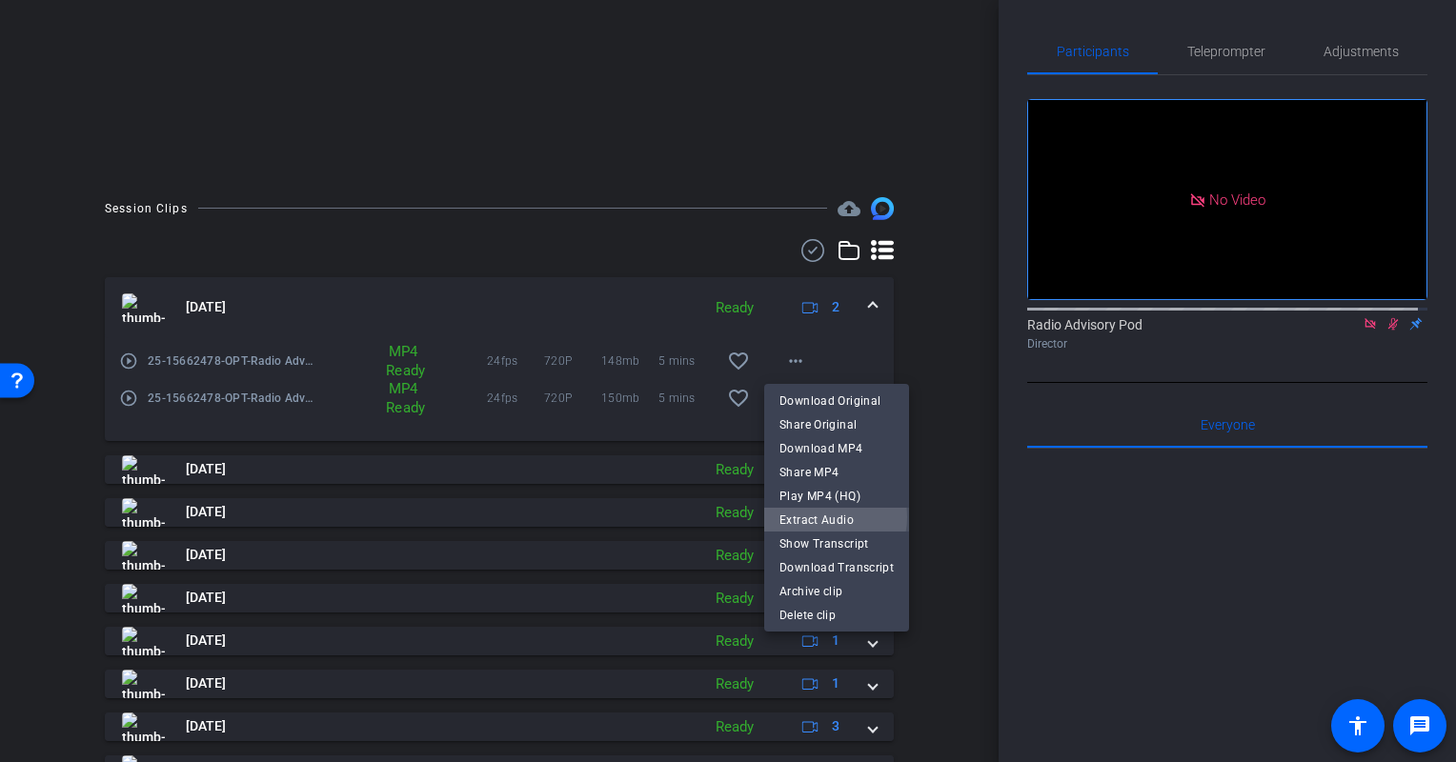
click at [823, 517] on span "Extract Audio" at bounding box center [836, 519] width 114 height 23
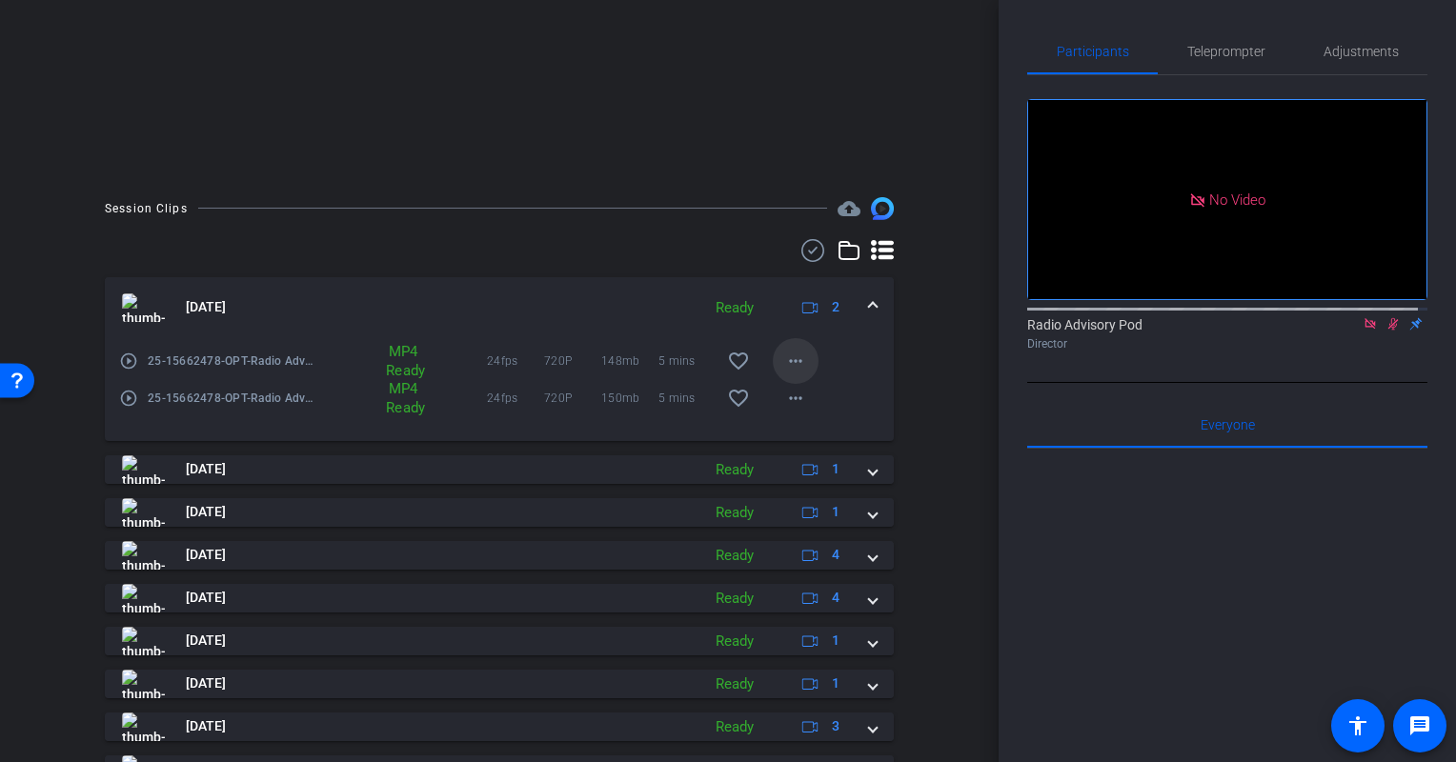
click at [784, 361] on mat-icon "more_horiz" at bounding box center [795, 361] width 23 height 23
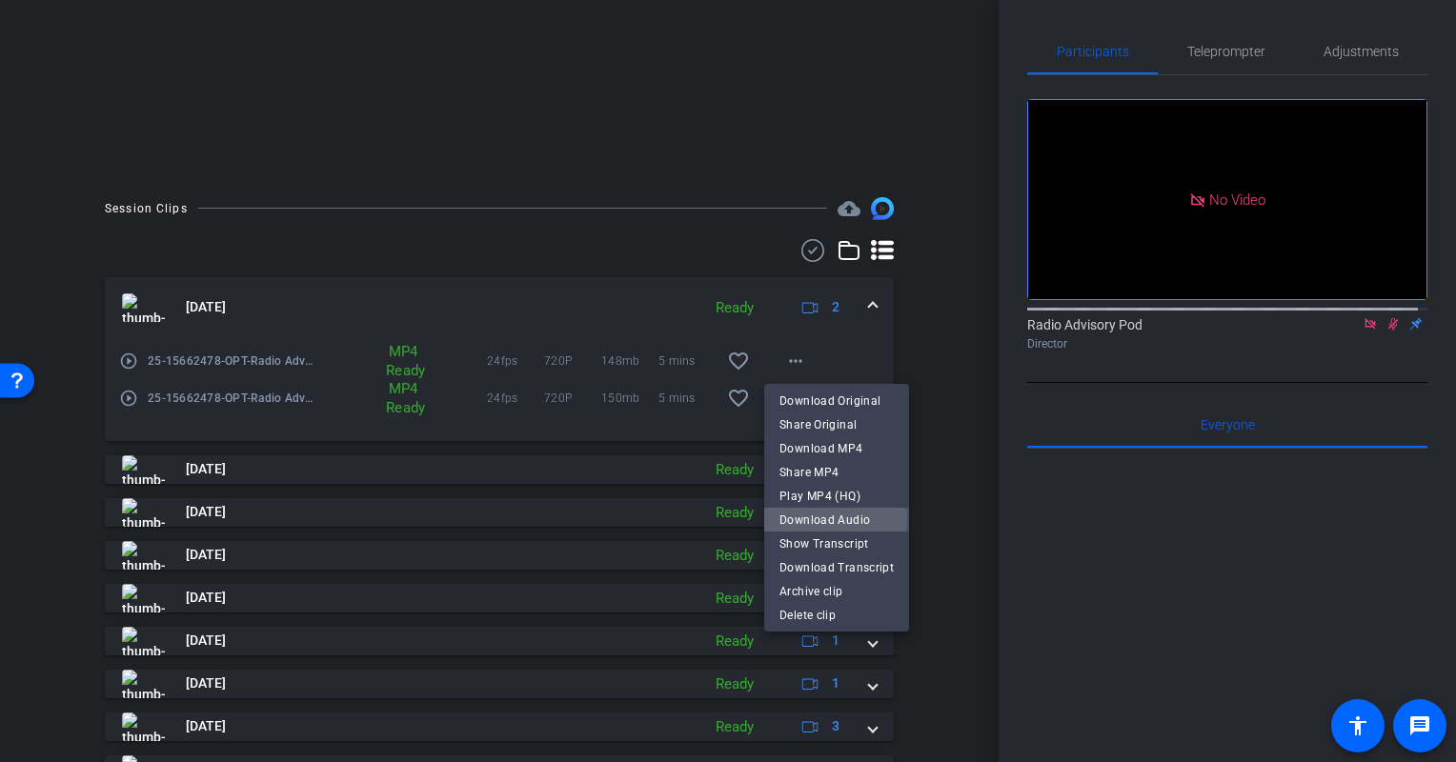
click at [828, 517] on span "Download Audio" at bounding box center [836, 519] width 114 height 23
